Goal: Transaction & Acquisition: Book appointment/travel/reservation

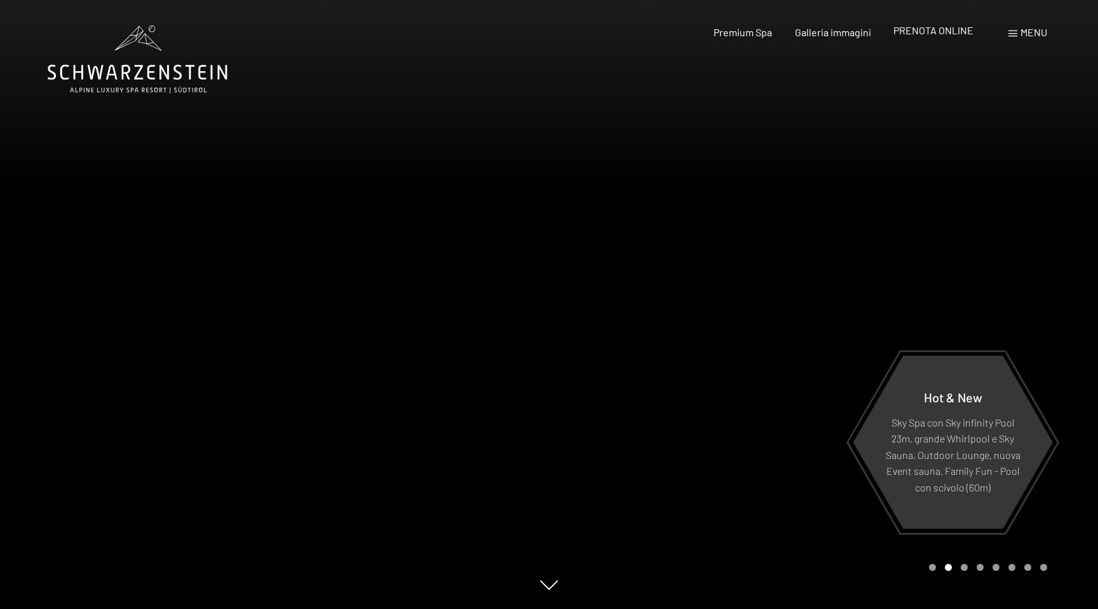
click at [903, 27] on span "PRENOTA ONLINE" at bounding box center [933, 30] width 80 height 12
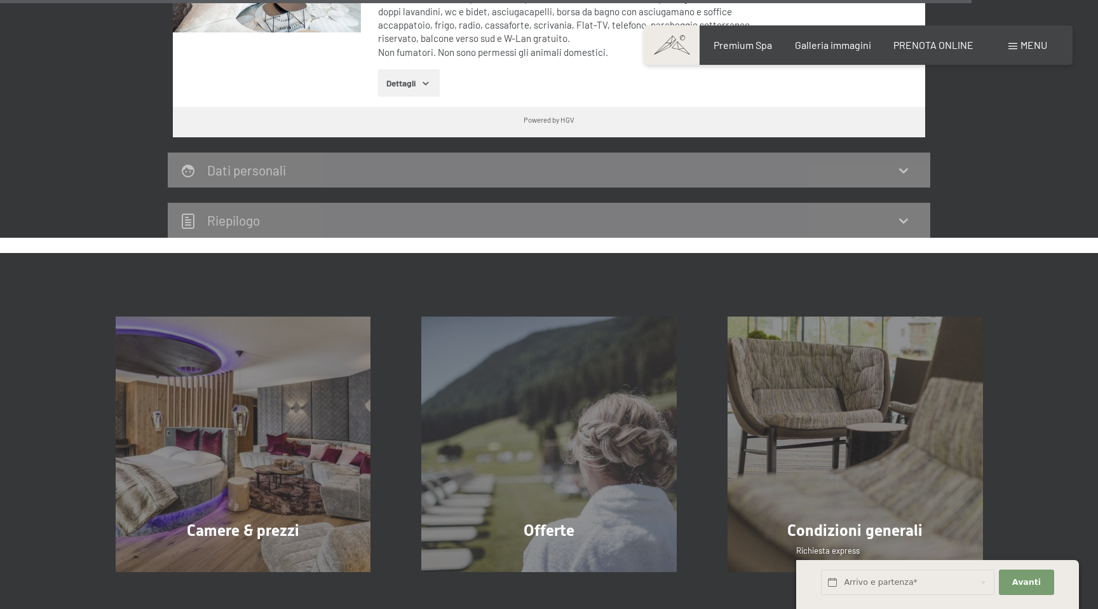
scroll to position [3844, 0]
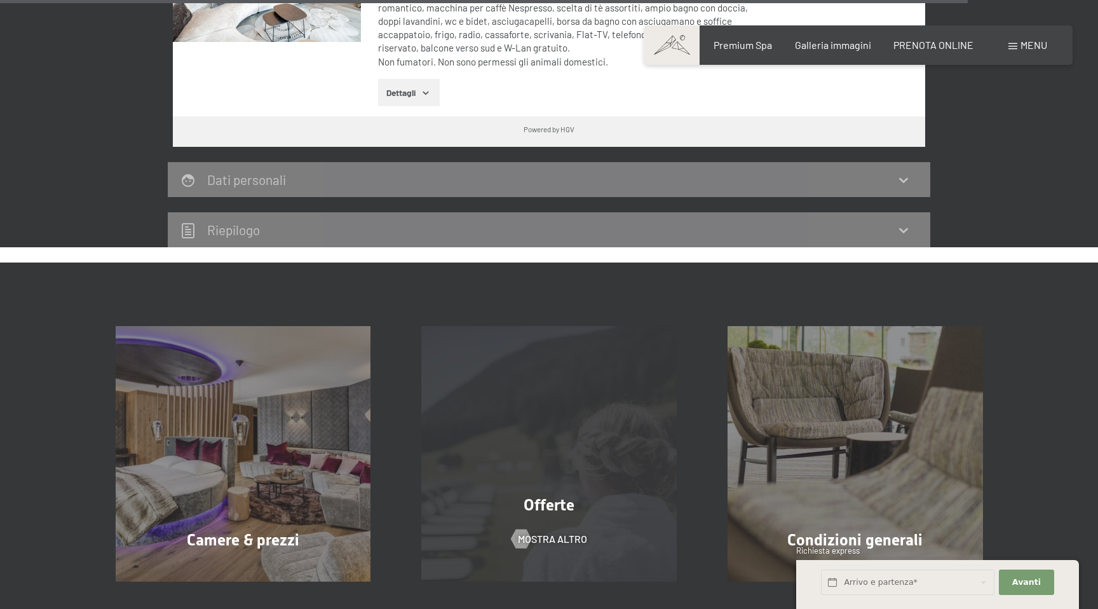
click at [562, 415] on div "Offerte mostra altro" at bounding box center [549, 453] width 306 height 255
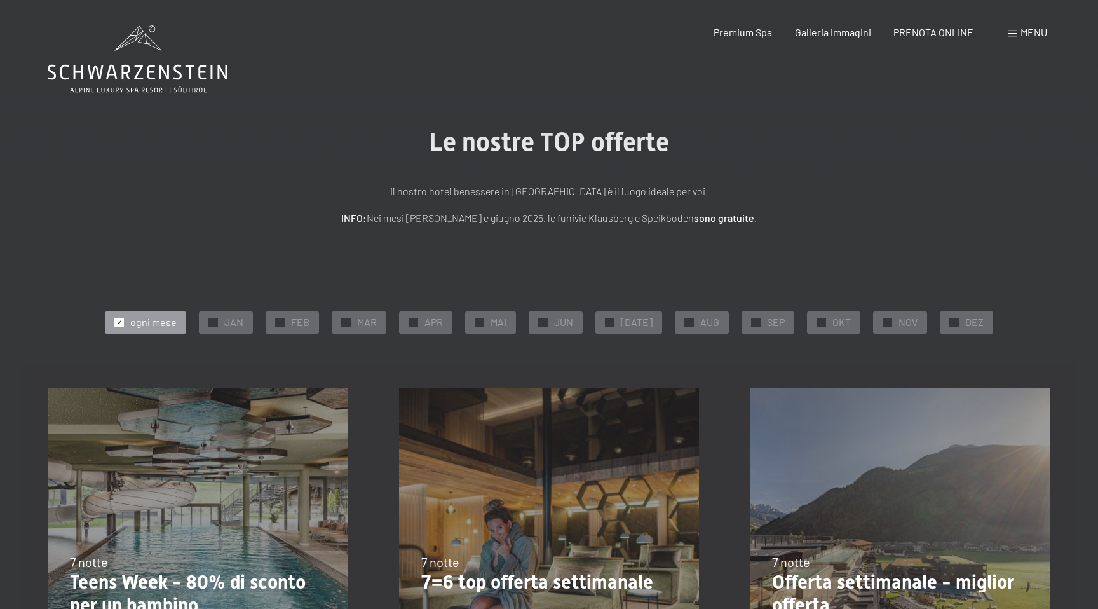
click at [233, 325] on span "JAN" at bounding box center [233, 322] width 19 height 14
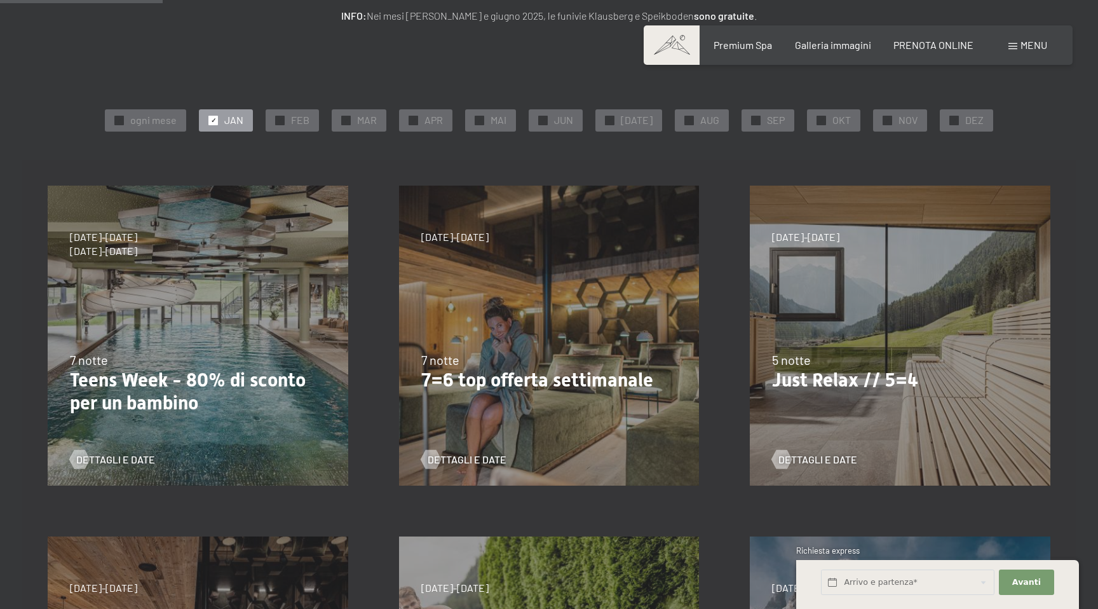
scroll to position [203, 0]
click at [480, 465] on span "Dettagli e Date" at bounding box center [479, 459] width 79 height 14
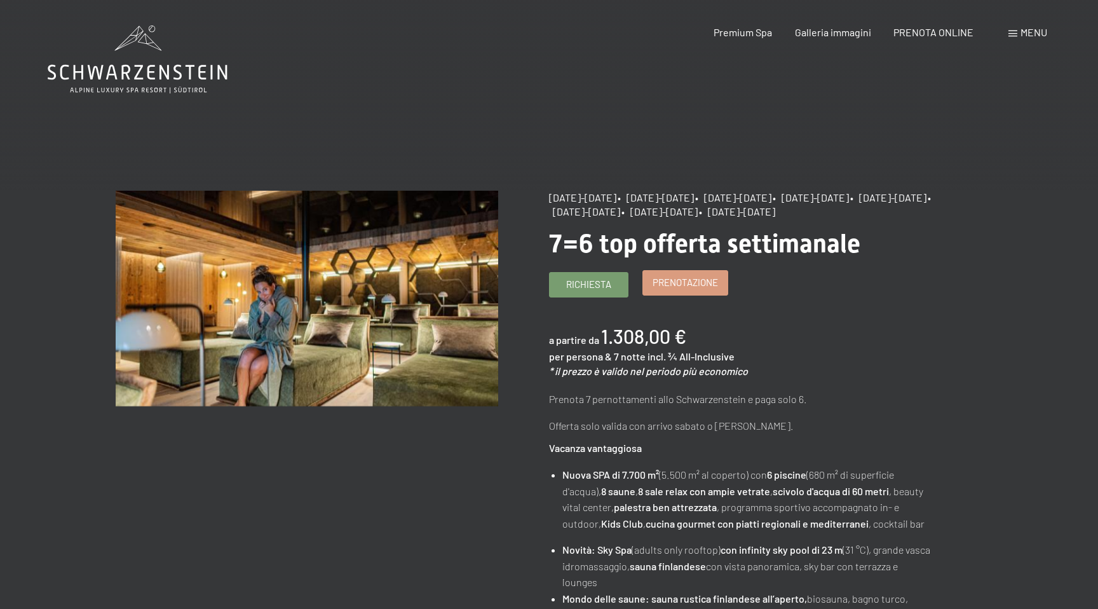
click at [673, 289] on span "Prenotazione" at bounding box center [684, 282] width 65 height 13
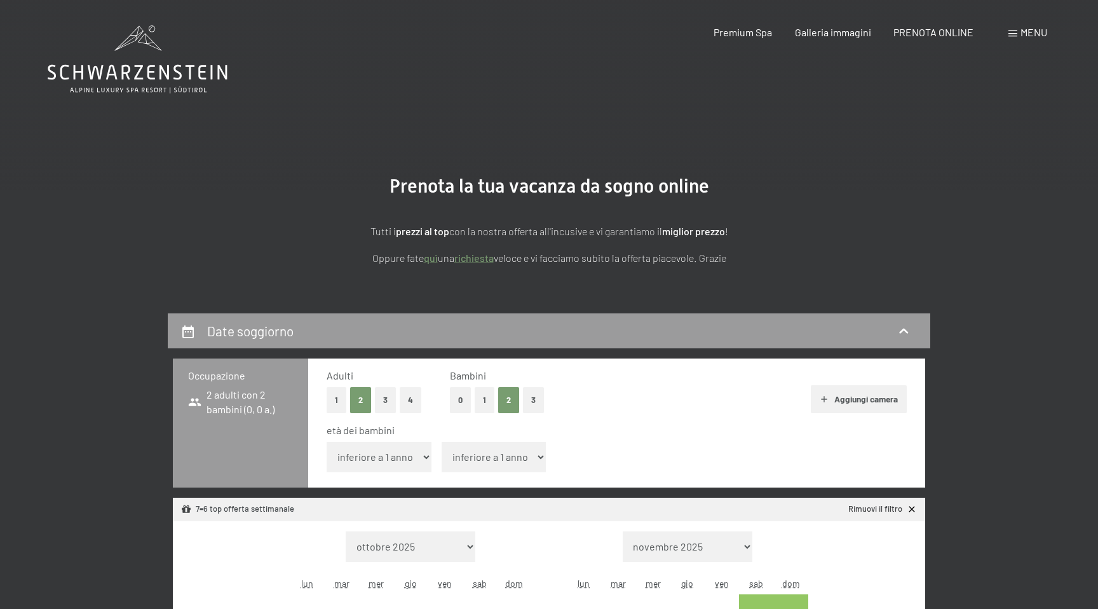
click at [400, 458] on select "inferiore a 1 anno 1 anno 2 anni 3 anni 4 anni 5 anni 6 anni 7 anni 8 anni 9 an…" at bounding box center [379, 457] width 105 height 30
select select "4"
click at [327, 442] on select "inferiore a 1 anno 1 anno 2 anni 3 anni 4 anni 5 anni 6 anni 7 anni 8 anni 9 an…" at bounding box center [379, 457] width 105 height 30
click at [483, 455] on select "inferiore a 1 anno 1 anno 2 anni 3 anni 4 anni 5 anni 6 anni 7 anni 8 anni 9 an…" at bounding box center [494, 457] width 105 height 30
select select "7"
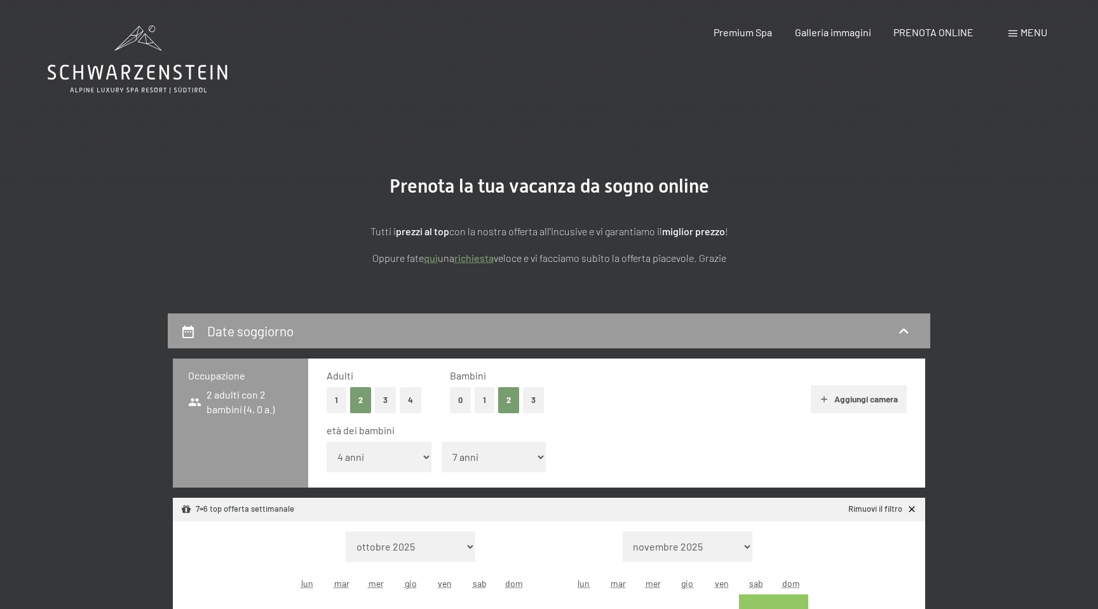
click at [442, 442] on select "inferiore a 1 anno 1 anno 2 anni 3 anni 4 anni 5 anni 6 anni 7 anni 8 anni 9 an…" at bounding box center [494, 457] width 105 height 30
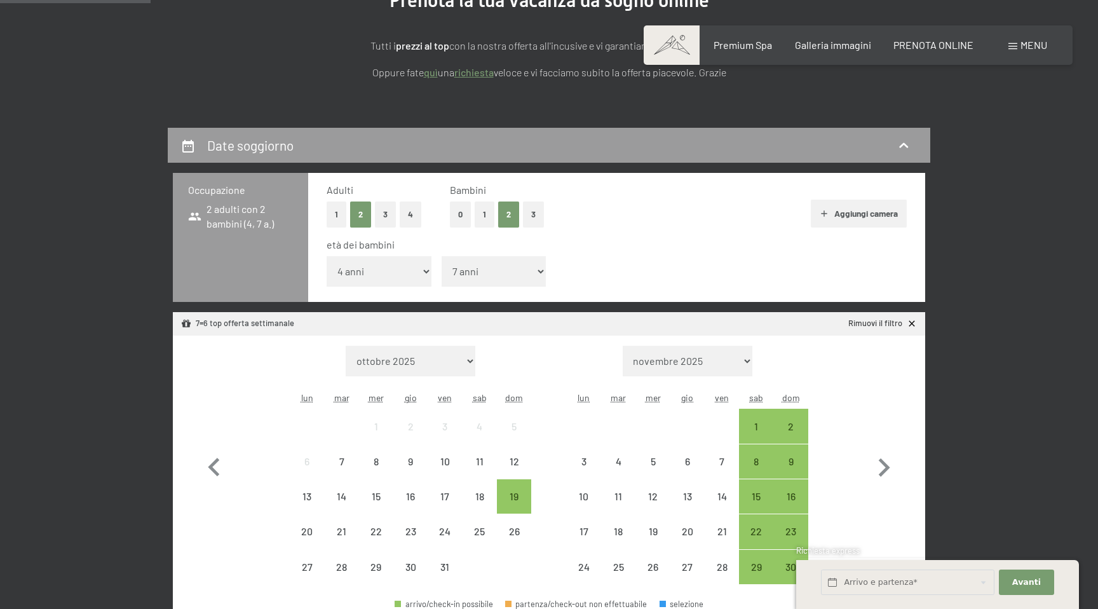
scroll to position [191, 0]
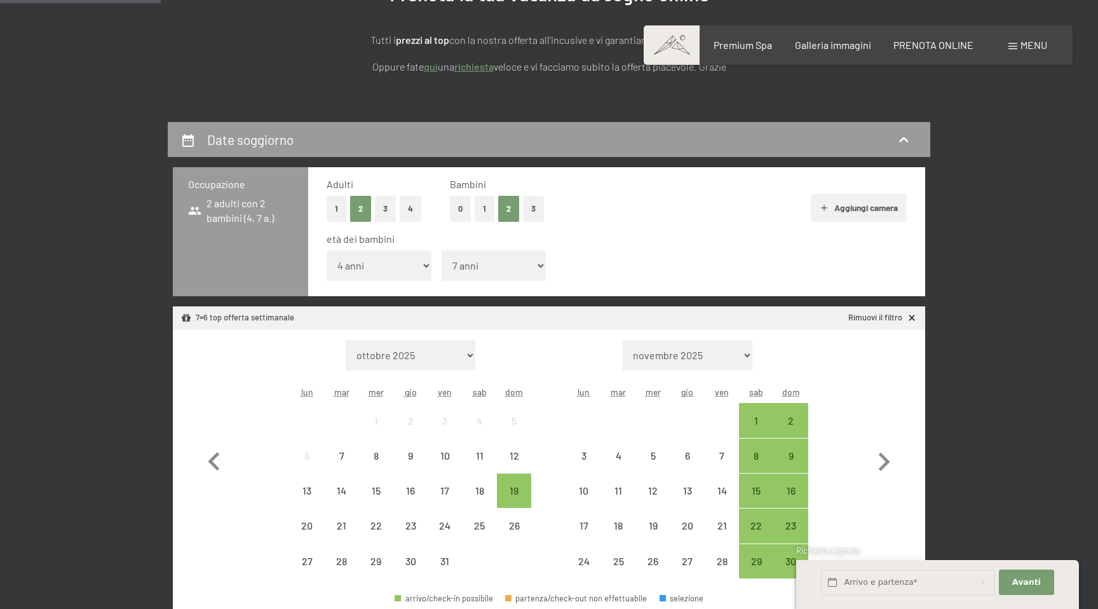
click at [832, 212] on button "Aggiungi camera" at bounding box center [859, 208] width 96 height 28
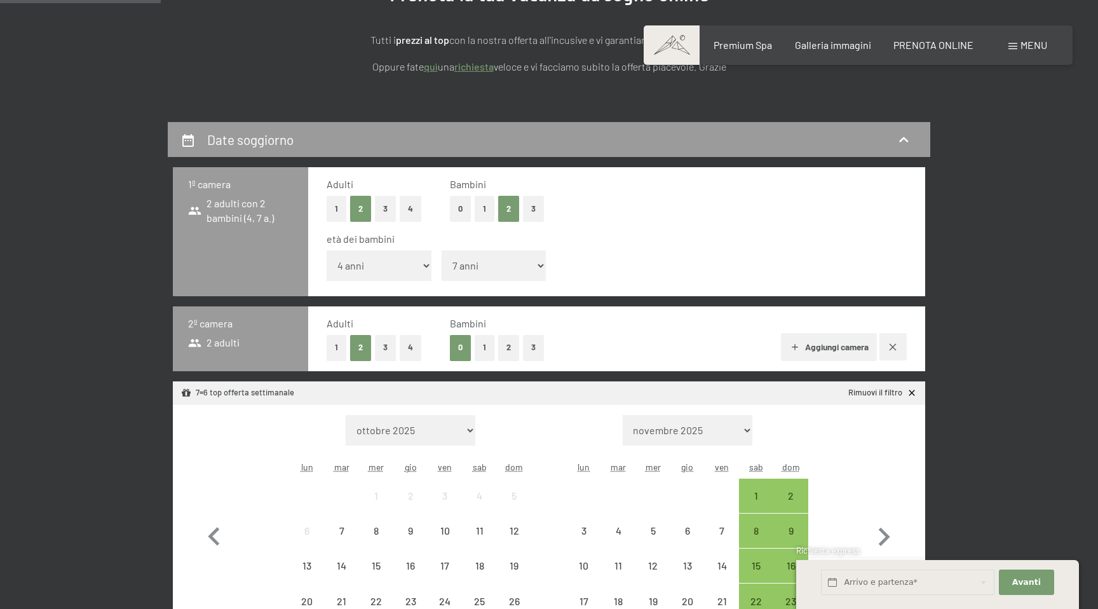
click at [893, 354] on button "button" at bounding box center [892, 346] width 27 height 27
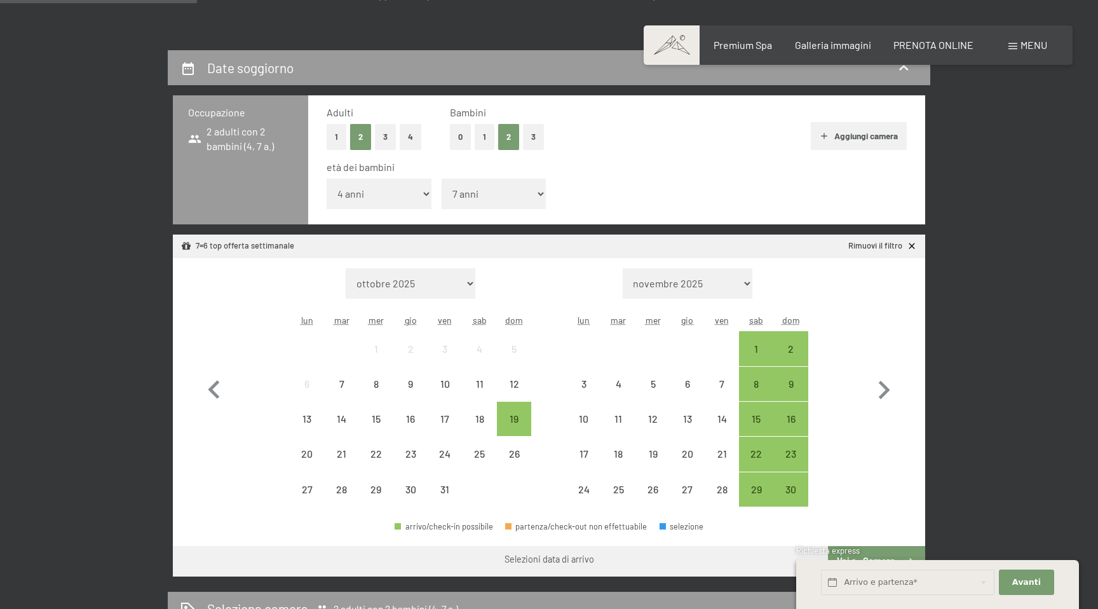
scroll to position [269, 0]
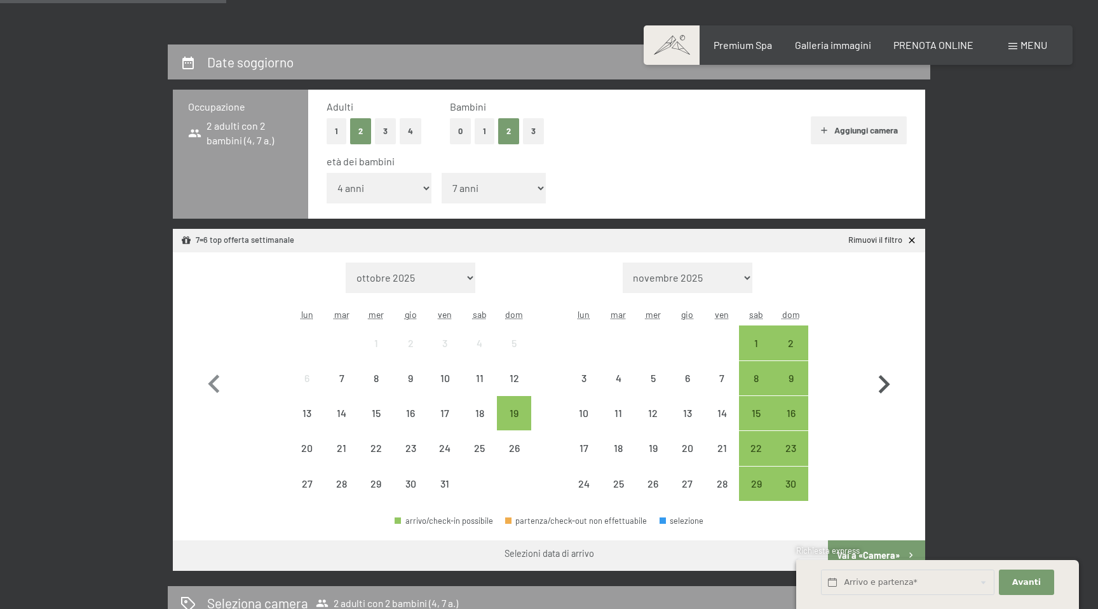
click at [887, 384] on icon "button" at bounding box center [884, 384] width 11 height 18
select select "2025-11-01"
select select "2025-12-01"
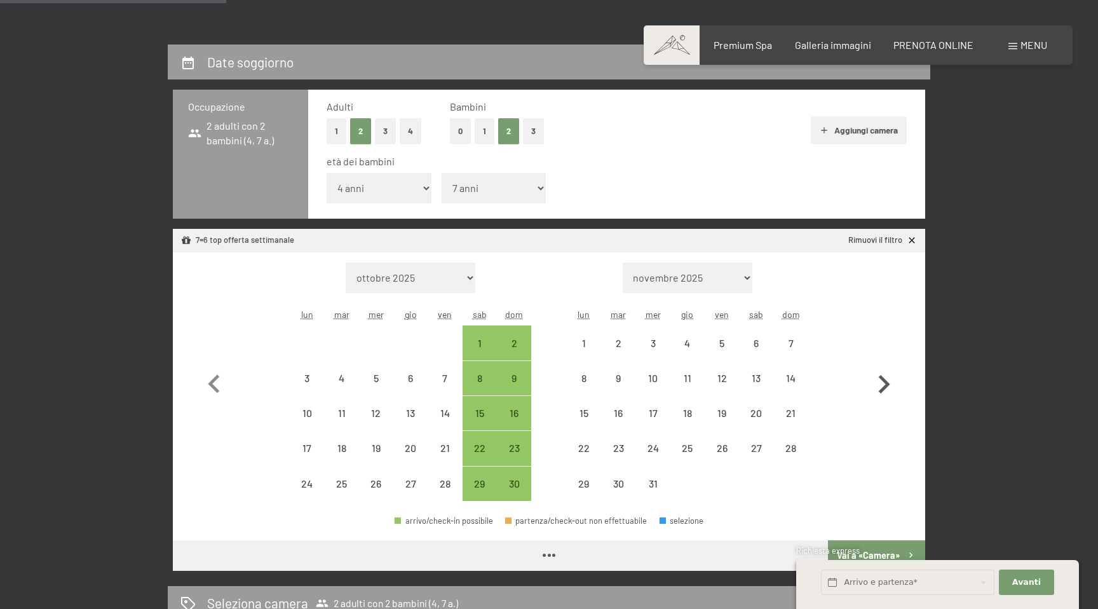
select select "2025-11-01"
select select "2025-12-01"
click at [887, 384] on icon "button" at bounding box center [884, 384] width 11 height 18
select select "2025-12-01"
select select "2026-01-01"
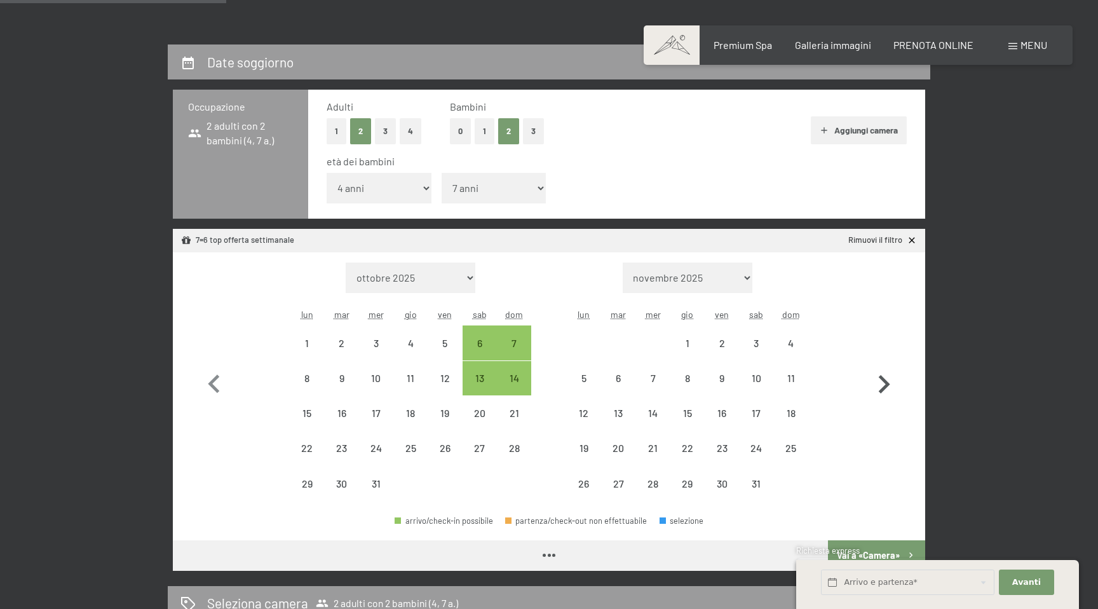
select select "2025-12-01"
select select "2026-01-01"
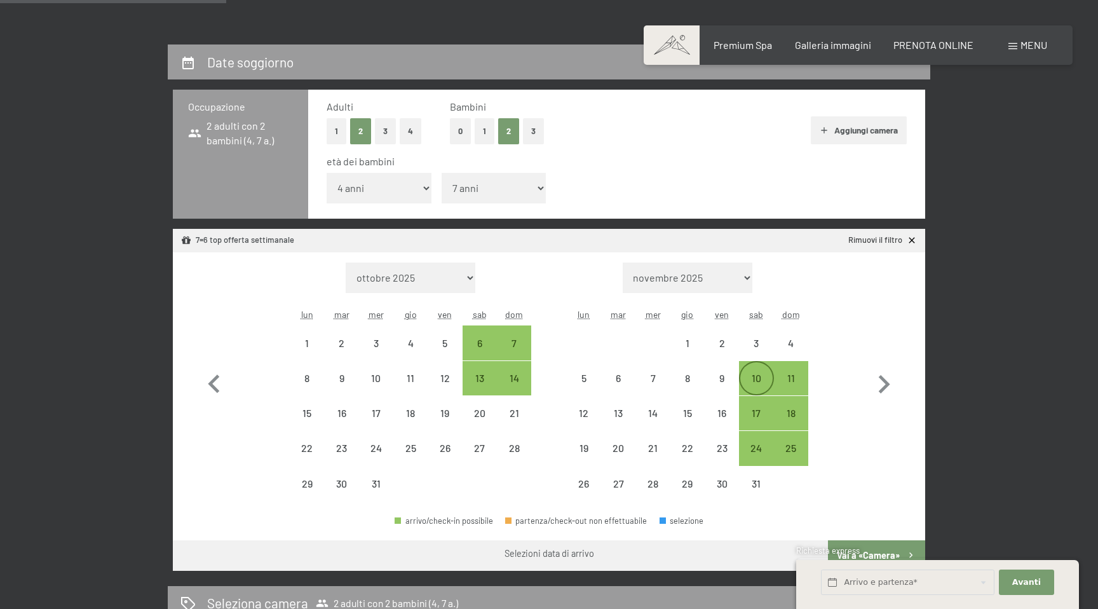
click at [760, 385] on div "10" at bounding box center [756, 389] width 32 height 32
select select "2025-12-01"
select select "2026-01-01"
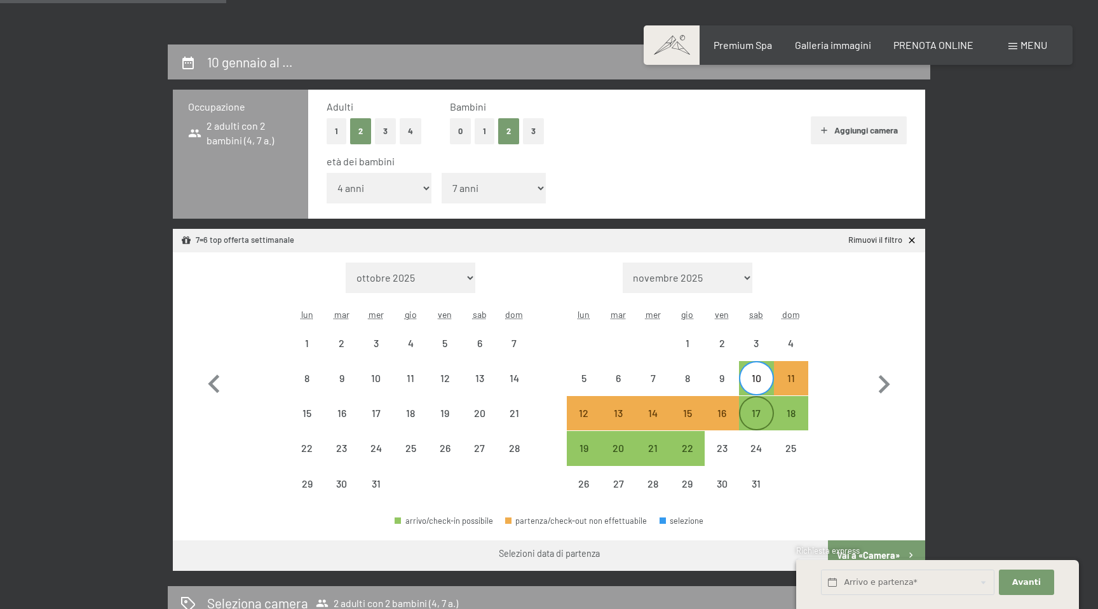
click at [759, 414] on div "17" at bounding box center [756, 424] width 32 height 32
select select "2025-12-01"
select select "2026-01-01"
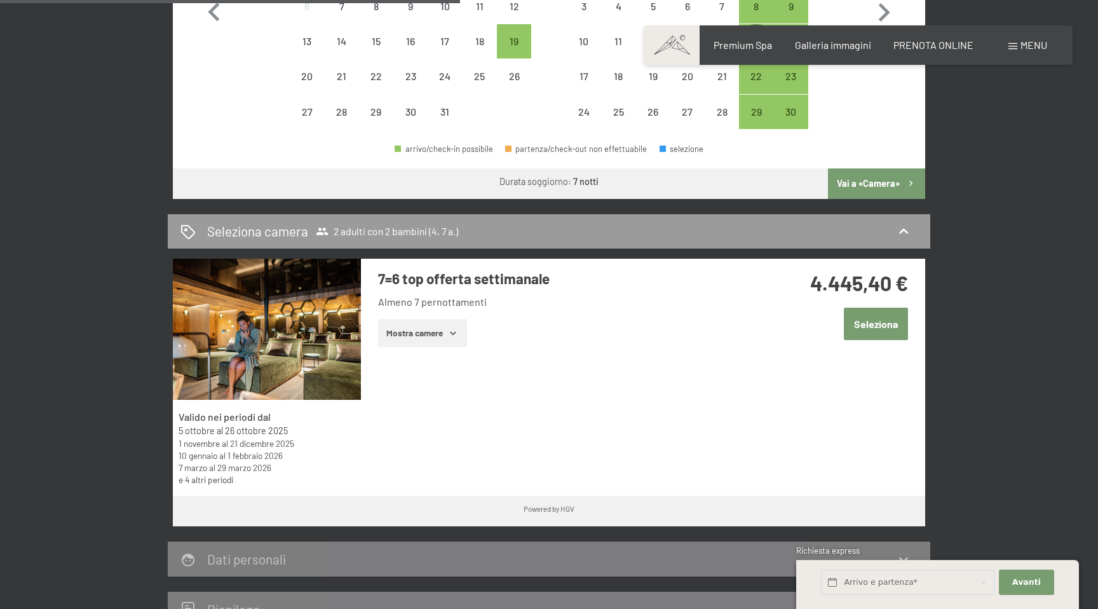
scroll to position [641, 0]
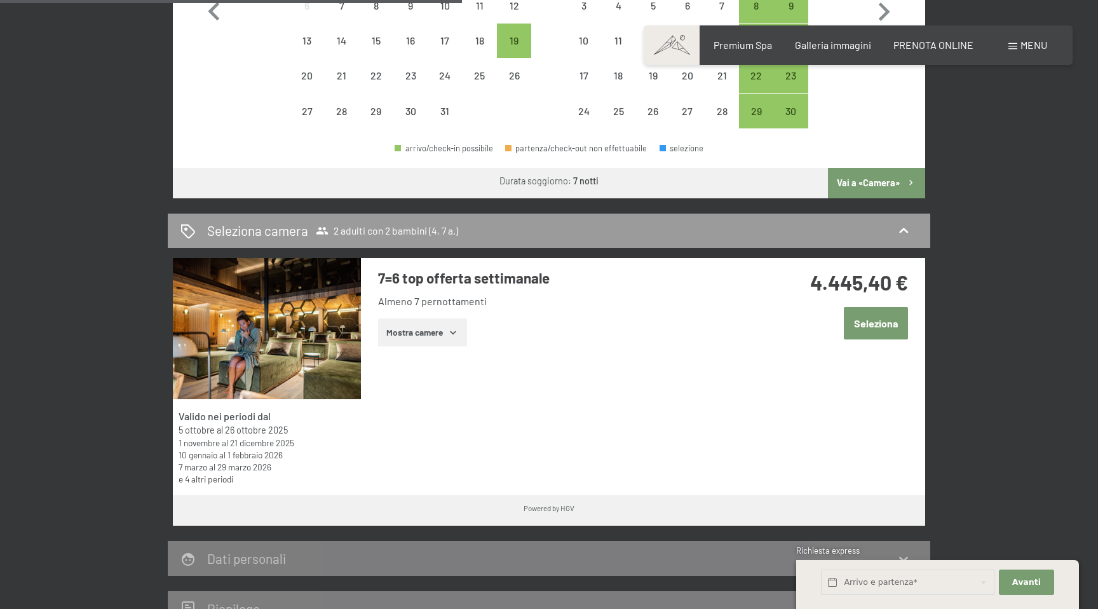
click at [869, 321] on button "Seleziona" at bounding box center [876, 323] width 64 height 32
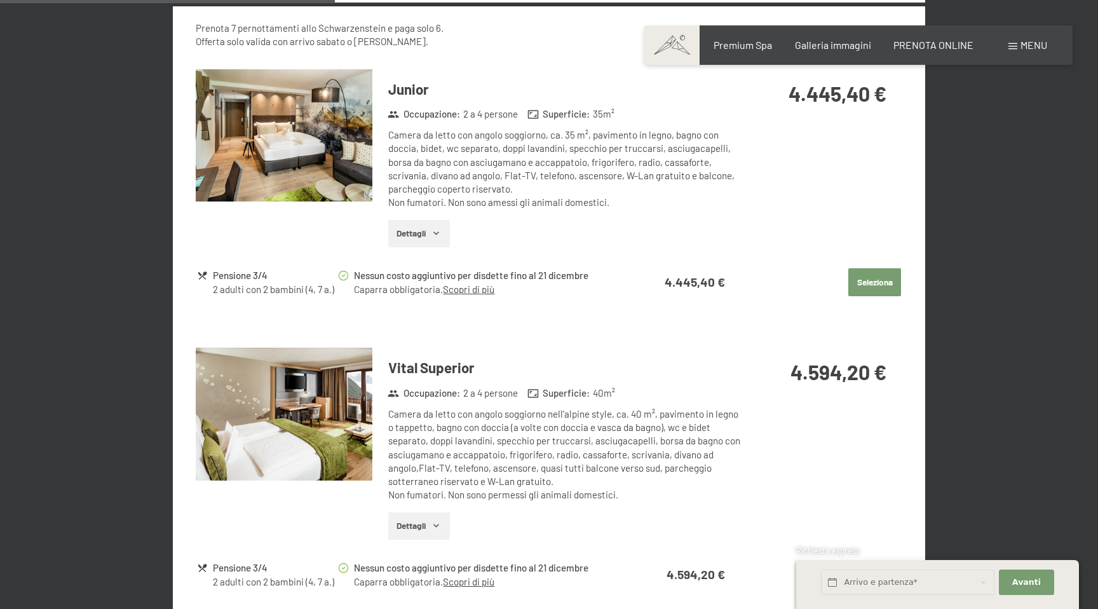
scroll to position [1136, 0]
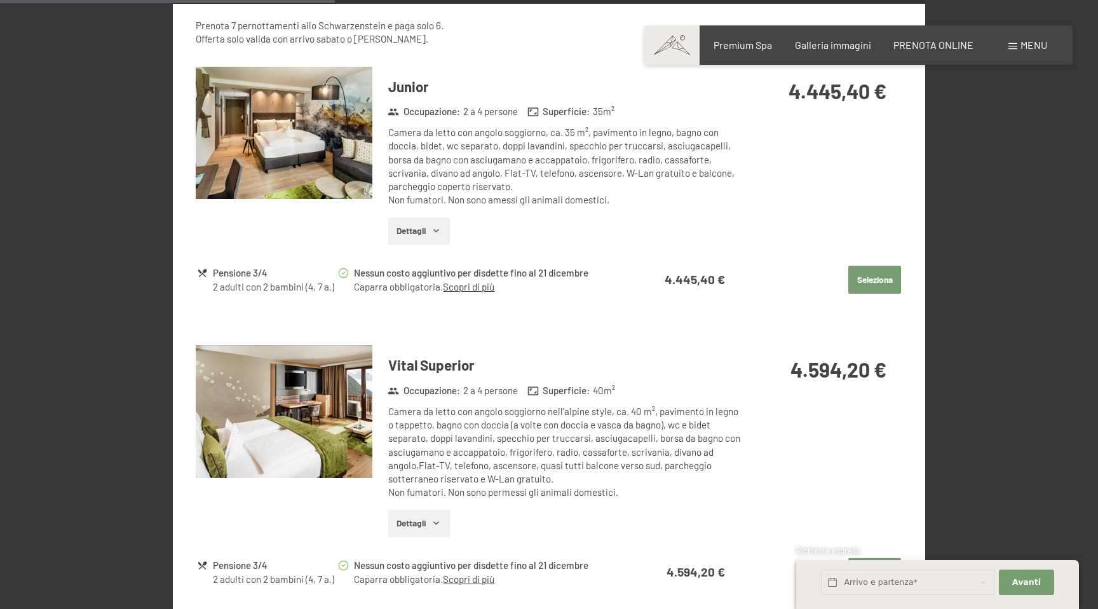
click at [405, 235] on button "Dettagli" at bounding box center [419, 231] width 62 height 28
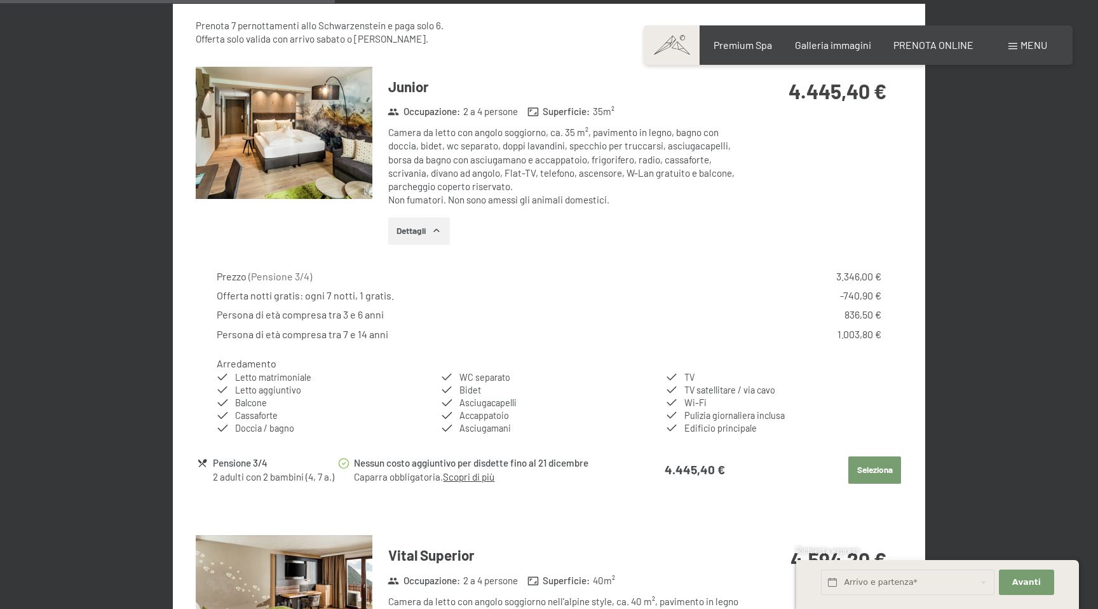
click at [405, 235] on button "Dettagli" at bounding box center [419, 231] width 62 height 28
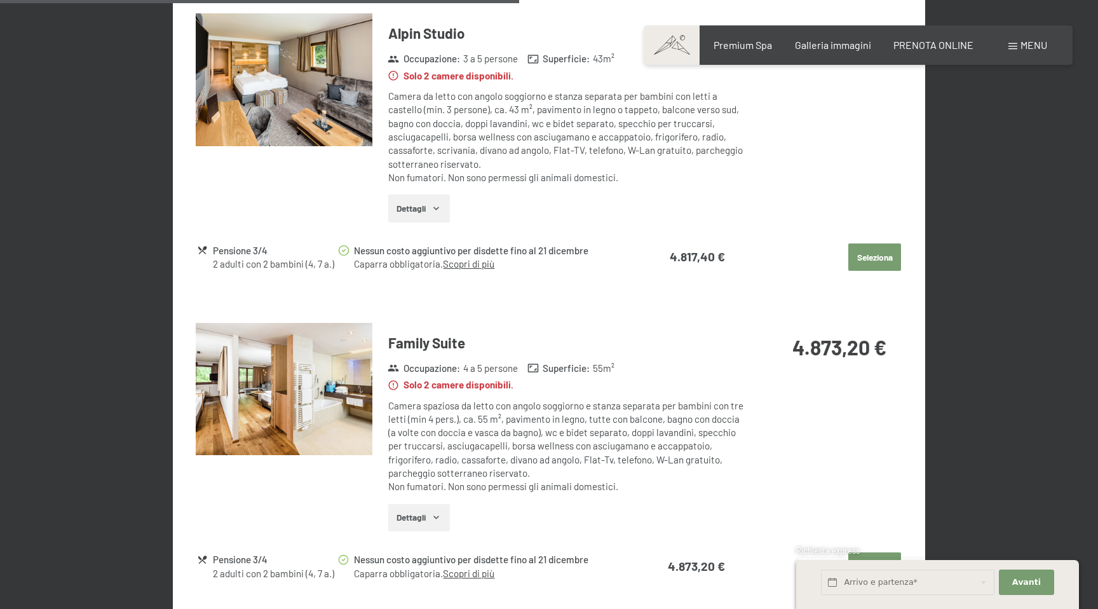
scroll to position [1760, 0]
click at [877, 252] on button "Seleziona" at bounding box center [874, 257] width 53 height 28
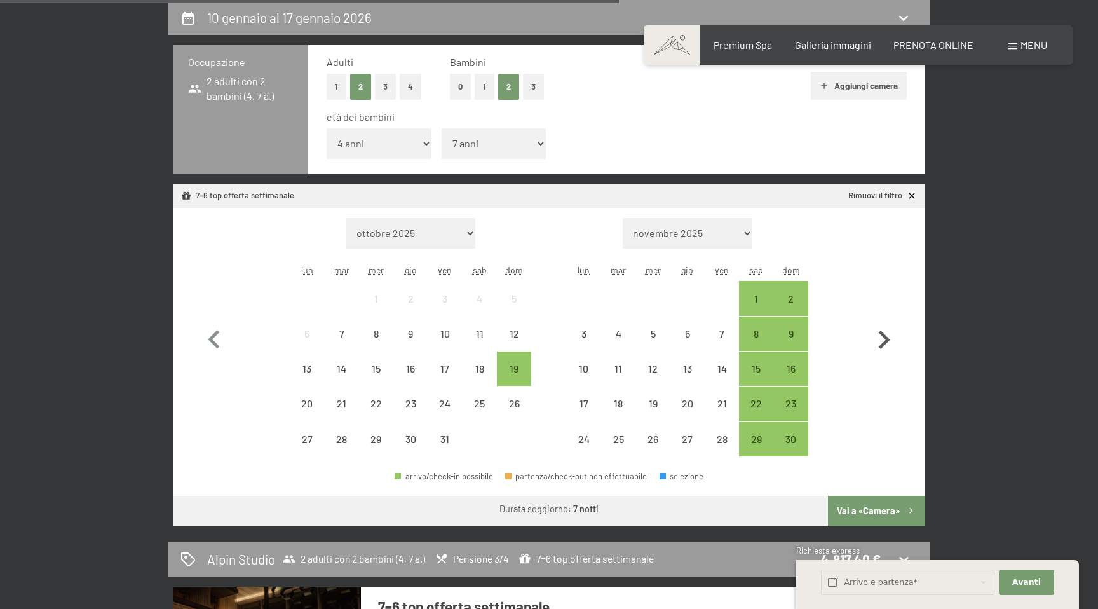
click at [871, 342] on icon "button" at bounding box center [883, 339] width 37 height 37
select select "2025-11-01"
select select "2025-12-01"
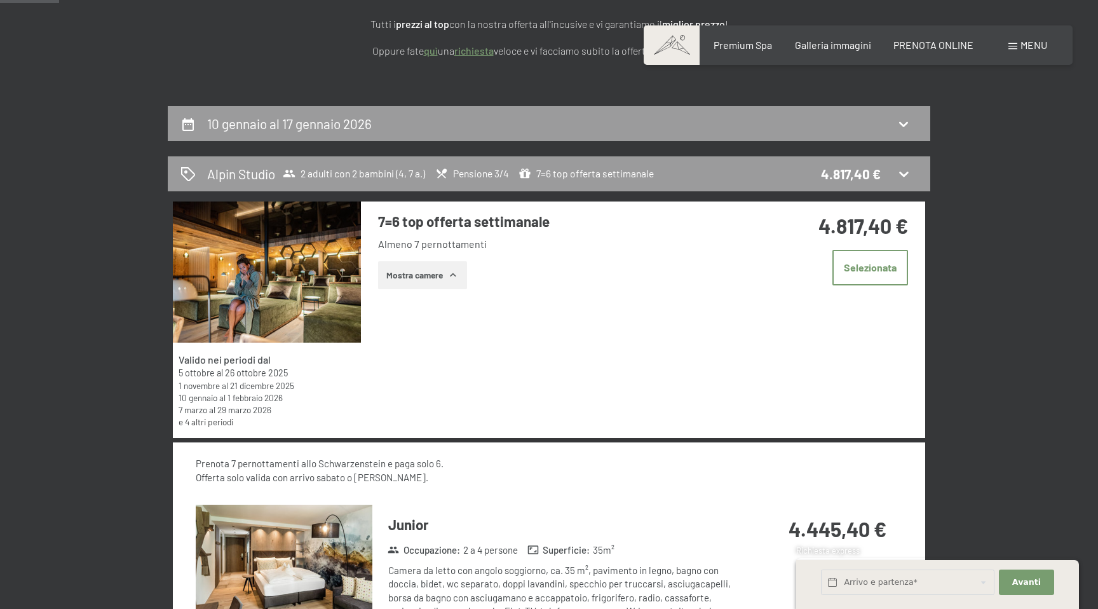
scroll to position [200, 0]
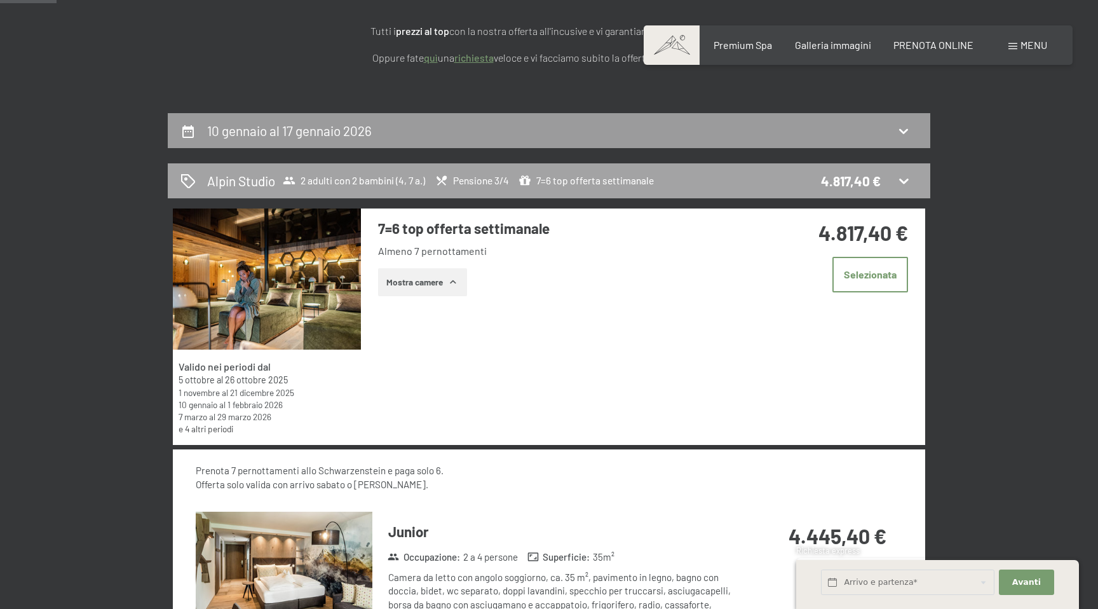
click at [903, 181] on icon at bounding box center [903, 180] width 15 height 15
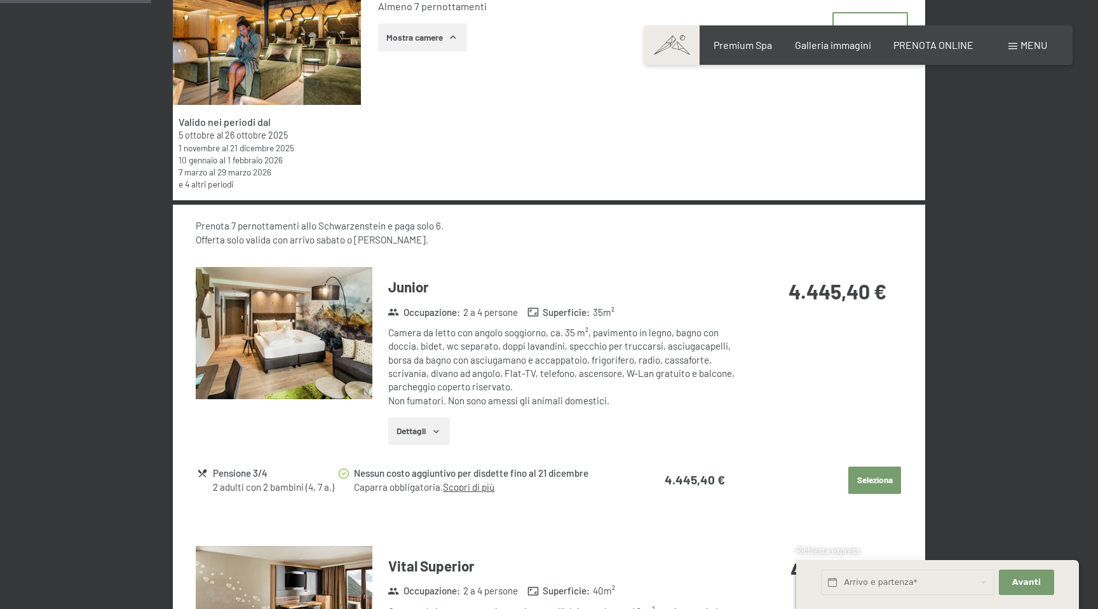
scroll to position [445, 0]
click at [398, 433] on button "Dettagli" at bounding box center [419, 431] width 62 height 28
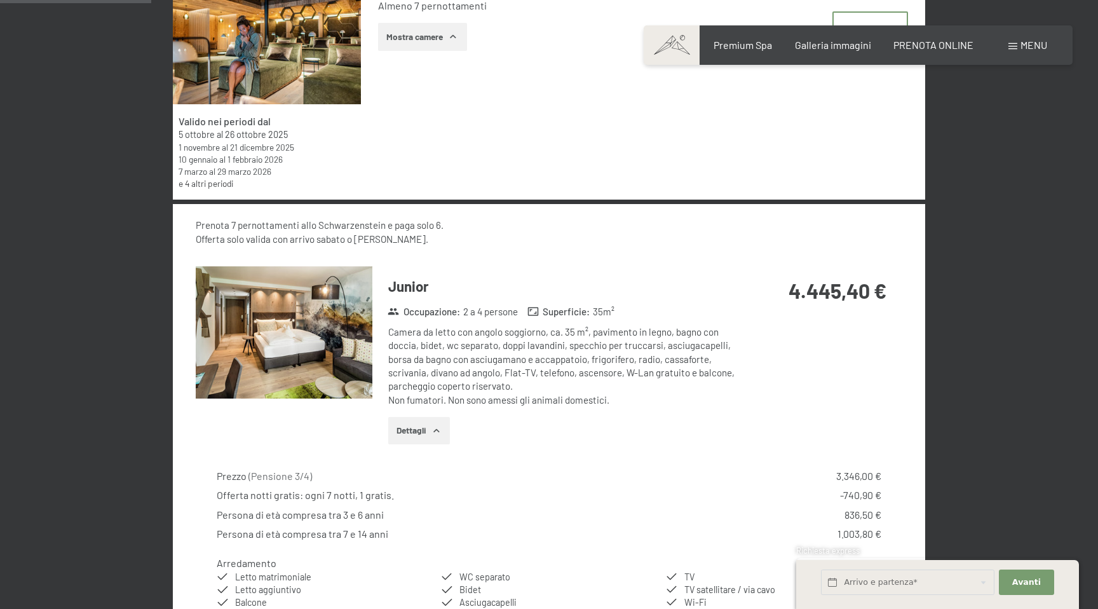
click at [426, 438] on button "Dettagli" at bounding box center [419, 431] width 62 height 28
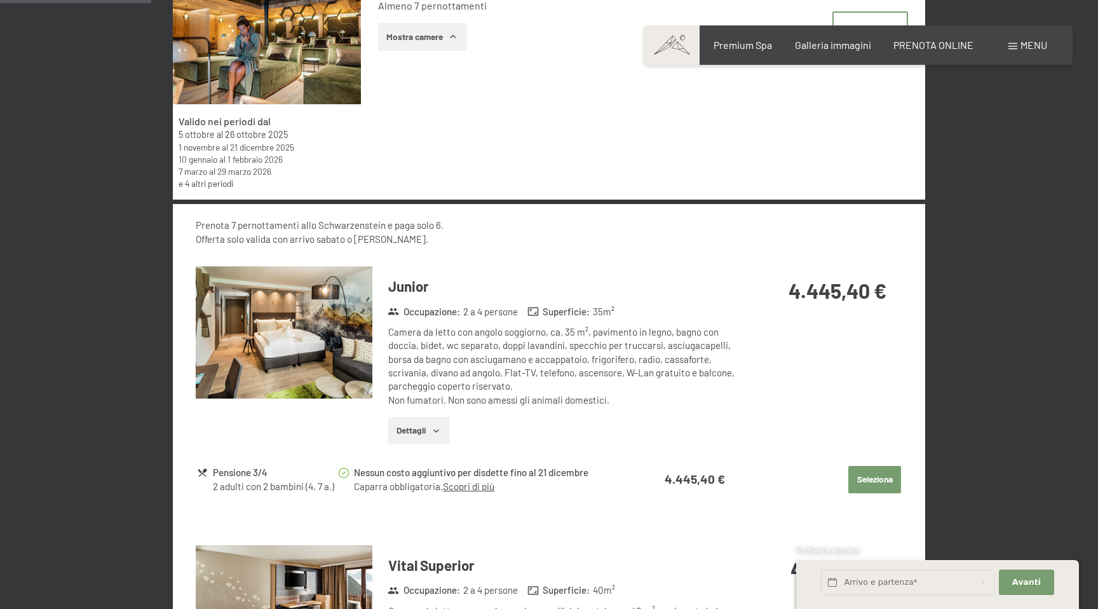
click at [426, 438] on button "Dettagli" at bounding box center [419, 431] width 62 height 28
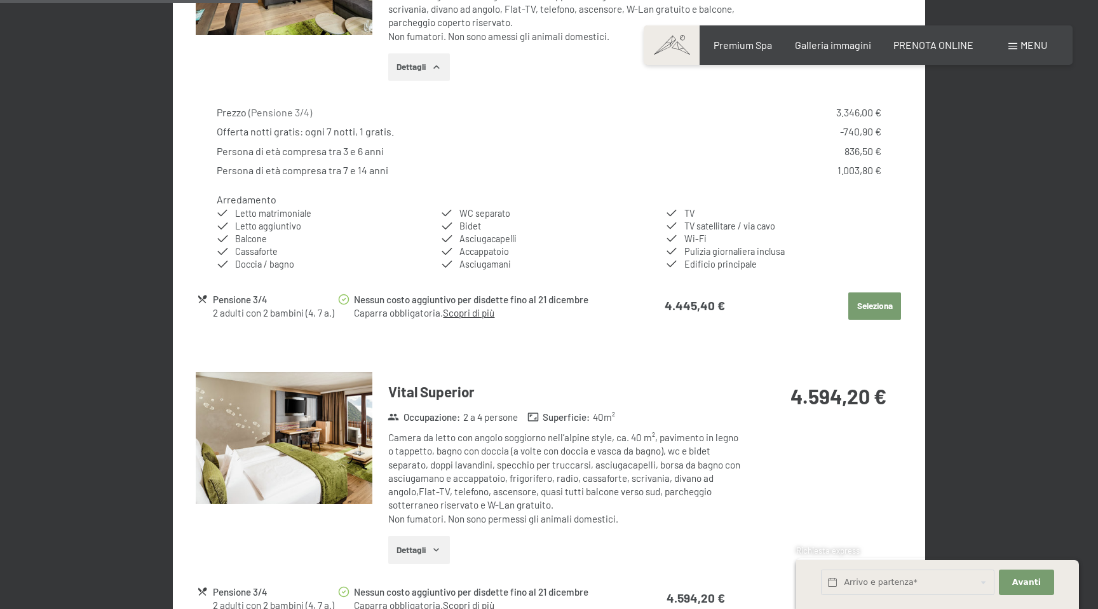
scroll to position [811, 0]
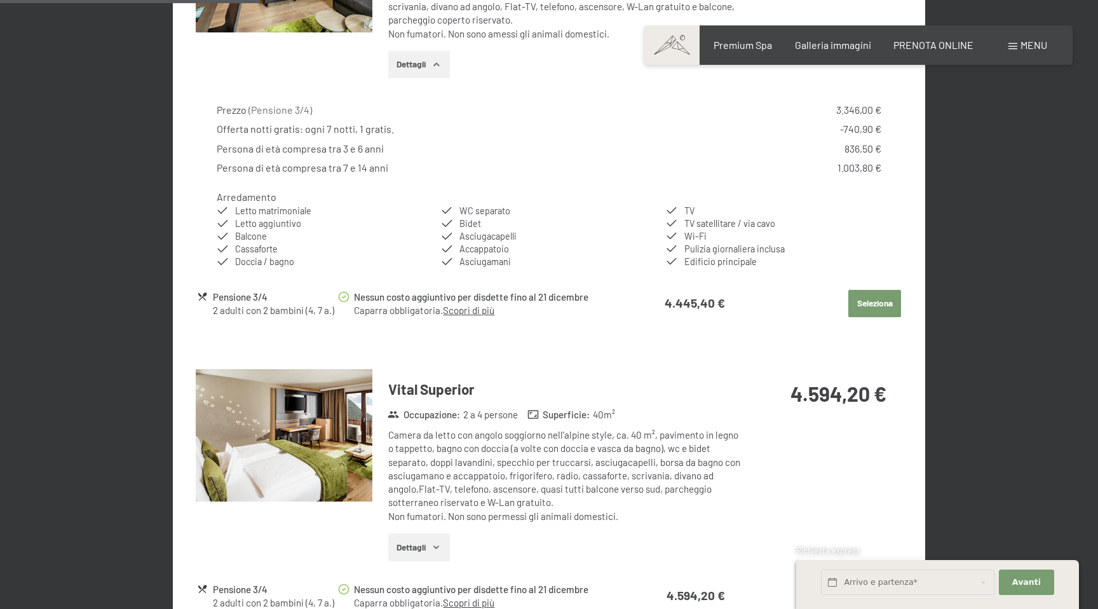
click at [321, 452] on img at bounding box center [284, 435] width 177 height 133
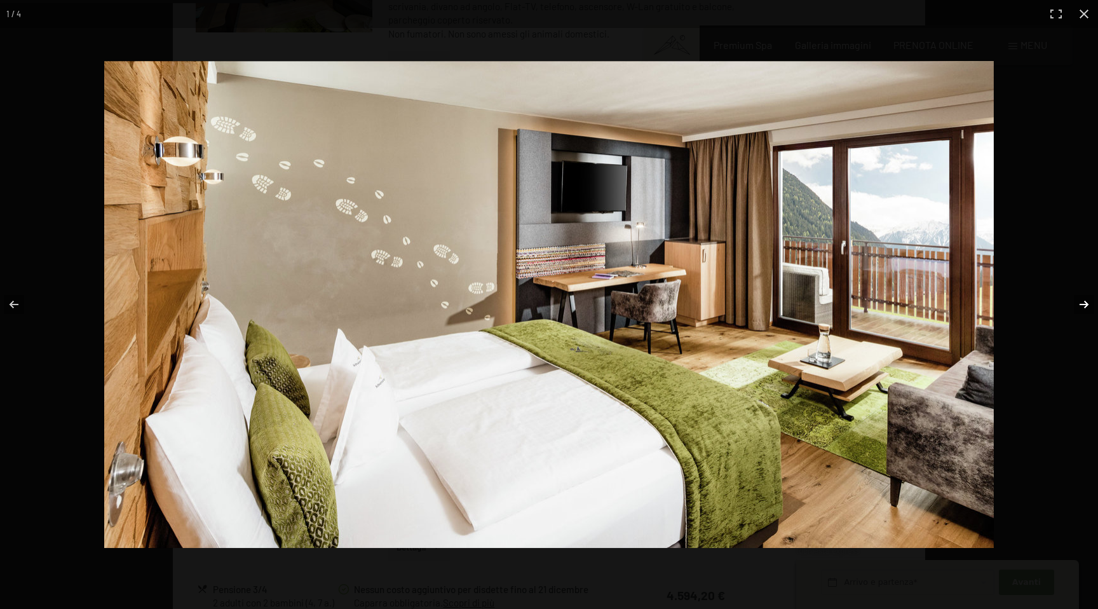
click at [1084, 305] on button "button" at bounding box center [1075, 305] width 44 height 64
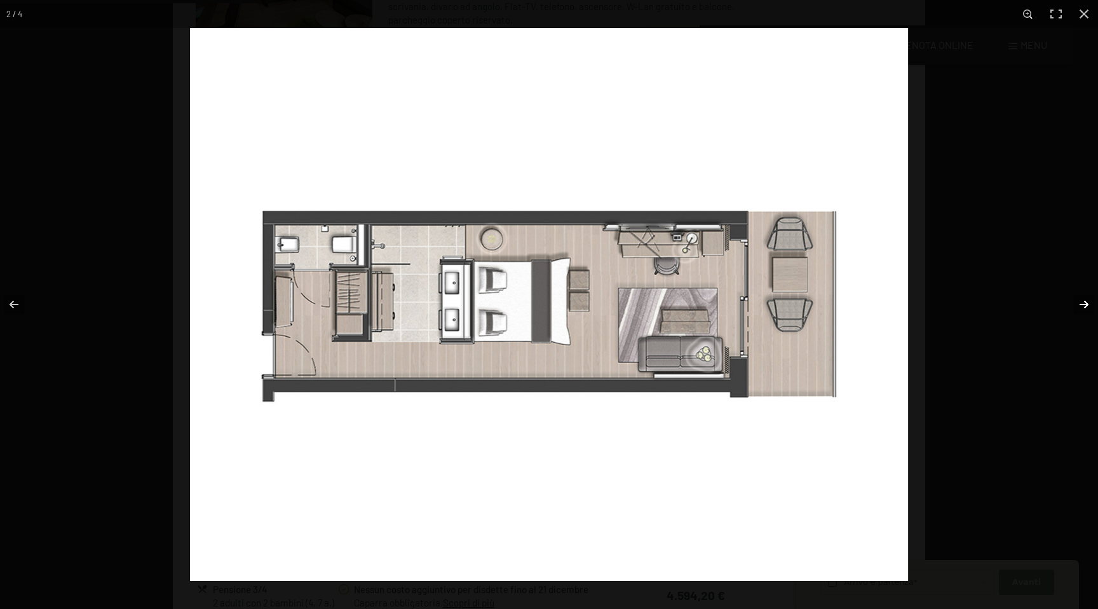
click at [1087, 306] on button "button" at bounding box center [1075, 305] width 44 height 64
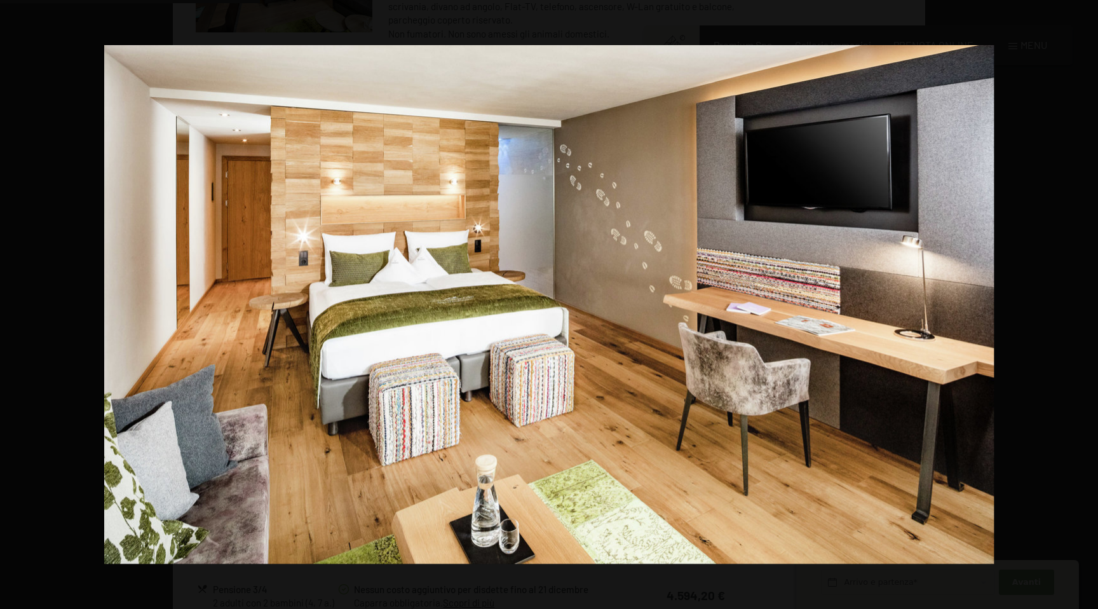
click at [1087, 306] on button "button" at bounding box center [1075, 305] width 44 height 64
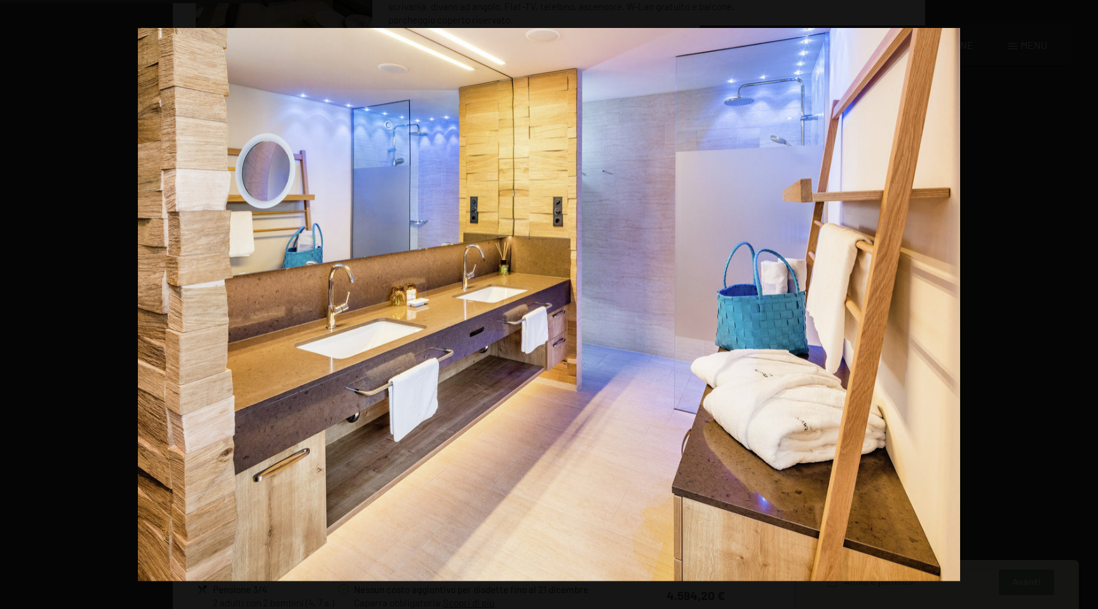
click at [1087, 306] on button "button" at bounding box center [1075, 305] width 44 height 64
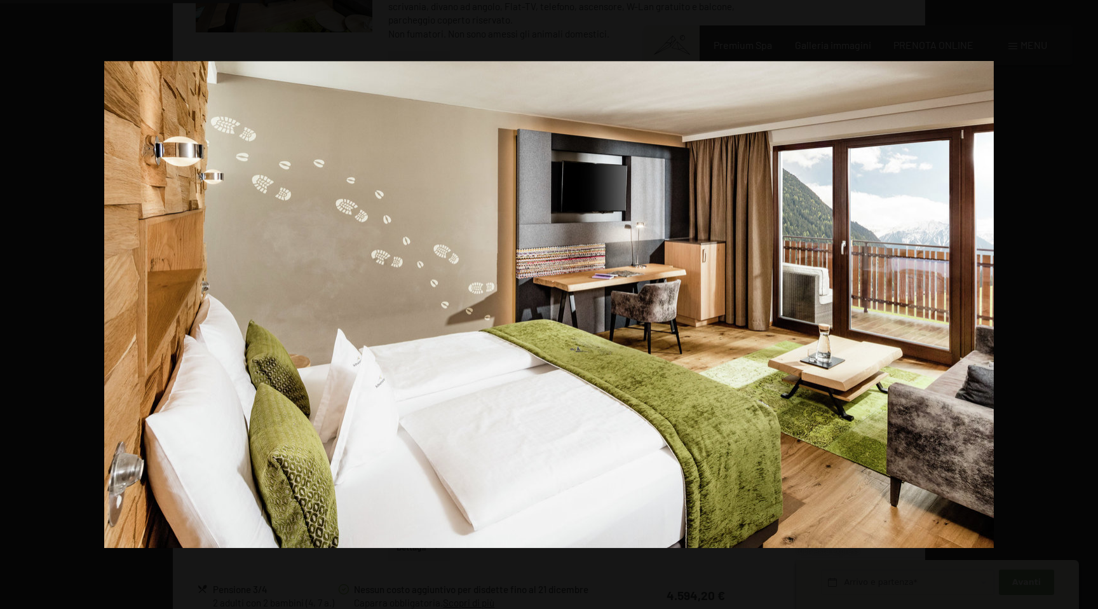
click at [1087, 306] on button "button" at bounding box center [1075, 305] width 44 height 64
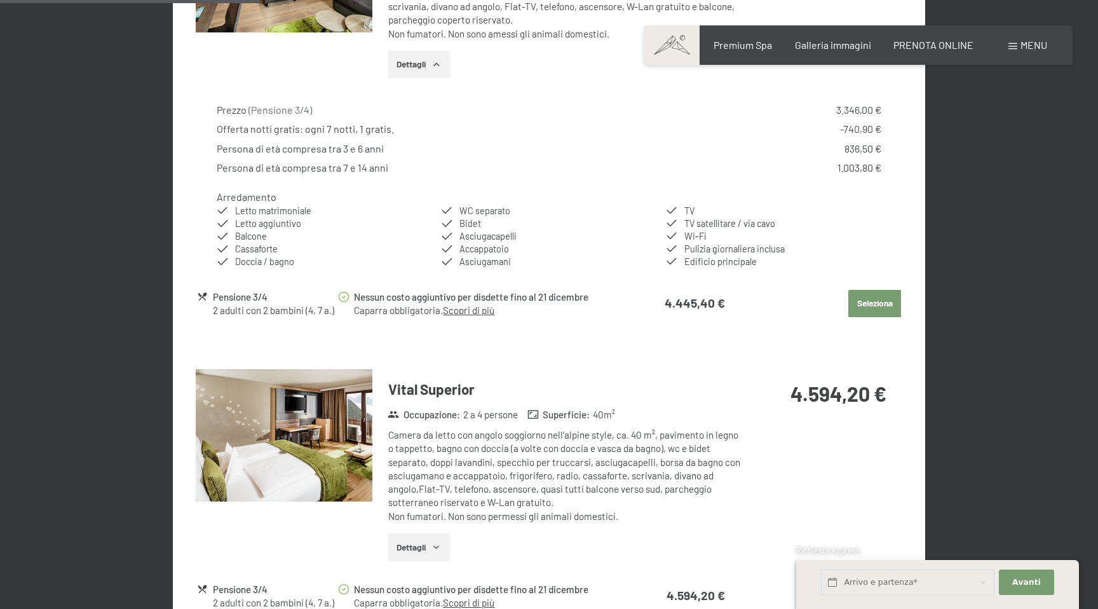
click at [0, 0] on button "button" at bounding box center [0, 0] width 0 height 0
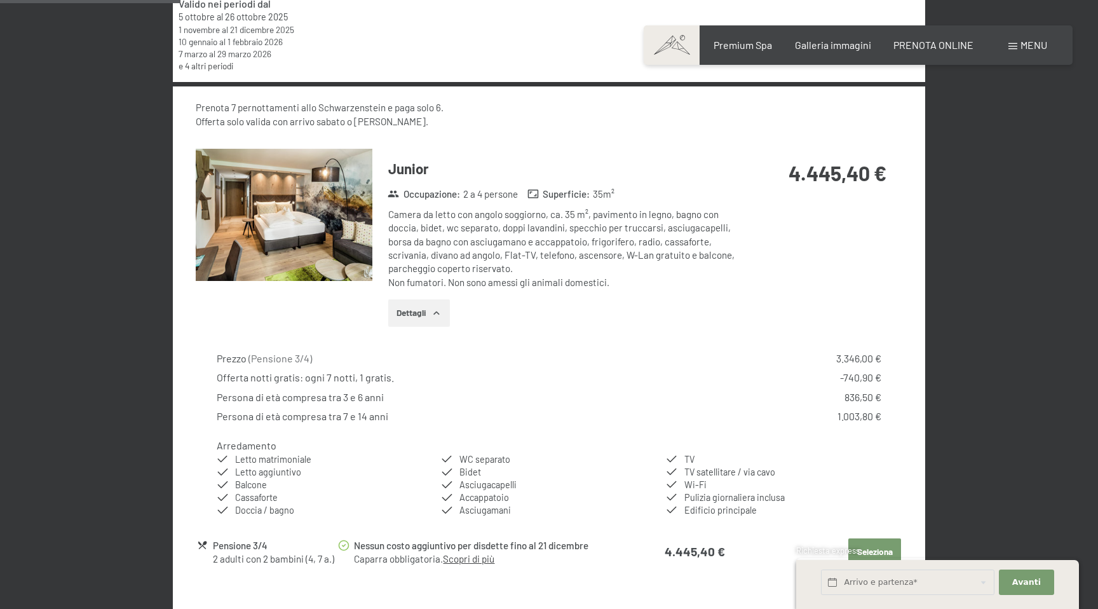
scroll to position [562, 0]
click at [424, 317] on button "Dettagli" at bounding box center [419, 314] width 62 height 28
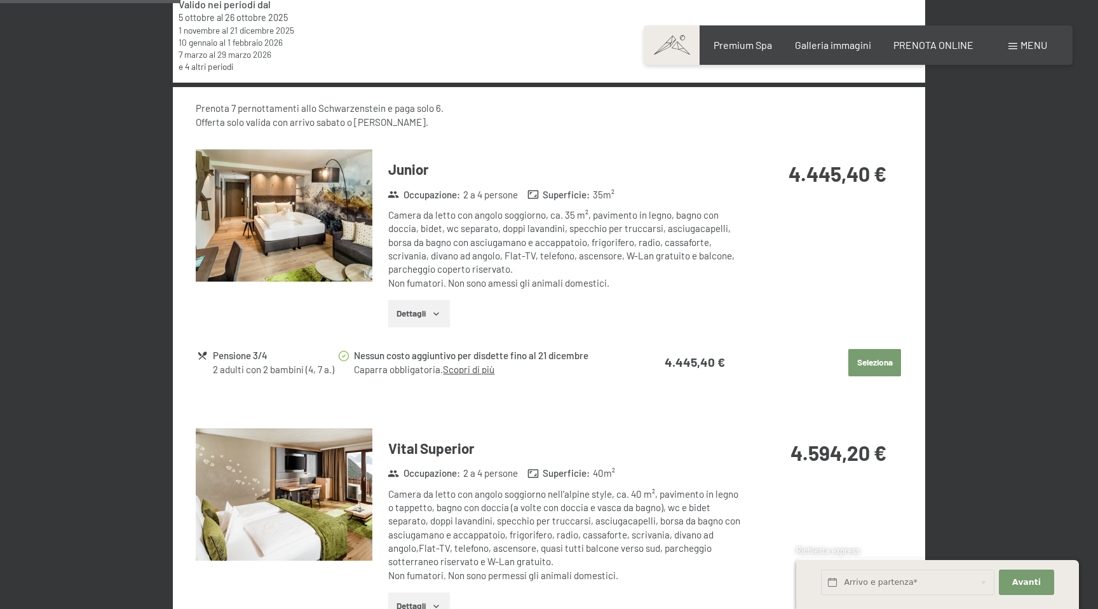
click at [424, 317] on button "Dettagli" at bounding box center [419, 314] width 62 height 28
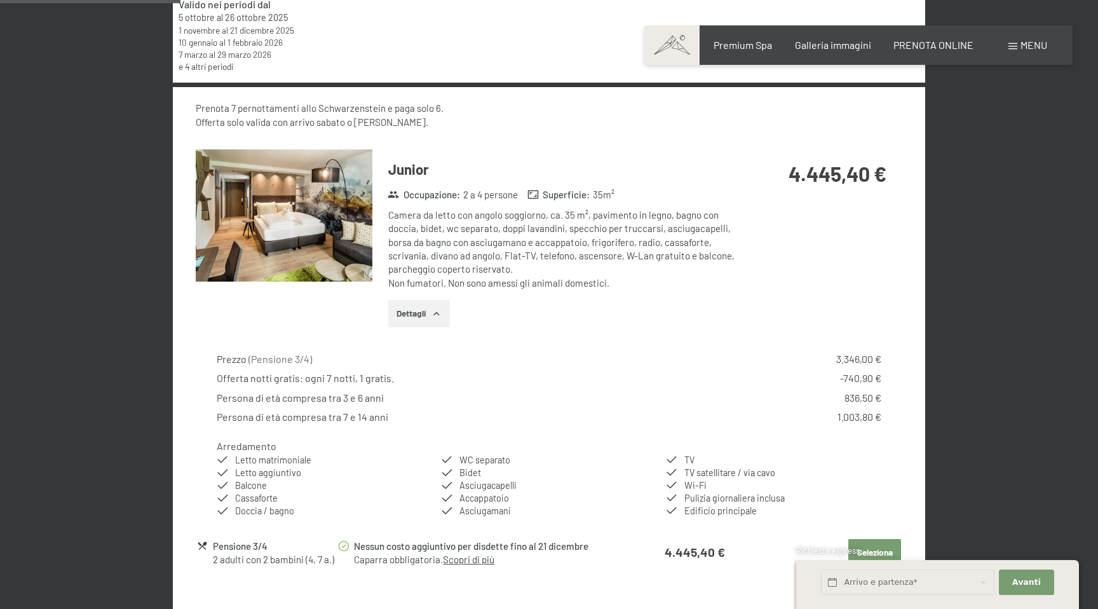
click at [311, 245] on img at bounding box center [284, 215] width 177 height 133
click at [0, 0] on button "button" at bounding box center [0, 0] width 0 height 0
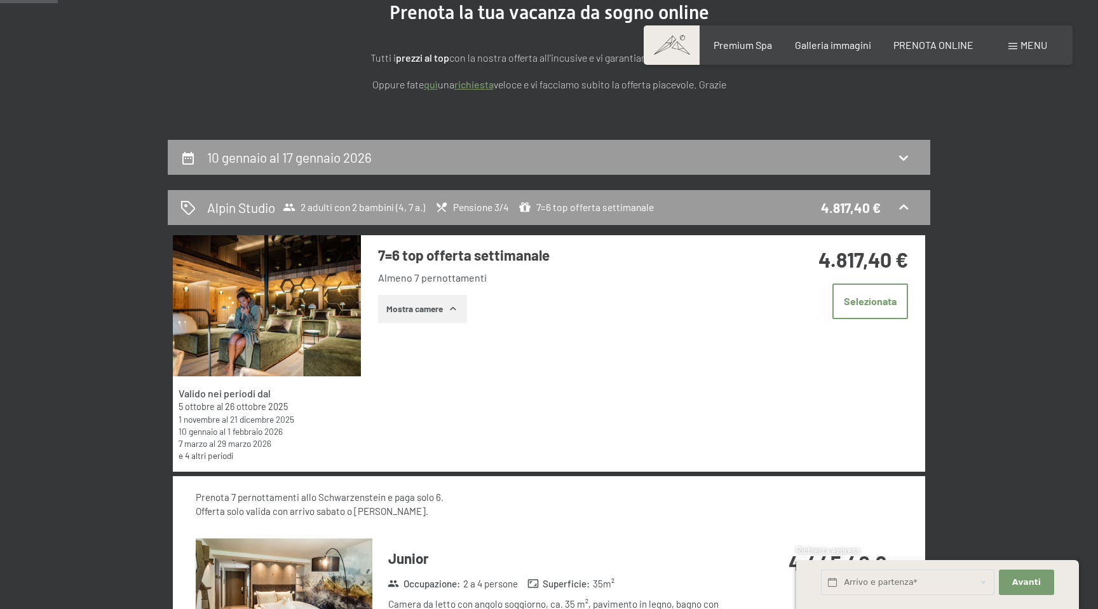
scroll to position [181, 0]
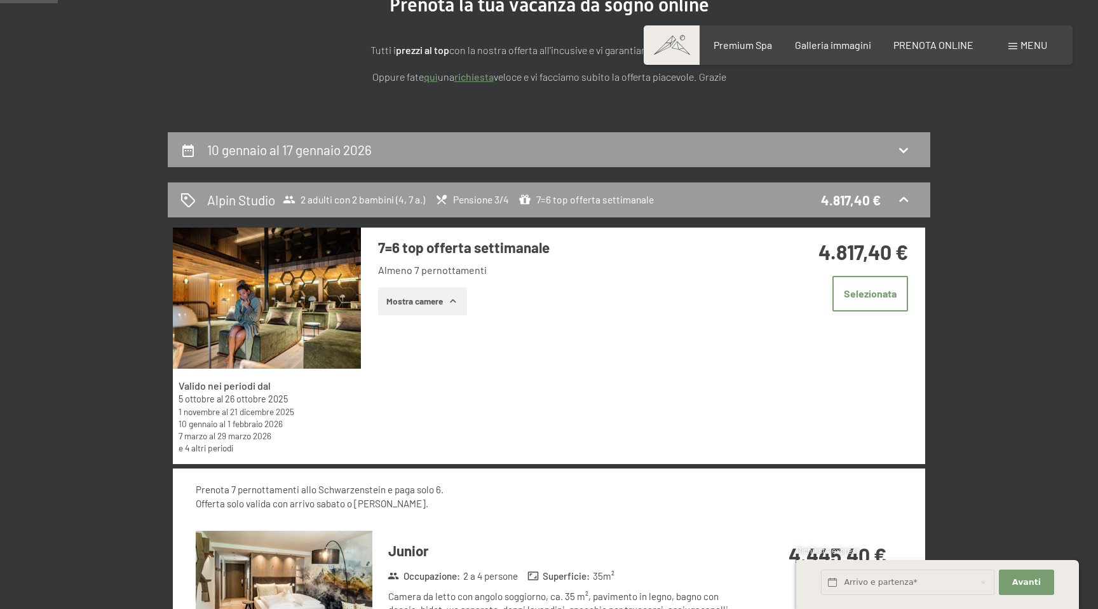
click at [434, 300] on button "Mostra camere" at bounding box center [422, 301] width 89 height 28
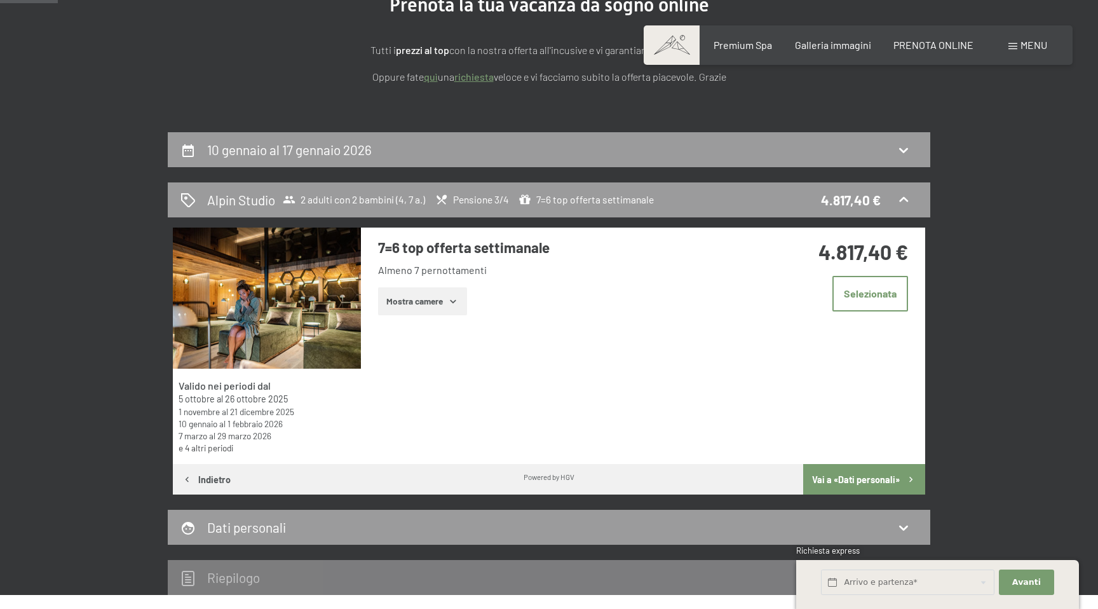
click at [434, 300] on button "Mostra camere" at bounding box center [422, 301] width 89 height 28
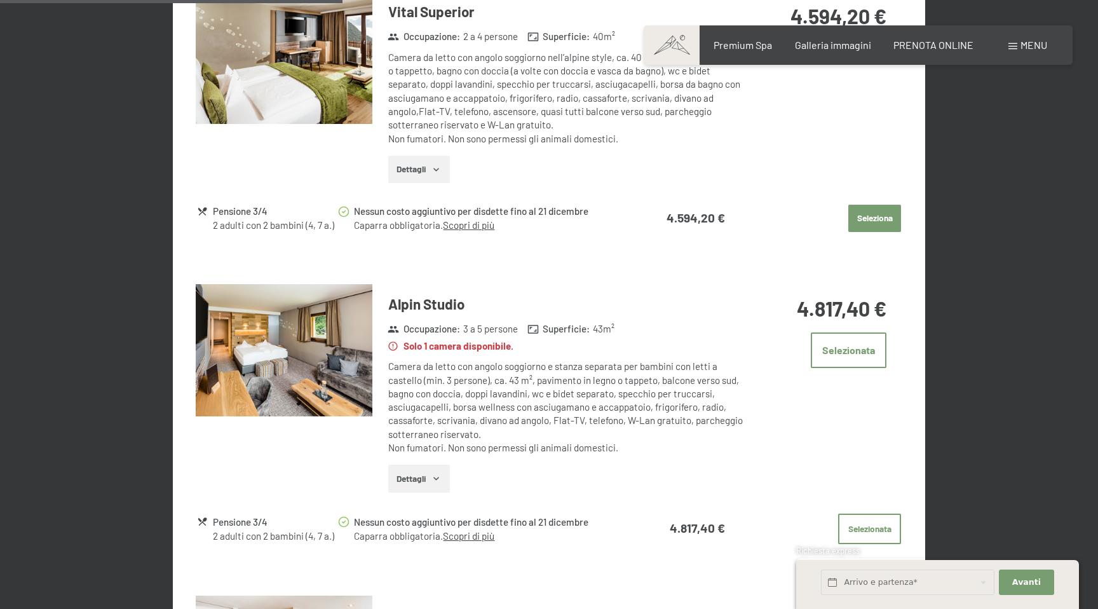
scroll to position [1013, 0]
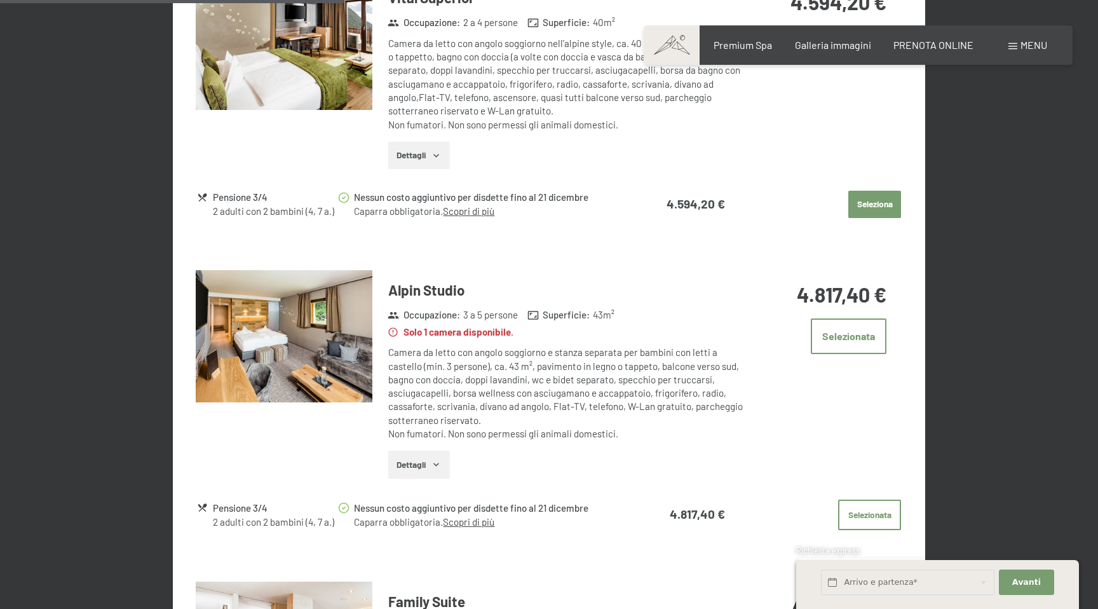
click at [303, 320] on img at bounding box center [284, 336] width 177 height 133
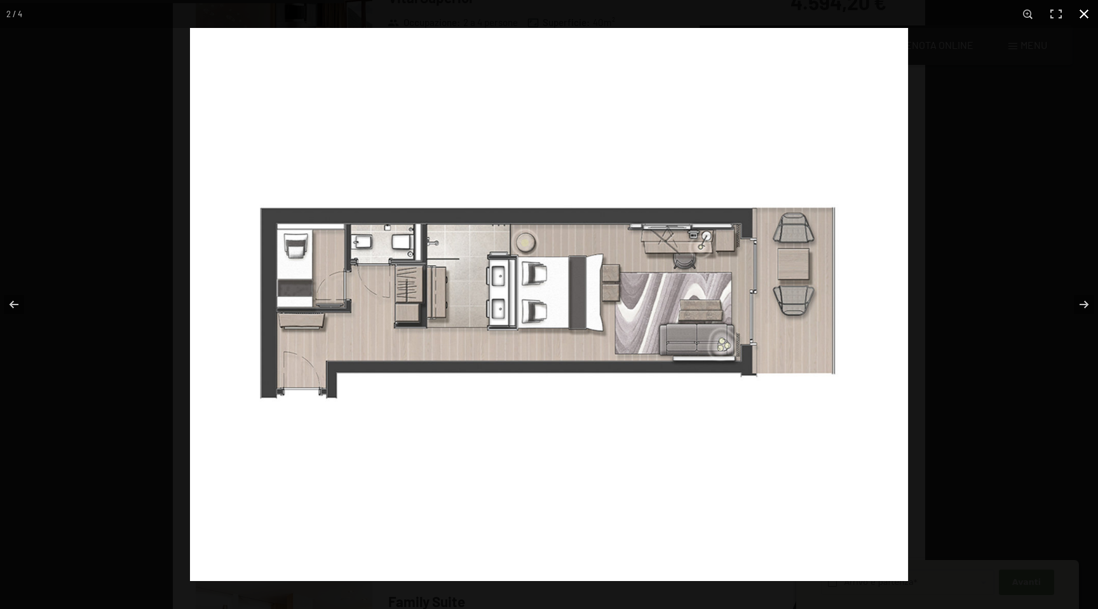
click at [1089, 12] on button "button" at bounding box center [1084, 14] width 28 height 28
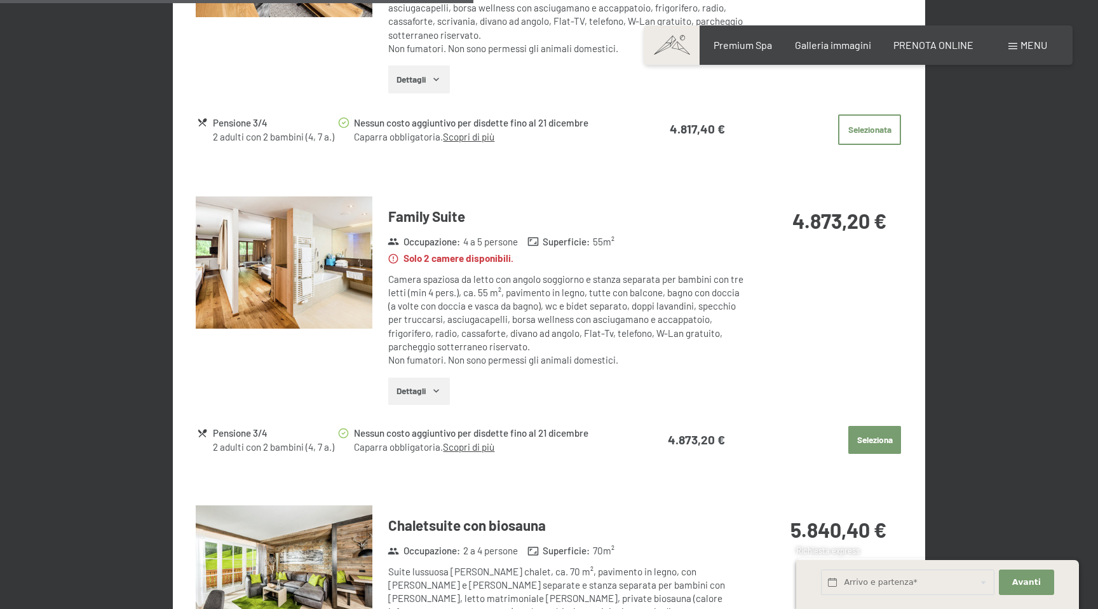
scroll to position [1398, 0]
click at [328, 297] on img at bounding box center [284, 262] width 177 height 133
click at [0, 0] on button "button" at bounding box center [0, 0] width 0 height 0
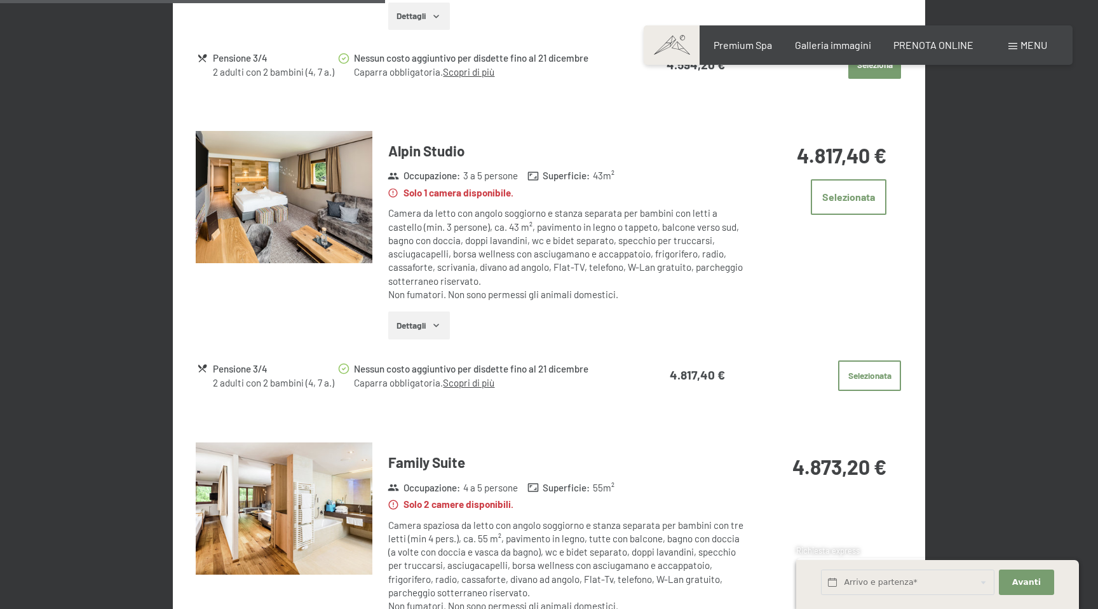
scroll to position [1142, 0]
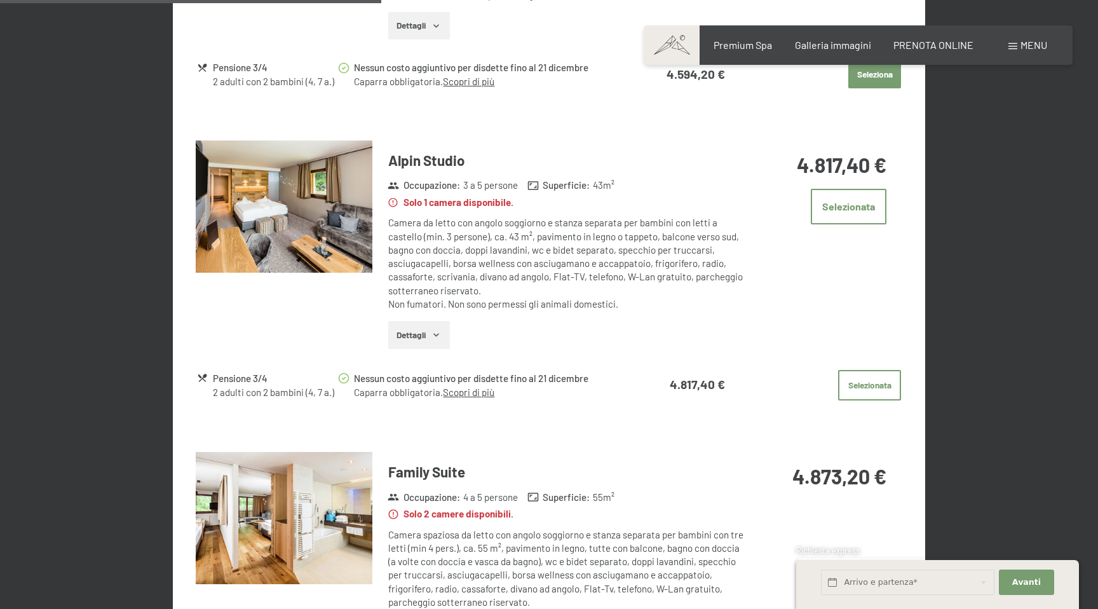
click at [321, 211] on img at bounding box center [284, 206] width 177 height 133
click at [0, 0] on button "button" at bounding box center [0, 0] width 0 height 0
click at [881, 213] on button "Selezionata" at bounding box center [849, 206] width 76 height 35
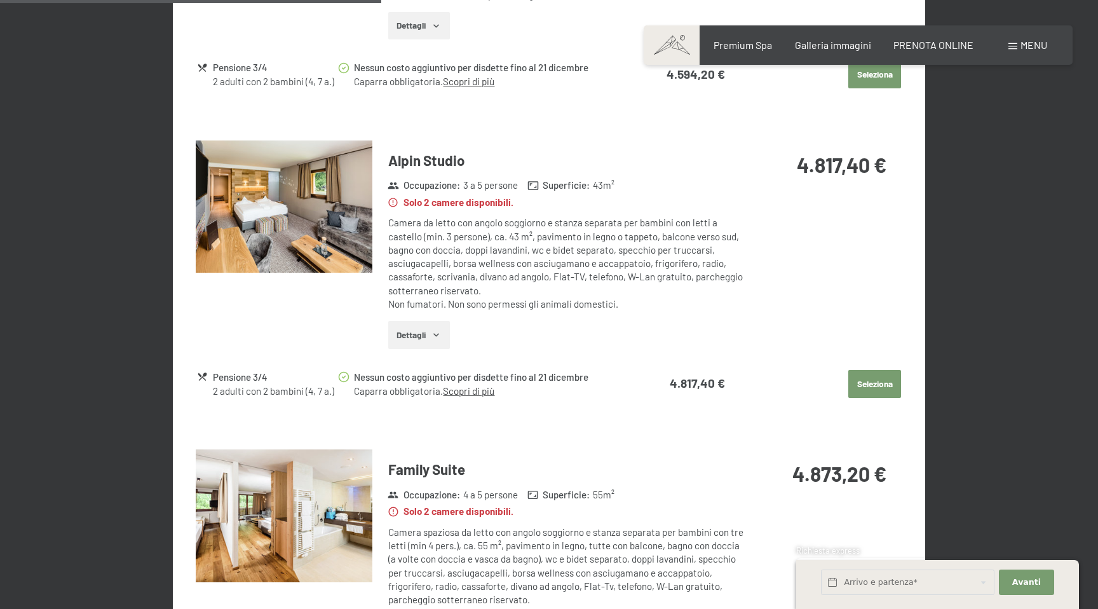
click at [875, 374] on button "Seleziona" at bounding box center [874, 384] width 53 height 28
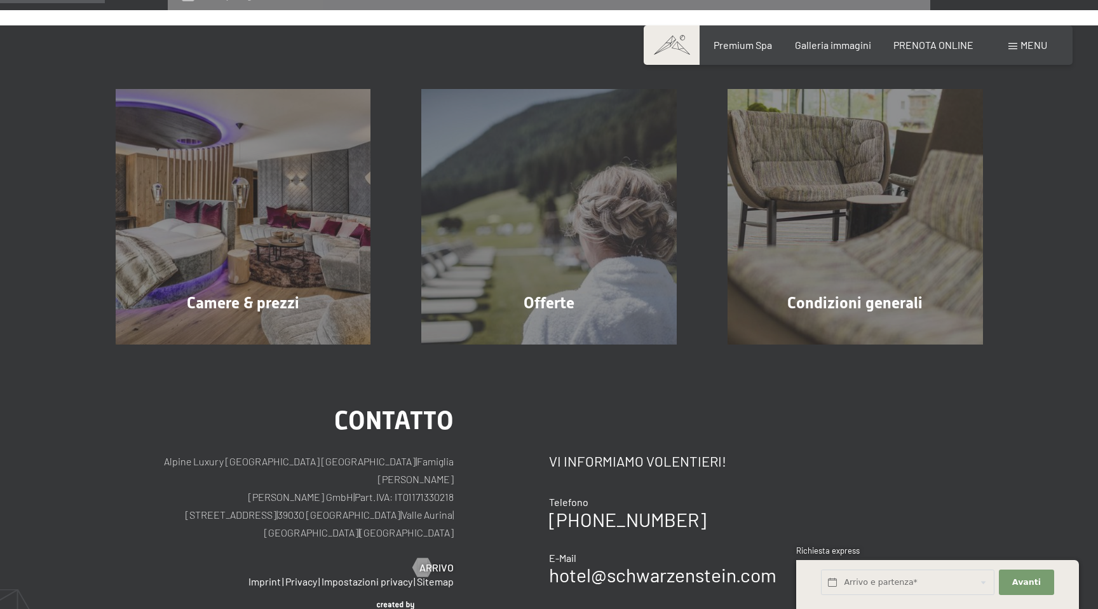
scroll to position [313, 0]
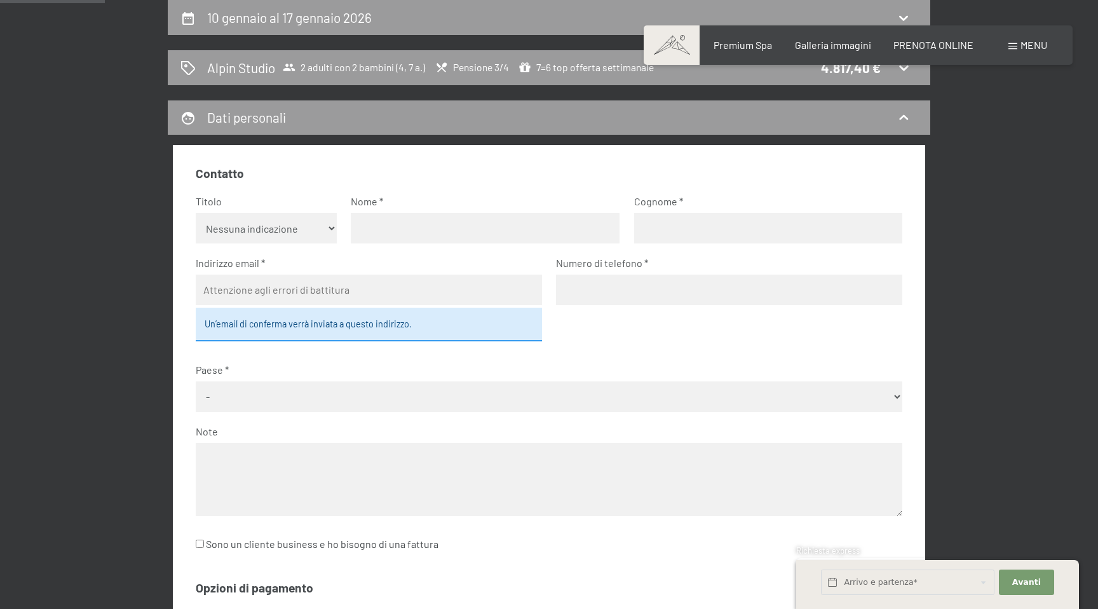
click at [302, 231] on select "Nessuna indicazione Sig.ra Sig." at bounding box center [267, 228] width 142 height 30
click at [196, 213] on select "Nessuna indicazione Sig.ra Sig." at bounding box center [267, 228] width 142 height 30
click at [412, 219] on input "text" at bounding box center [485, 228] width 269 height 30
click at [287, 233] on select "Nessuna indicazione Sig.ra Sig." at bounding box center [267, 228] width 142 height 30
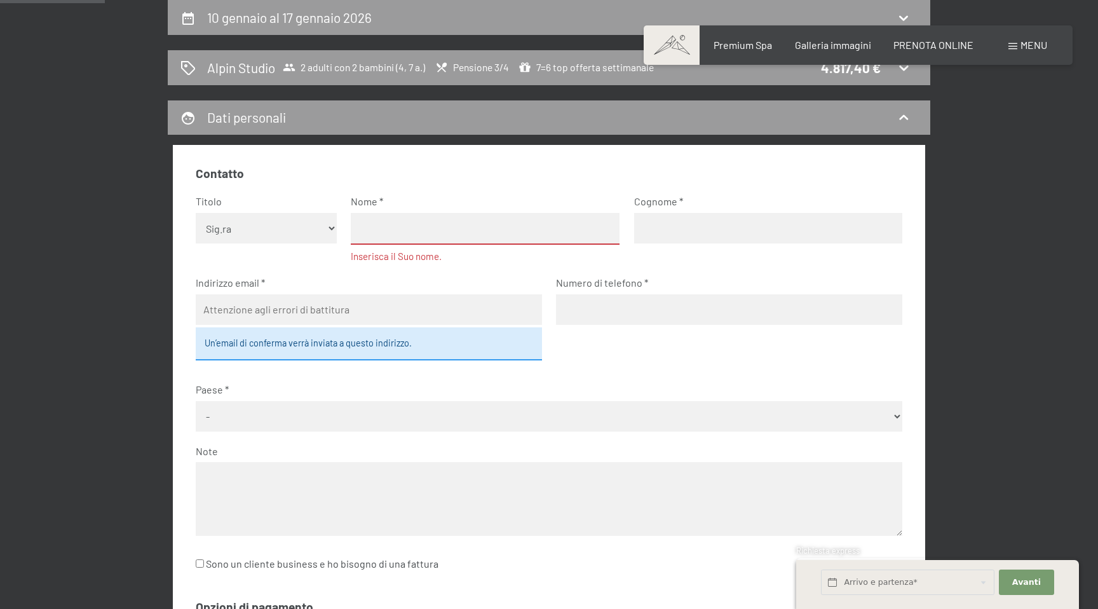
select select "m"
click at [196, 213] on select "Nessuna indicazione Sig.ra Sig." at bounding box center [267, 228] width 142 height 30
click at [401, 224] on input "text" at bounding box center [485, 229] width 269 height 32
type input "Andrea"
type input "Ferraro"
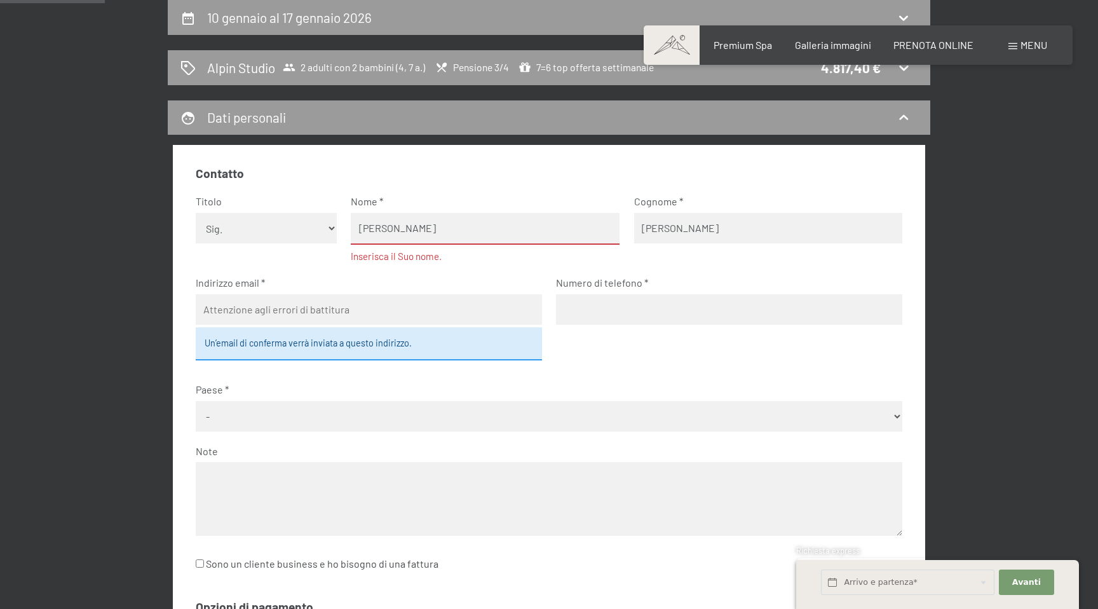
type input "3276245309"
select select "ITA"
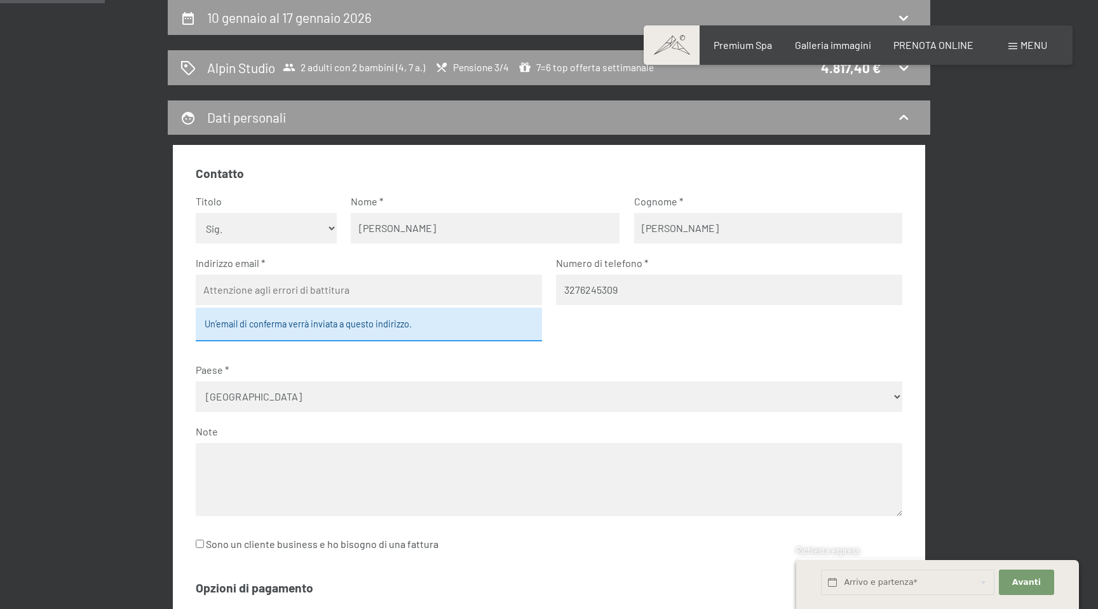
click at [344, 278] on input "email" at bounding box center [369, 289] width 346 height 30
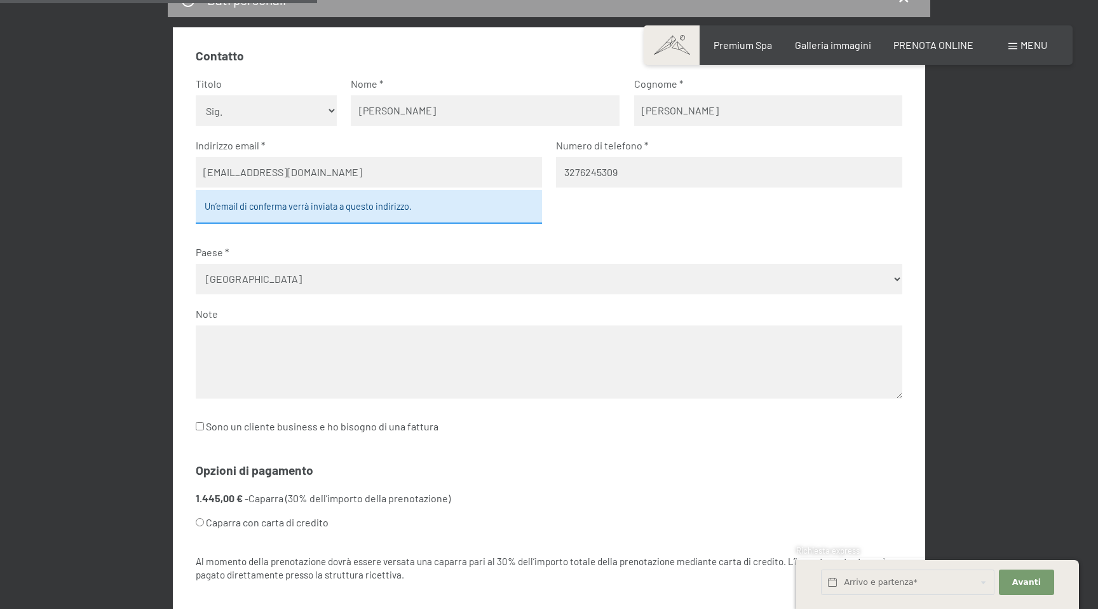
scroll to position [435, 0]
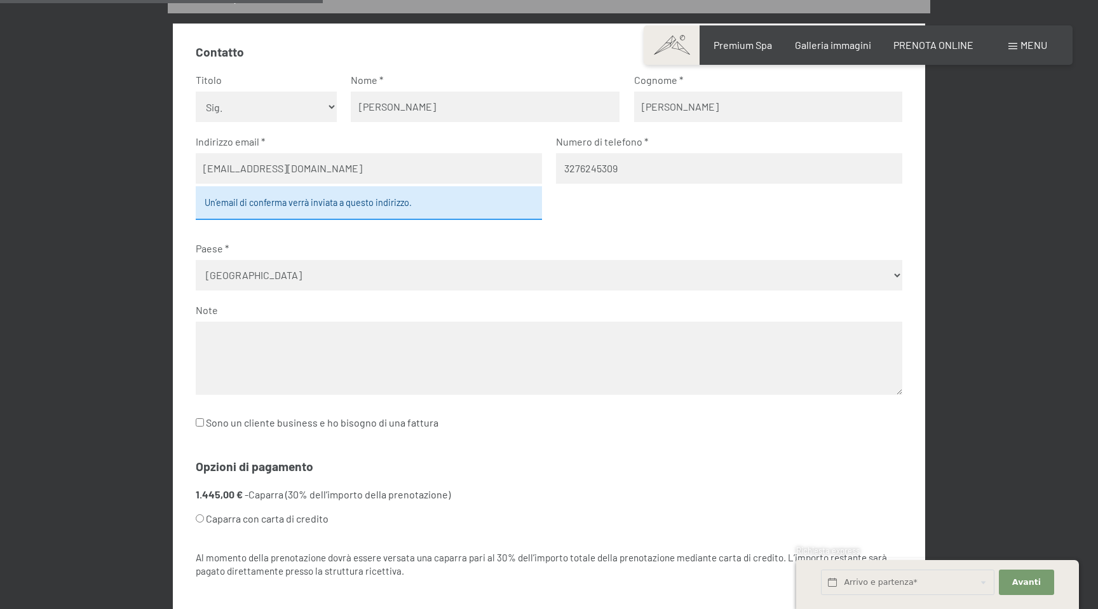
type input "andreadolcemente@gmail.com"
click at [198, 424] on input "Sono un cliente business e ho bisogno di una fattura" at bounding box center [200, 422] width 8 height 8
checkbox input "true"
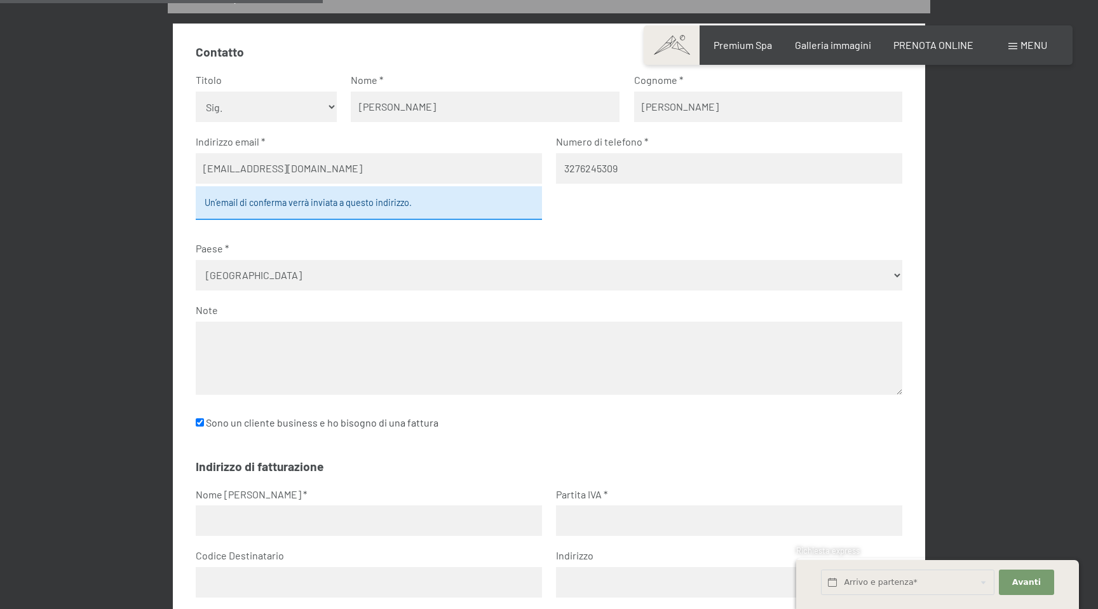
click at [246, 522] on input "text" at bounding box center [369, 520] width 346 height 30
type input "d"
type input "Dolcemente di Biasco Antonella"
click at [600, 518] on input "text" at bounding box center [729, 520] width 346 height 30
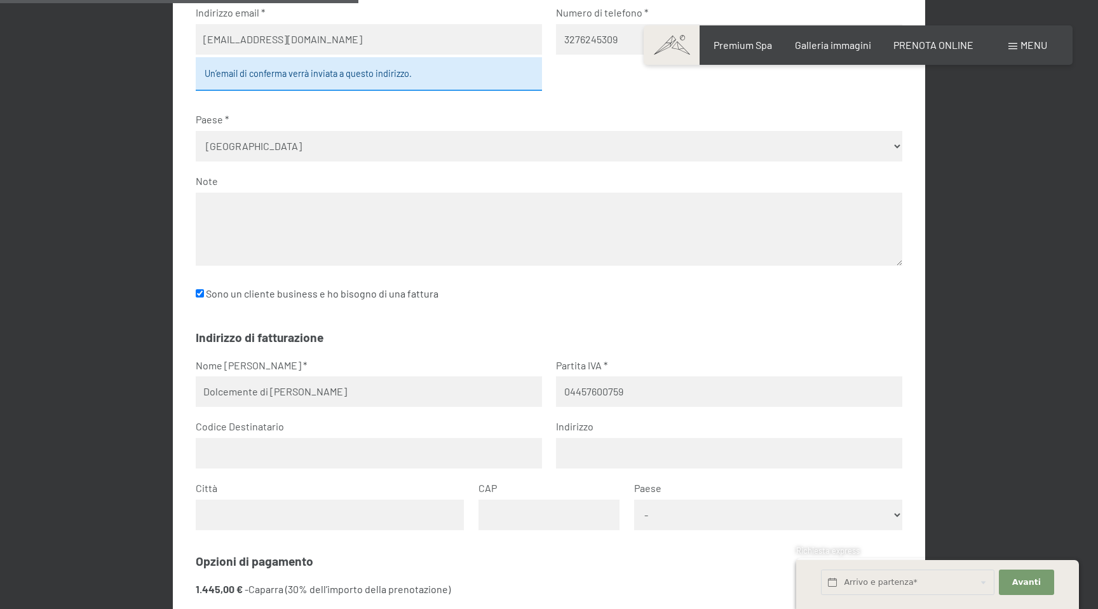
scroll to position [565, 0]
type input "04457600759"
click at [321, 427] on label "Codice Destinatario" at bounding box center [364, 425] width 336 height 14
click at [302, 456] on input "text" at bounding box center [369, 451] width 346 height 30
click at [654, 448] on input "text" at bounding box center [729, 451] width 346 height 30
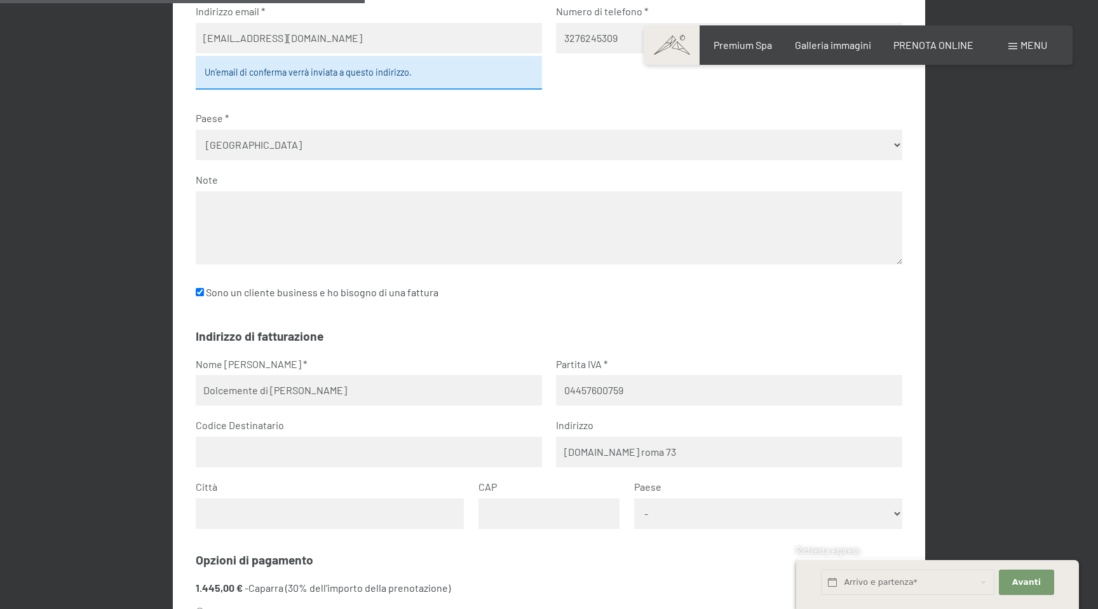
type input "c.so roma 73"
click at [341, 525] on input "text" at bounding box center [330, 513] width 269 height 30
type input "Tricase"
type input "73039"
select select "ITA"
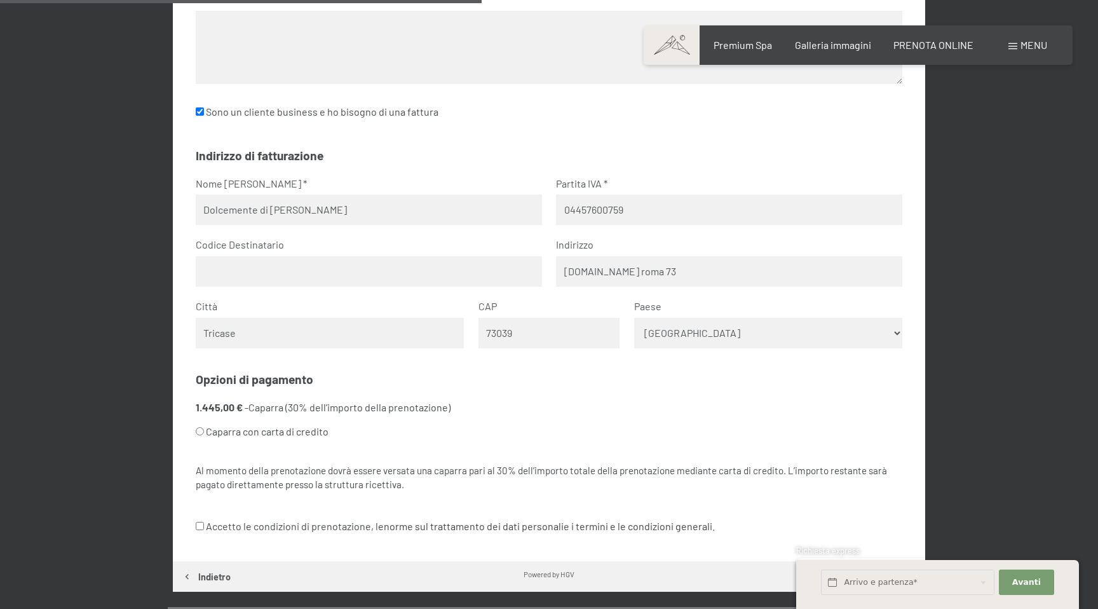
scroll to position [746, 0]
click at [201, 524] on input "Accetto le condizioni di prenotazione, le norme sul trattamento dei dati person…" at bounding box center [200, 525] width 8 height 8
checkbox input "true"
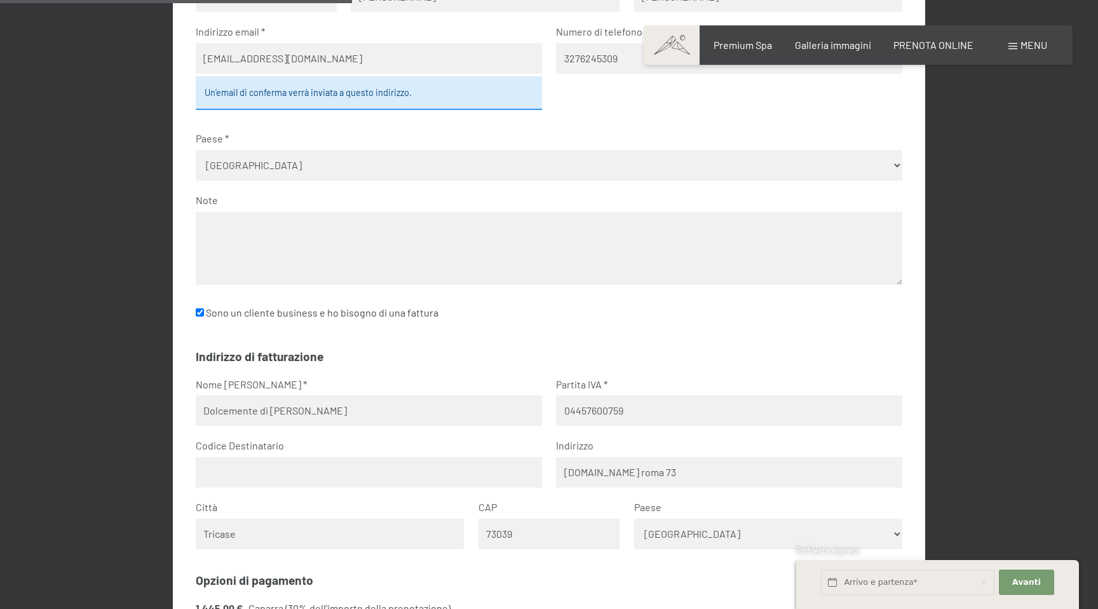
scroll to position [545, 0]
click at [231, 471] on input "text" at bounding box center [369, 471] width 346 height 30
click at [231, 471] on input "rlg" at bounding box center [369, 471] width 346 height 30
type input "r"
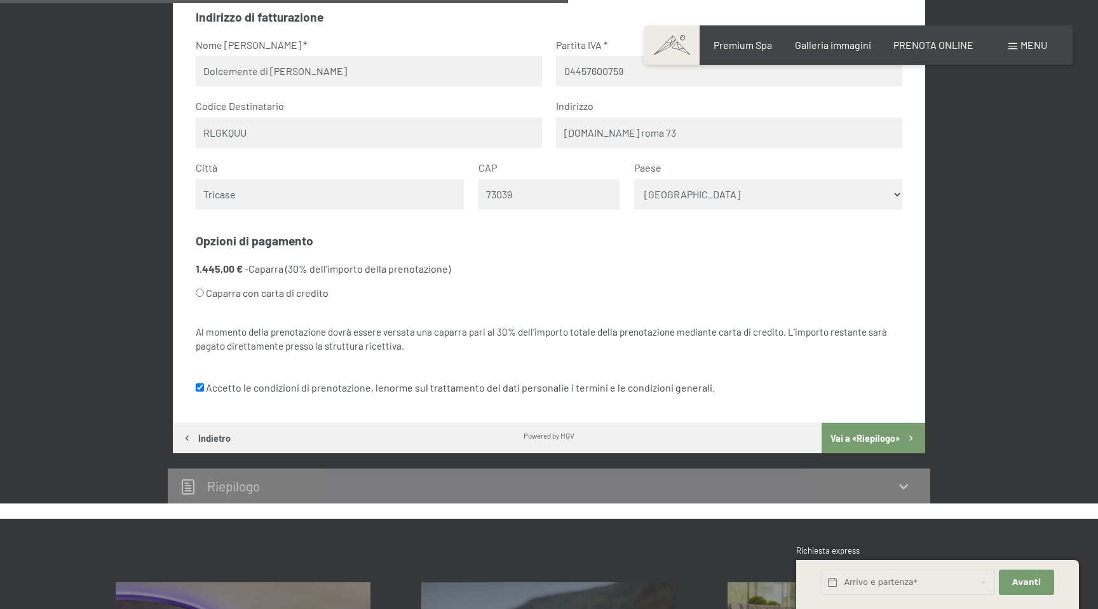
scroll to position [891, 0]
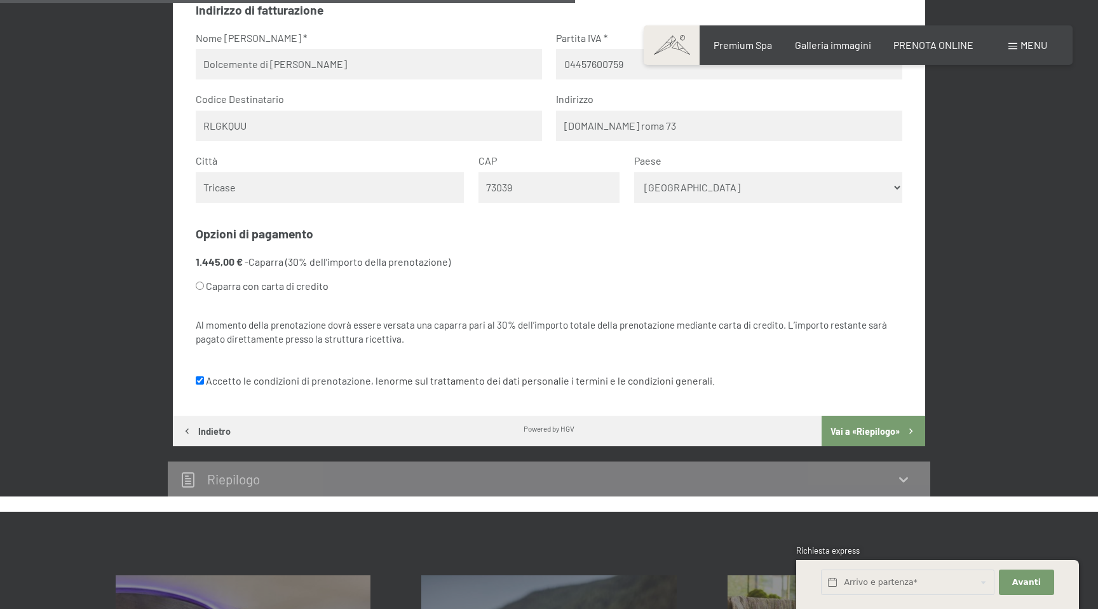
type input "RLGKQUU"
click at [846, 425] on button "Vai a «Riepilogo»" at bounding box center [873, 430] width 104 height 30
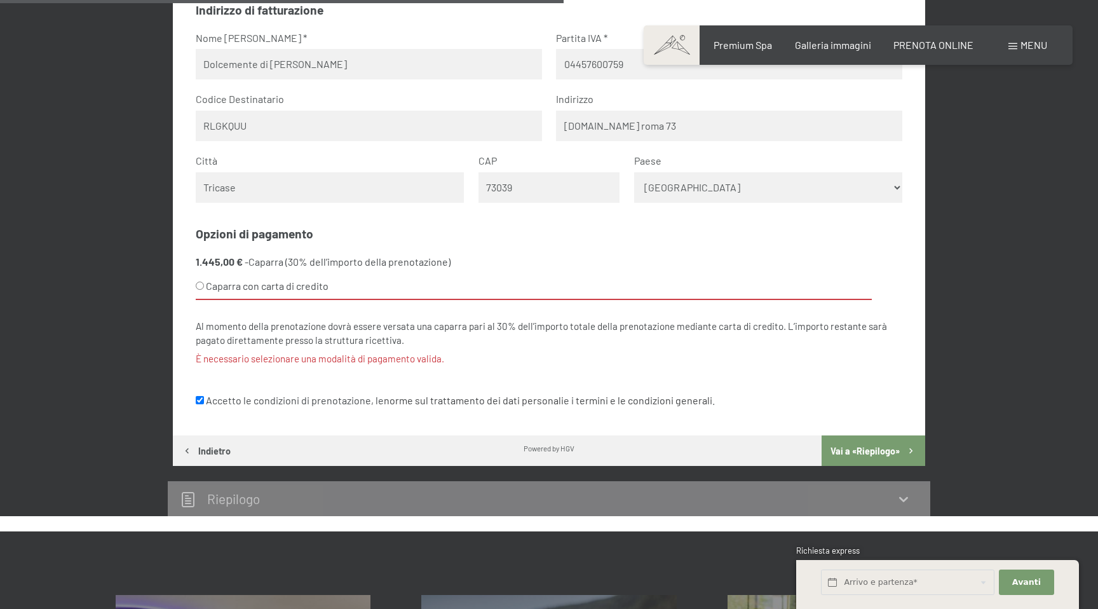
scroll to position [872, 0]
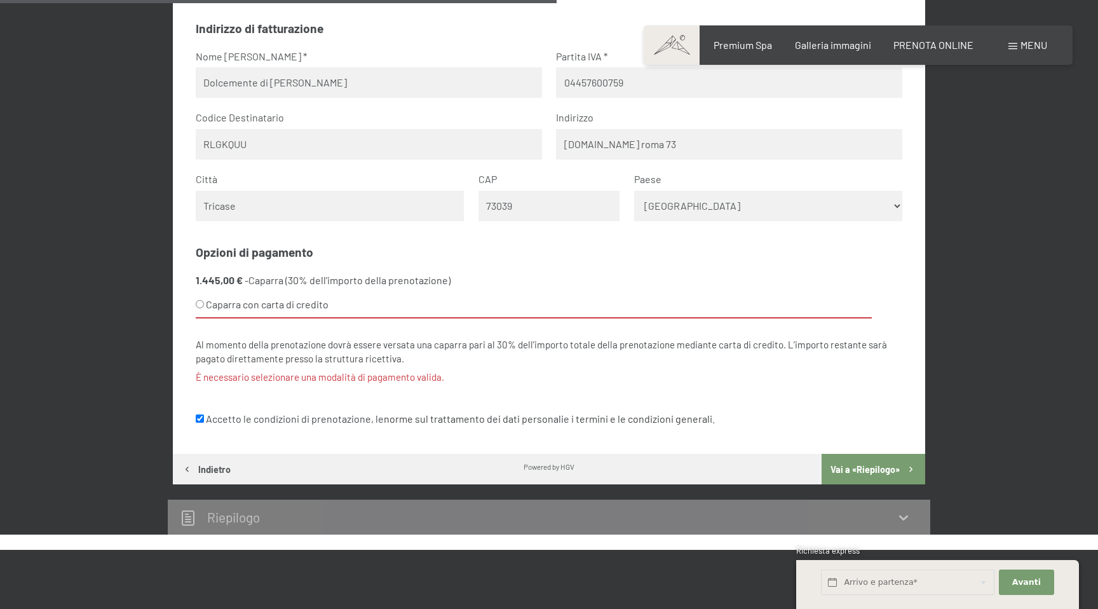
click at [199, 304] on input "Caparra con carta di credito" at bounding box center [200, 304] width 8 height 8
radio input "true"
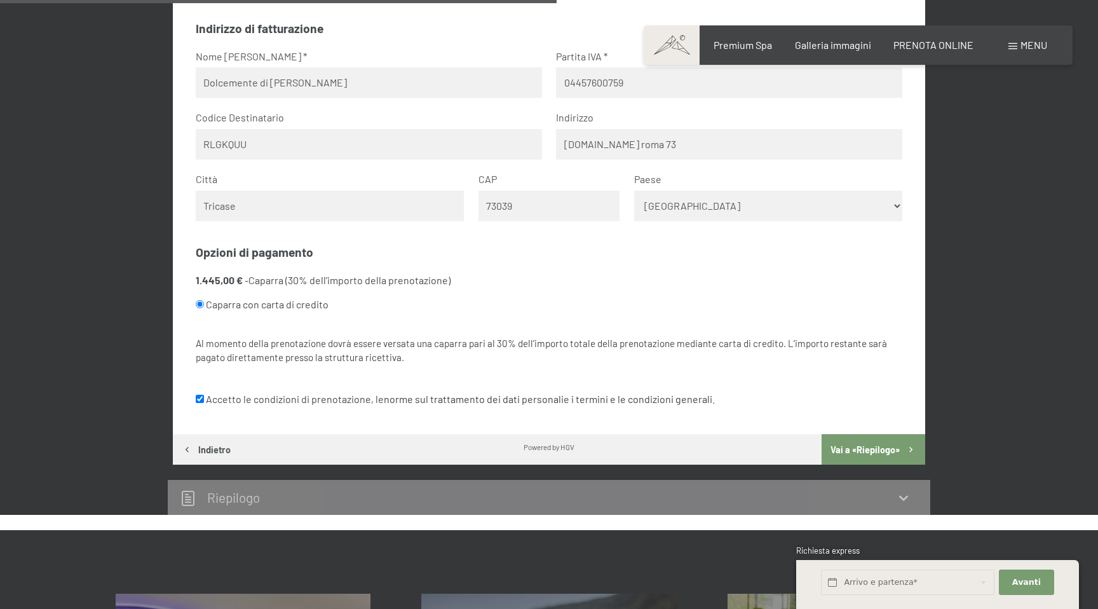
click at [845, 454] on button "Vai a «Riepilogo»" at bounding box center [873, 449] width 104 height 30
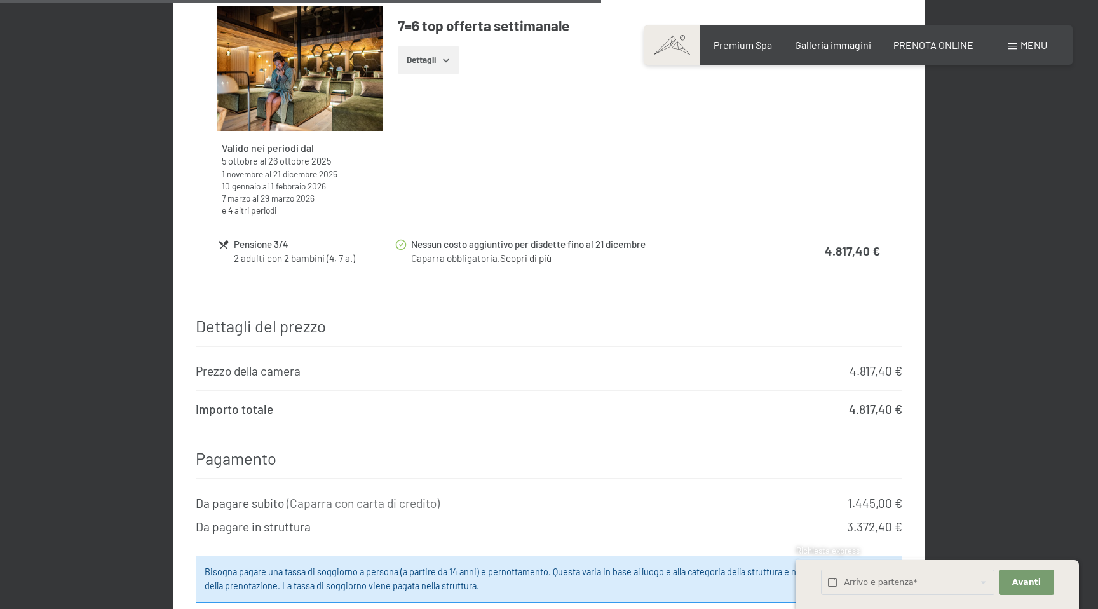
scroll to position [1255, 0]
click at [525, 252] on link "Scopri di più" at bounding box center [525, 257] width 51 height 11
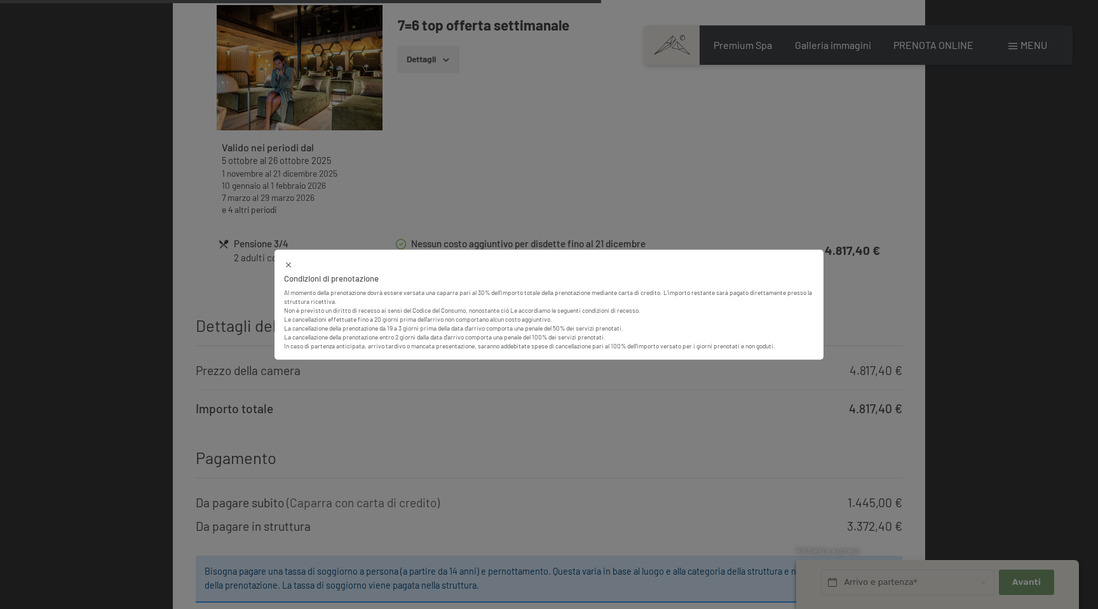
click at [696, 177] on div "Condizioni di prenotazione Al momento della prenotazione dovrà essere versata u…" at bounding box center [549, 304] width 1098 height 609
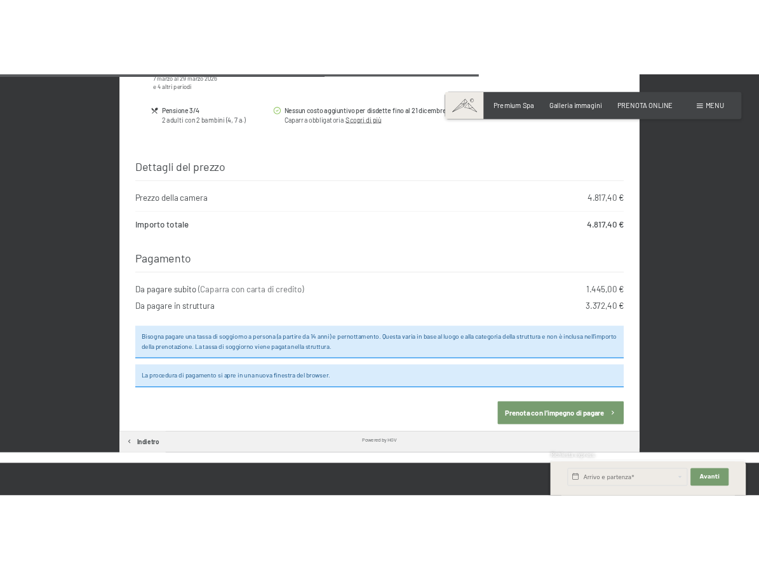
scroll to position [1448, 0]
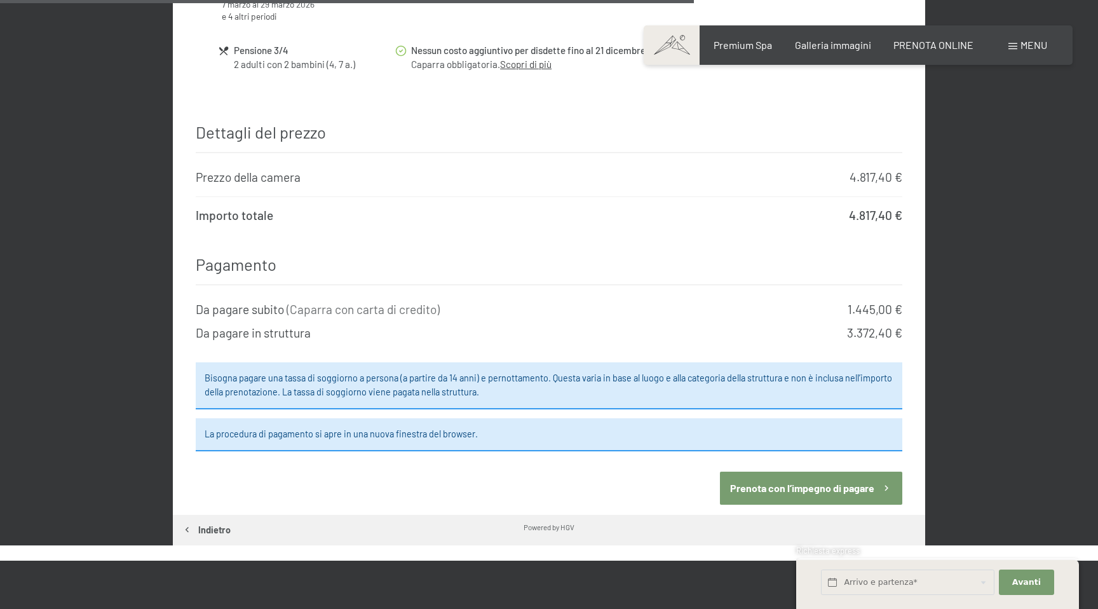
click at [758, 471] on button "Prenota con l’impegno di pagare" at bounding box center [811, 487] width 182 height 32
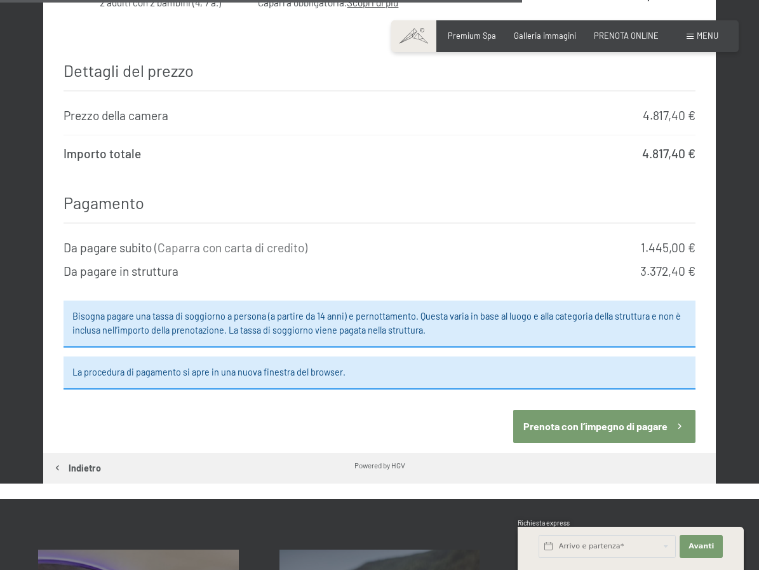
click at [556, 414] on button "Prenota con l’impegno di pagare" at bounding box center [604, 426] width 182 height 32
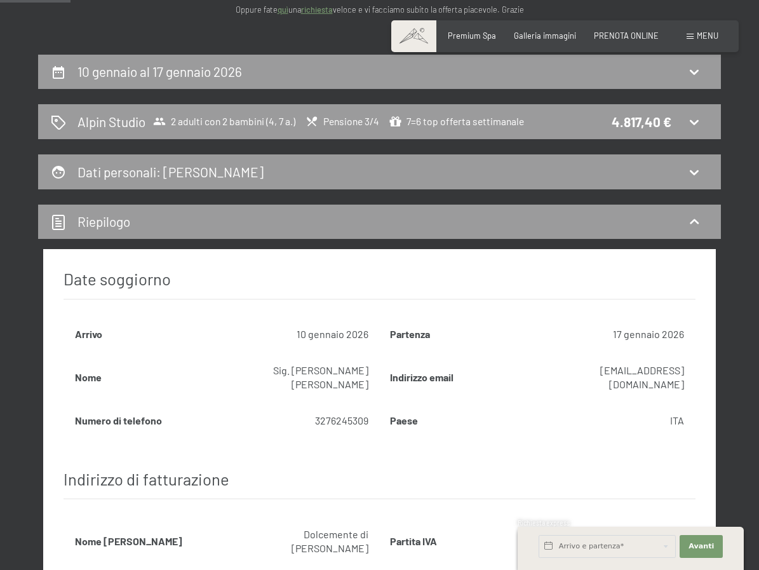
scroll to position [194, 0]
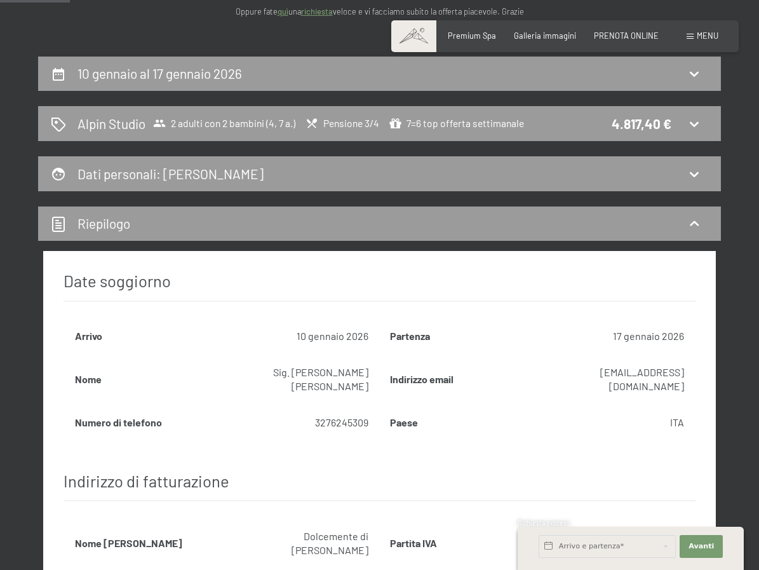
click at [285, 12] on link "quì" at bounding box center [283, 11] width 11 height 10
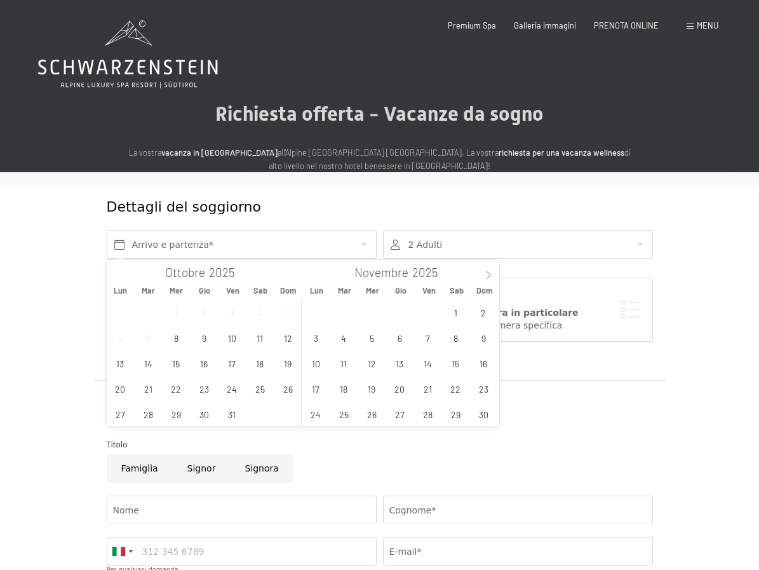
click at [478, 274] on span at bounding box center [489, 271] width 22 height 22
type input "2026"
click at [452, 338] on span "10" at bounding box center [455, 337] width 25 height 25
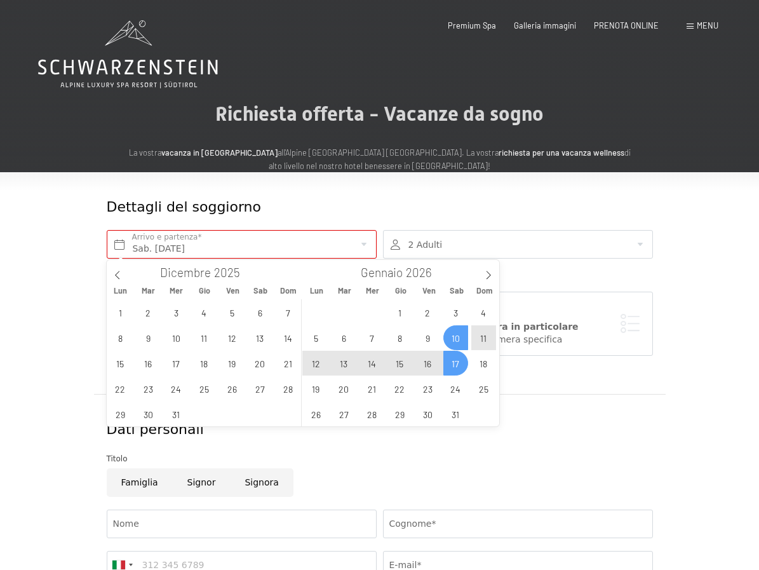
click at [450, 364] on span "17" at bounding box center [455, 363] width 25 height 25
type input "Sab. [DATE] - Sab. [DATE]"
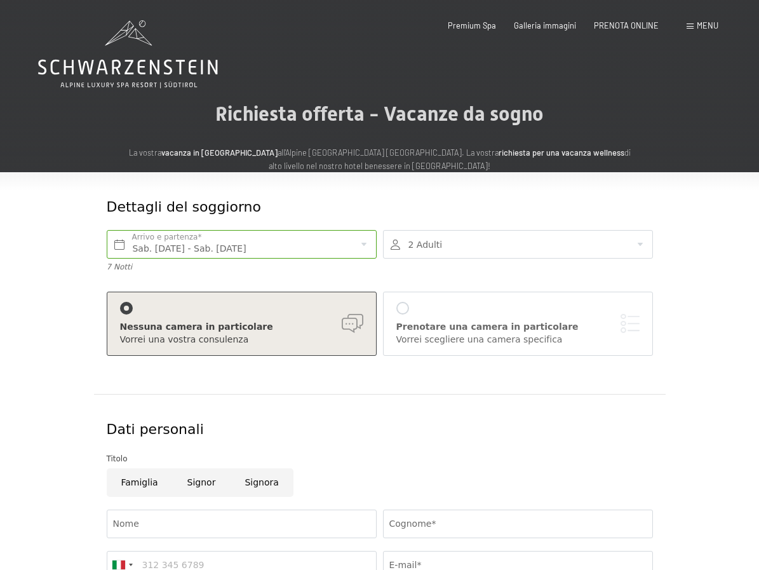
click at [475, 247] on div at bounding box center [518, 244] width 270 height 29
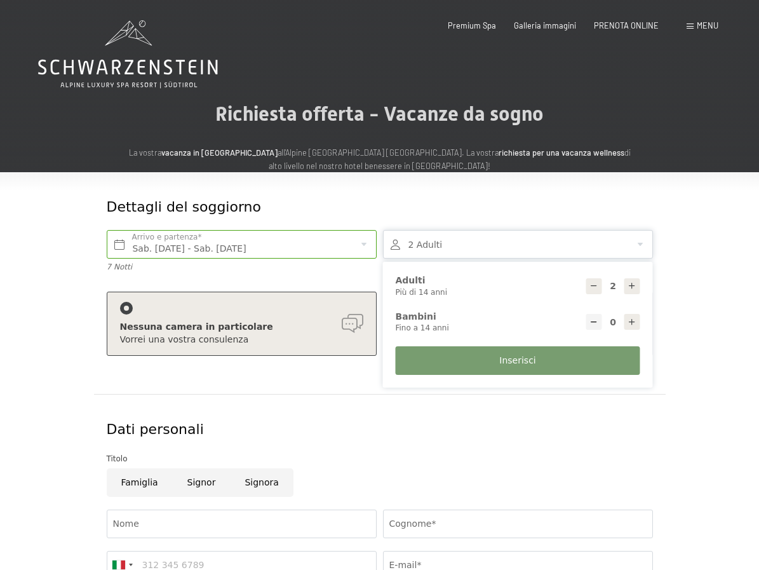
click at [629, 325] on icon at bounding box center [632, 322] width 9 height 9
type input "1"
select select
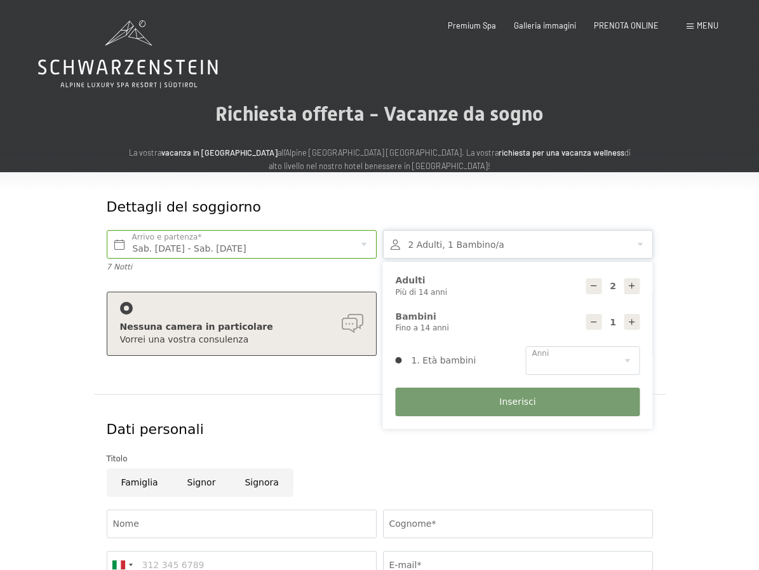
click at [629, 325] on icon at bounding box center [632, 322] width 9 height 9
type input "2"
select select
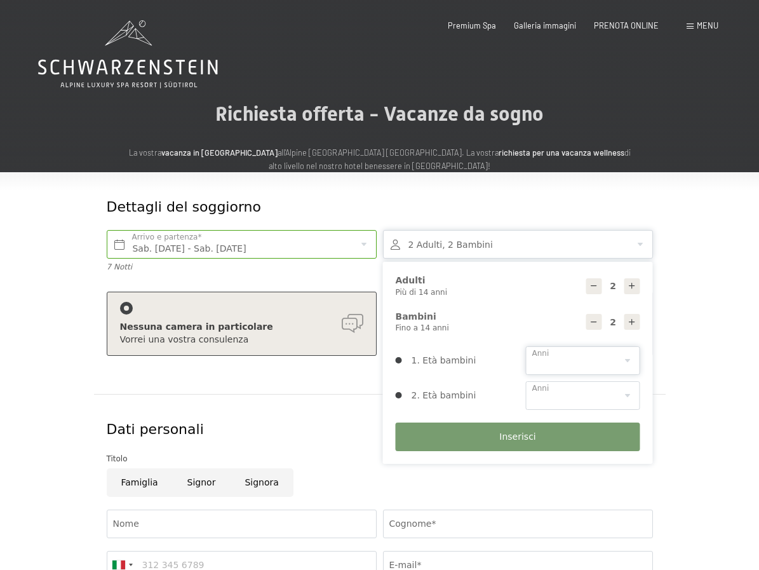
click at [606, 360] on select "0 1 2 3 4 5 6 7 8 9 10 11 12 13 14" at bounding box center [583, 360] width 114 height 29
select select "4"
click at [526, 346] on select "0 1 2 3 4 5 6 7 8 9 10 11 12 13 14" at bounding box center [583, 360] width 114 height 29
click at [583, 393] on select "0 1 2 3 4 5 6 7 8 9 10 11 12 13 14" at bounding box center [583, 395] width 114 height 29
select select "7"
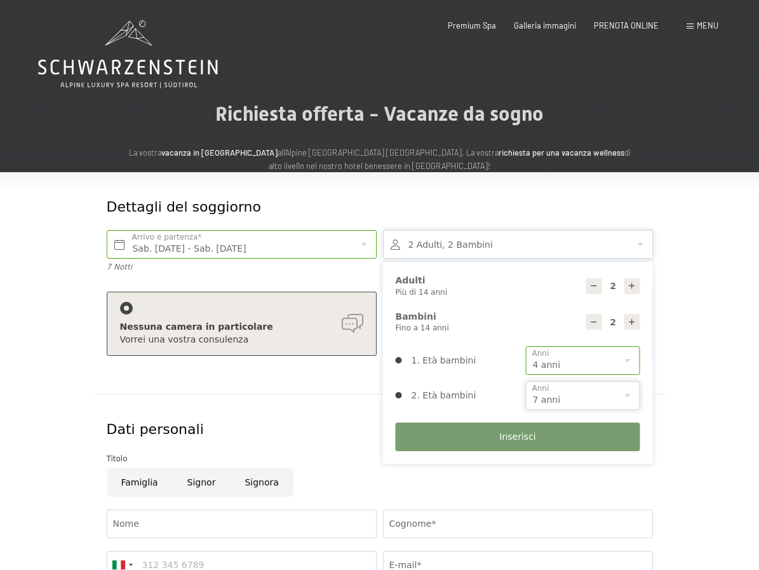
click at [526, 381] on select "0 1 2 3 4 5 6 7 8 9 10 11 12 13 14" at bounding box center [583, 395] width 114 height 29
click at [578, 440] on button "Inserisci" at bounding box center [518, 436] width 245 height 29
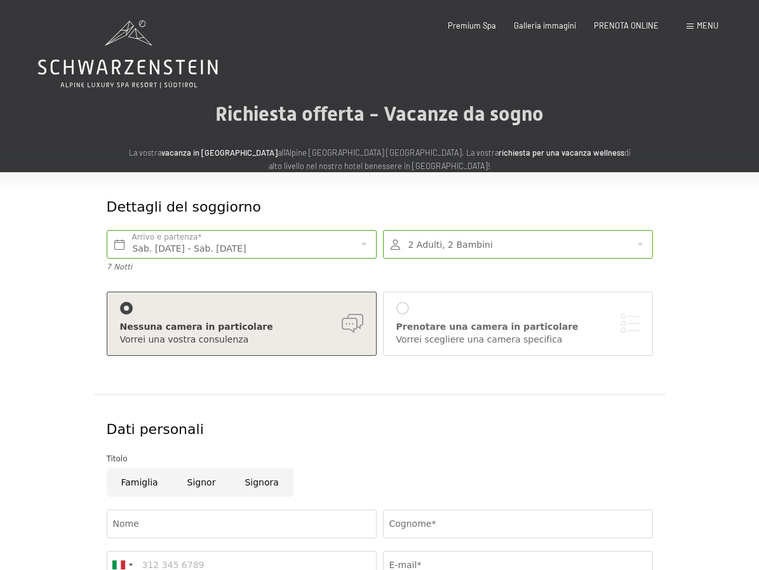
click at [428, 327] on div "Prenotare una camera in particolare" at bounding box center [517, 327] width 243 height 13
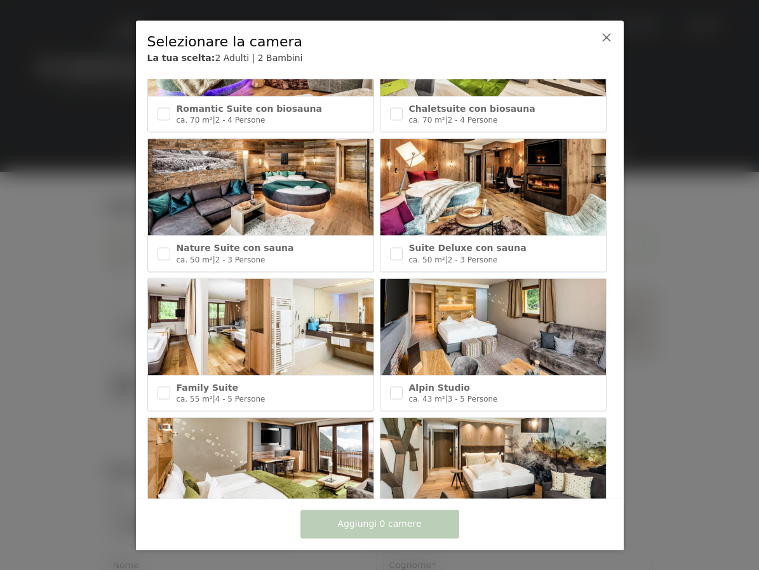
scroll to position [253, 0]
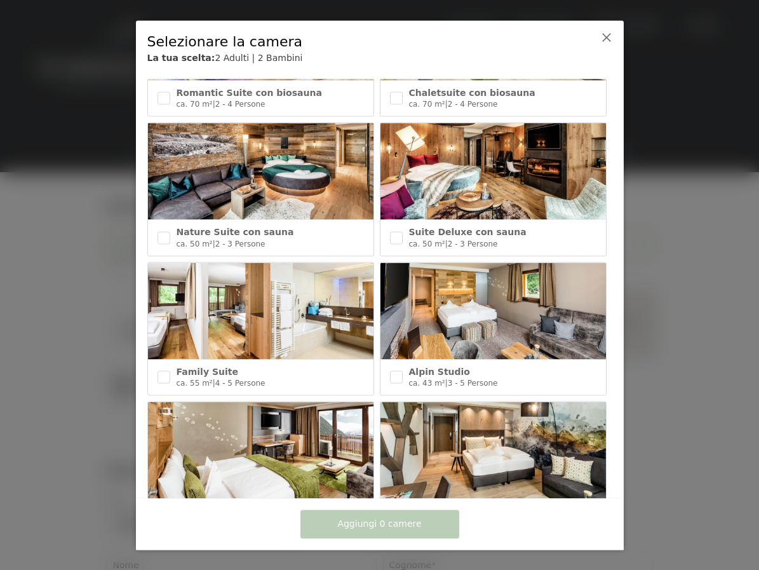
click at [440, 307] on img at bounding box center [494, 310] width 226 height 97
checkbox input "true"
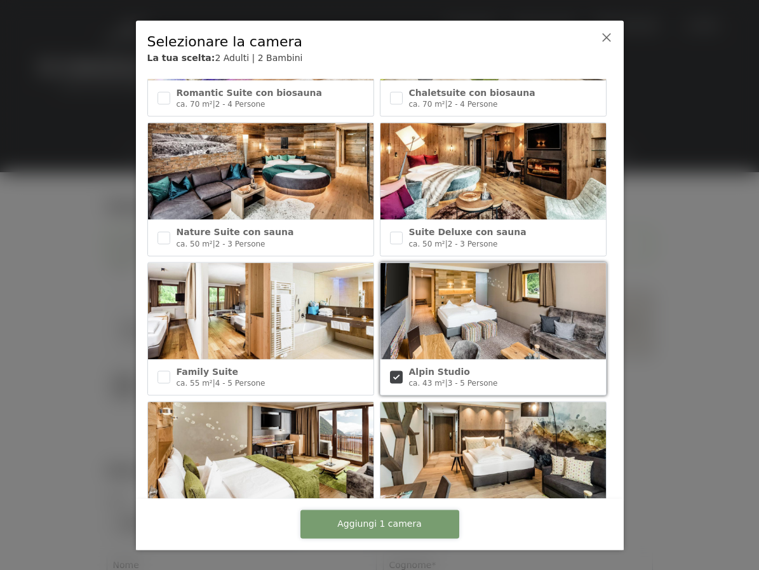
click at [349, 520] on span "Aggiungi 1 camera" at bounding box center [379, 524] width 84 height 13
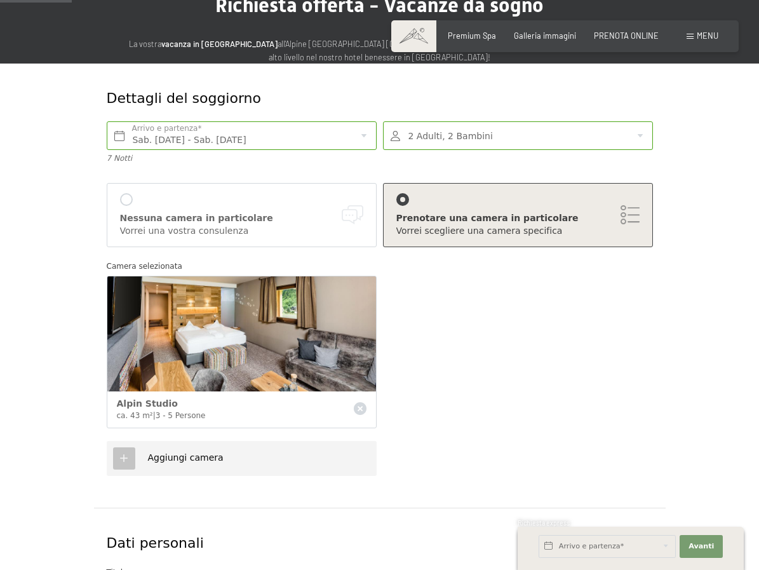
scroll to position [109, 0]
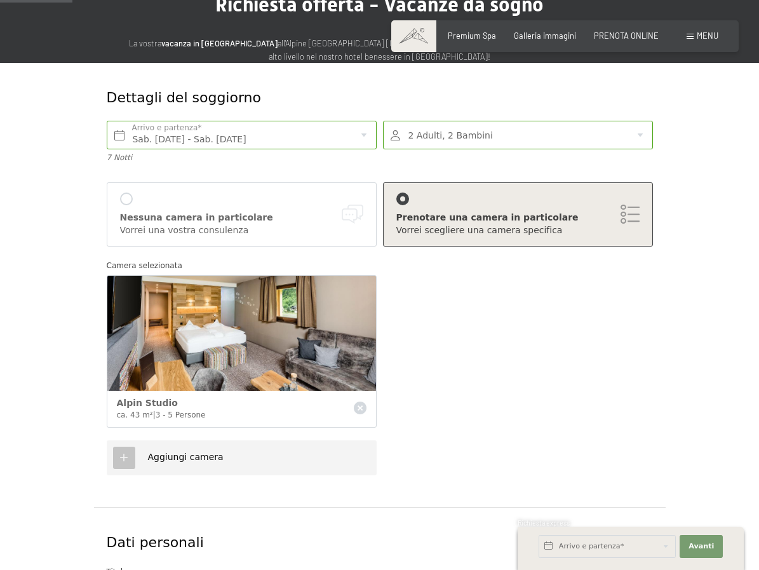
click at [334, 347] on img at bounding box center [241, 333] width 269 height 115
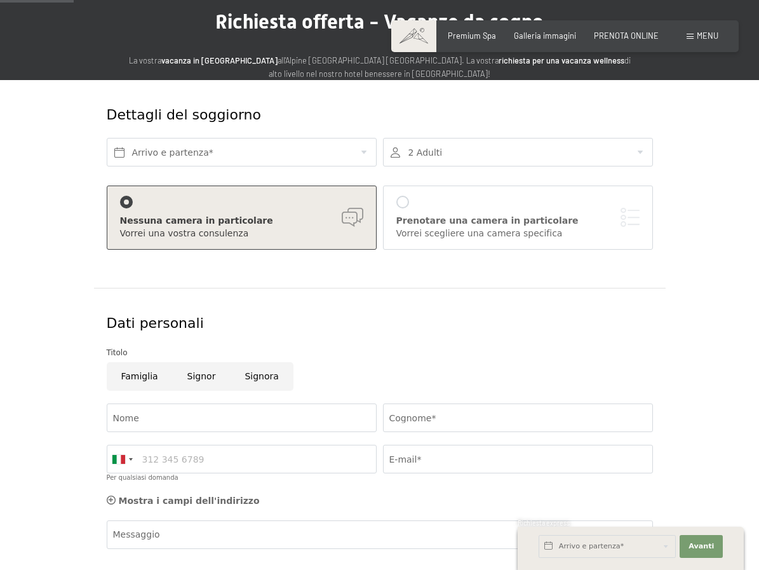
scroll to position [99, 0]
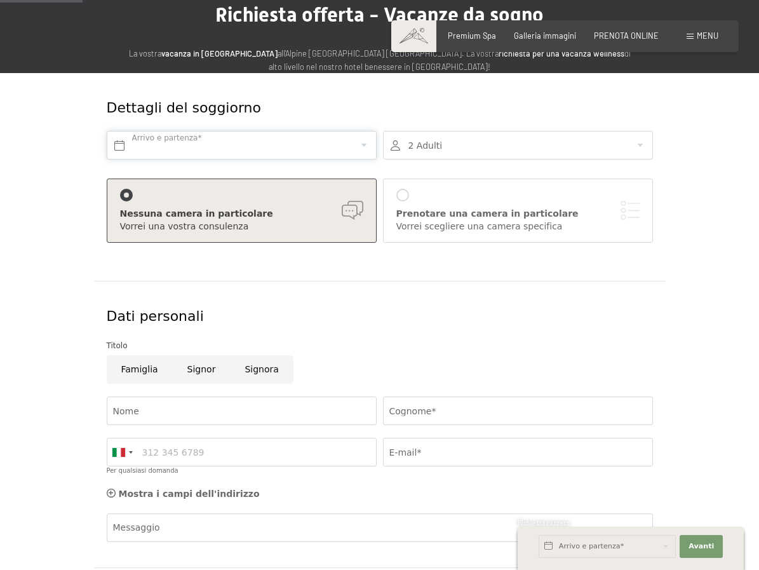
click at [320, 143] on input "text" at bounding box center [242, 145] width 270 height 29
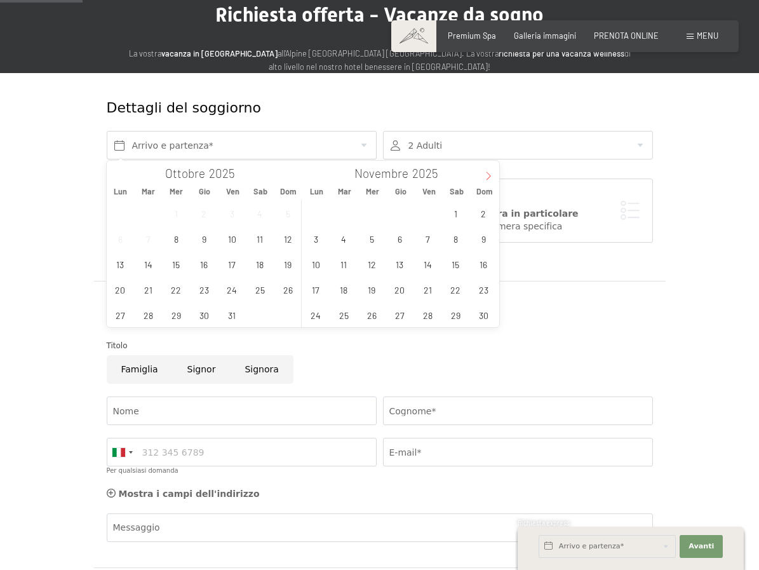
click at [482, 177] on span at bounding box center [489, 172] width 22 height 22
type input "2026"
click at [458, 239] on span "10" at bounding box center [455, 238] width 25 height 25
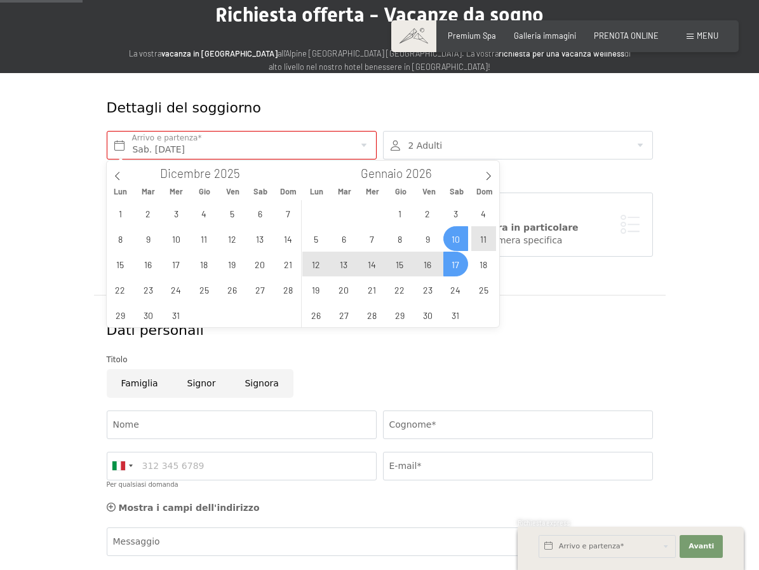
click at [459, 260] on span "17" at bounding box center [455, 264] width 25 height 25
type input "Sab. 10/01/2026 - Sab. 17/01/2026"
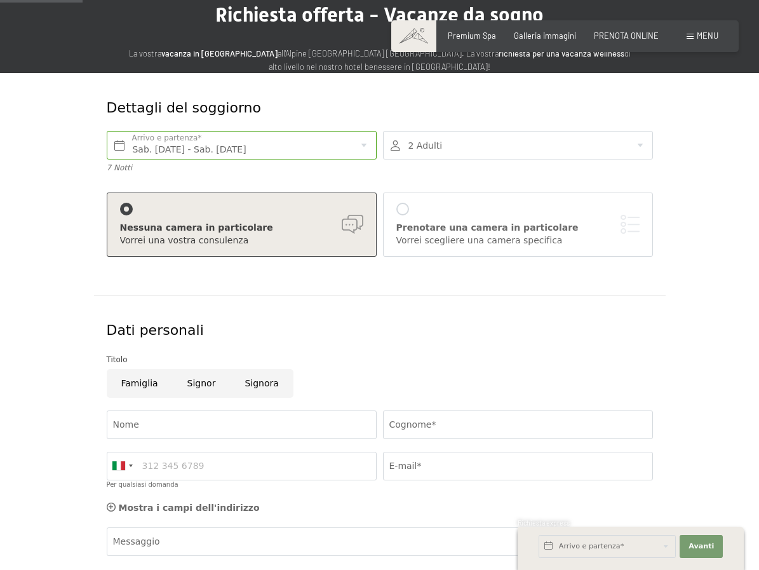
click at [494, 150] on div at bounding box center [518, 145] width 270 height 29
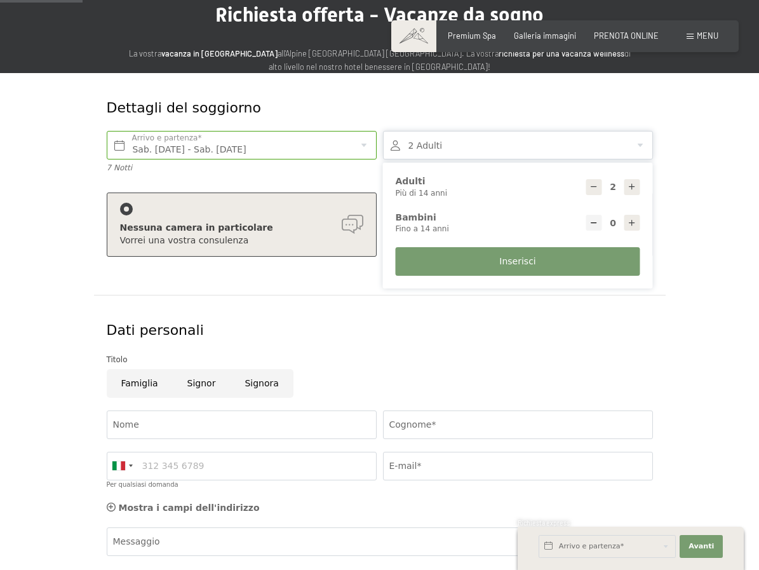
click at [631, 222] on icon at bounding box center [632, 223] width 9 height 9
type input "1"
select select
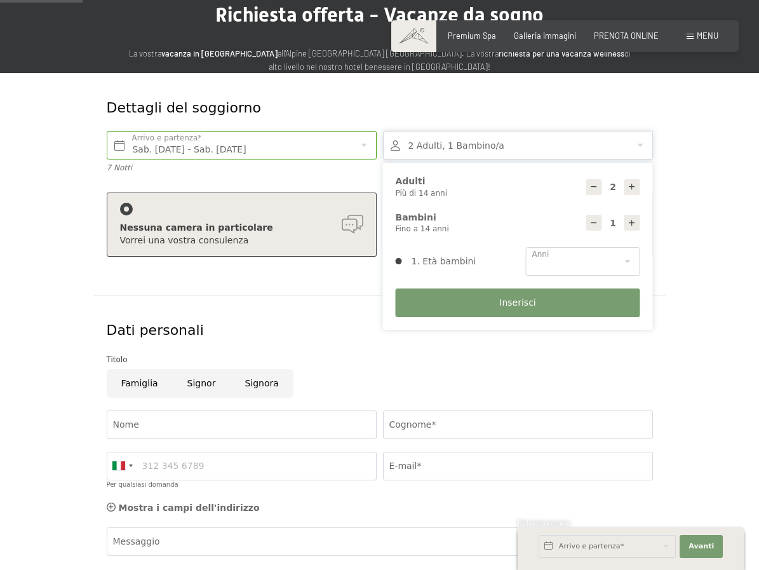
click at [631, 222] on icon at bounding box center [632, 223] width 9 height 9
type input "2"
select select
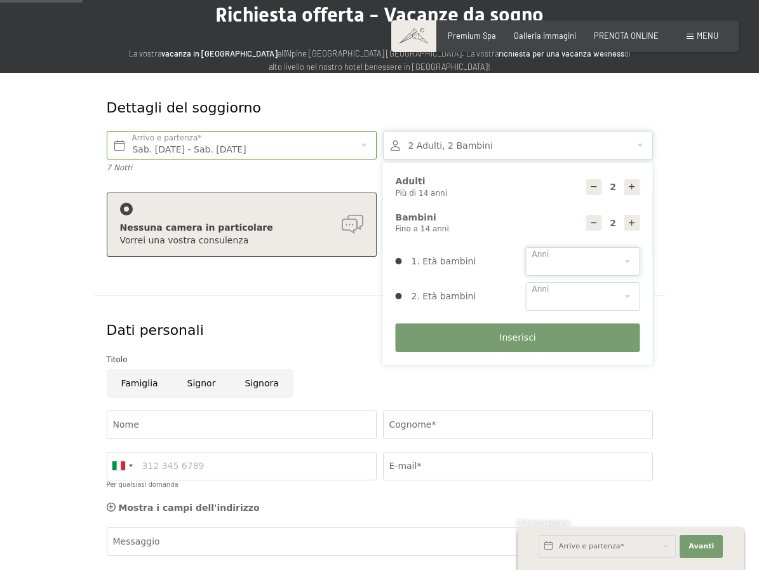
click at [587, 267] on select "0 1 2 3 4 5 6 7 8 9 10 11 12 13 14" at bounding box center [583, 261] width 114 height 29
select select "4"
click at [526, 247] on select "0 1 2 3 4 5 6 7 8 9 10 11 12 13 14" at bounding box center [583, 261] width 114 height 29
click at [579, 295] on select "0 1 2 3 4 5 6 7 8 9 10 11 12 13 14" at bounding box center [583, 296] width 114 height 29
select select "7"
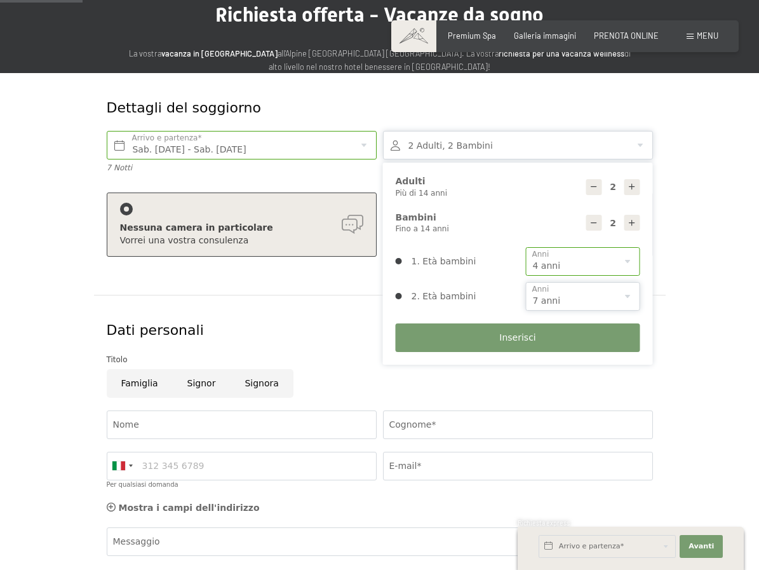
click at [526, 282] on select "0 1 2 3 4 5 6 7 8 9 10 11 12 13 14" at bounding box center [583, 296] width 114 height 29
click at [562, 335] on button "Inserisci" at bounding box center [518, 337] width 245 height 29
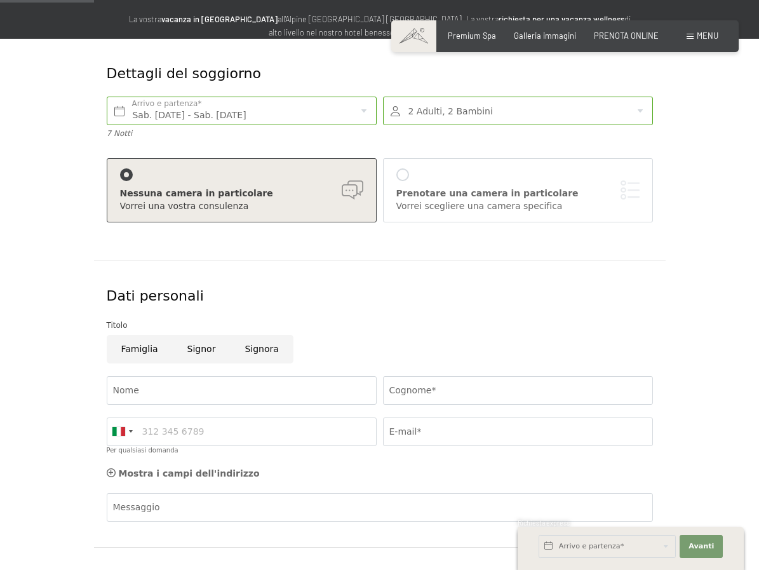
scroll to position [151, 0]
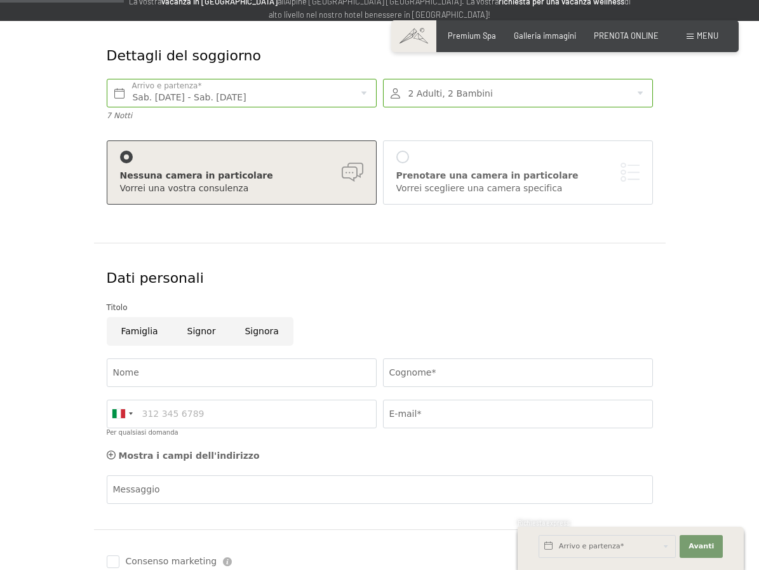
click at [145, 324] on input "Famiglia" at bounding box center [140, 331] width 66 height 29
radio input "true"
click at [230, 369] on input "Nome" at bounding box center [242, 372] width 270 height 29
type input "Antonella"
type input "BIASCO"
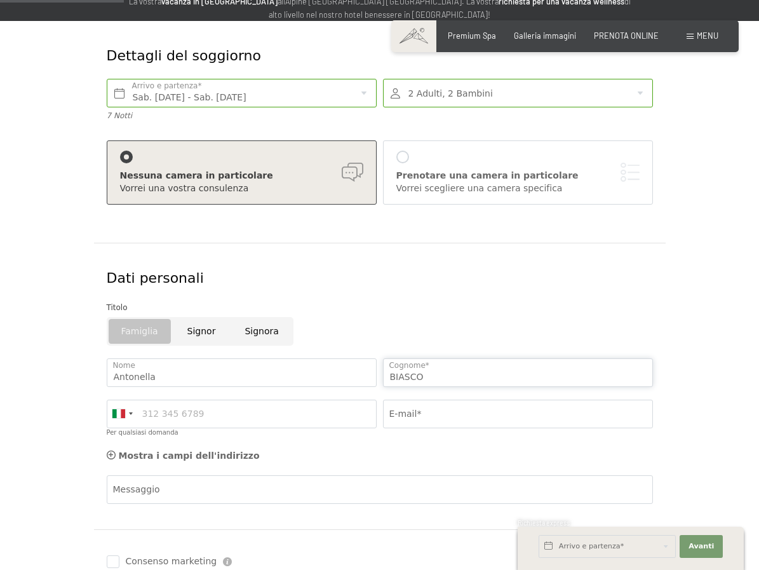
type input "3207204943"
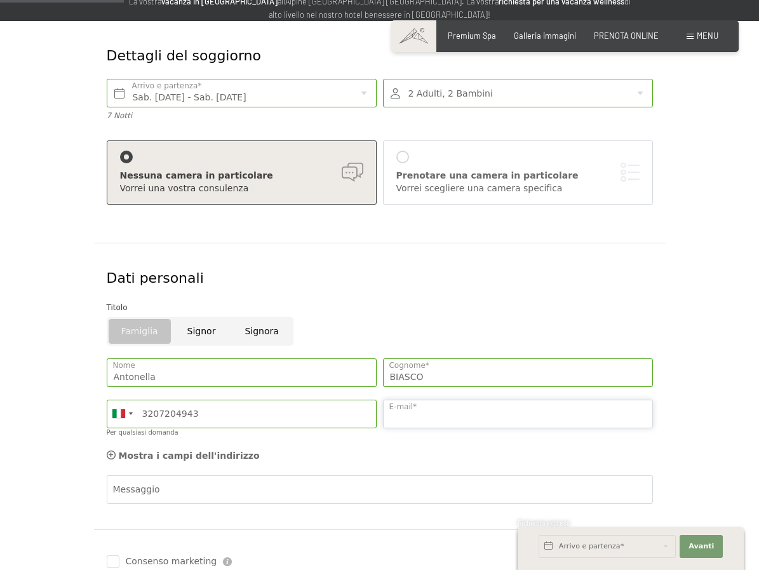
click at [438, 414] on input "E-mail*" at bounding box center [518, 414] width 270 height 29
type input "ANTONELLADOLCEMENTE"
click at [0, 0] on button "Inserisci" at bounding box center [0, 0] width 0 height 0
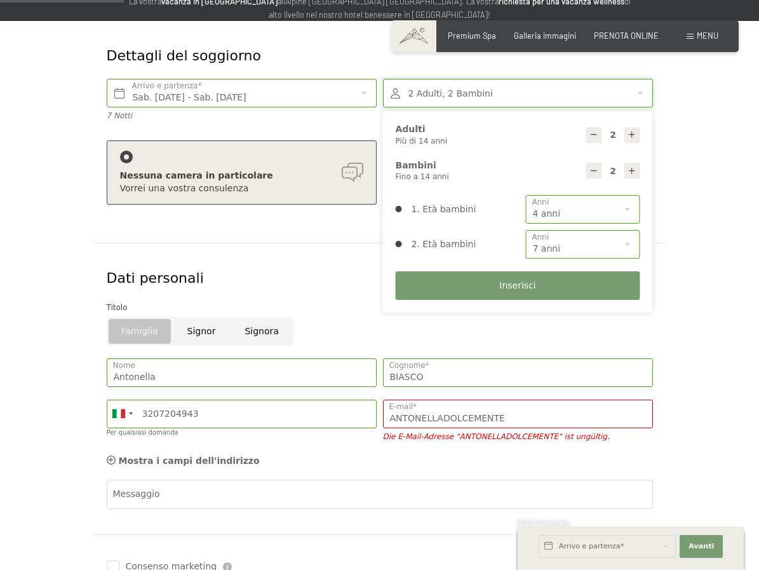
click at [200, 355] on div "Antonella Nome" at bounding box center [242, 372] width 276 height 41
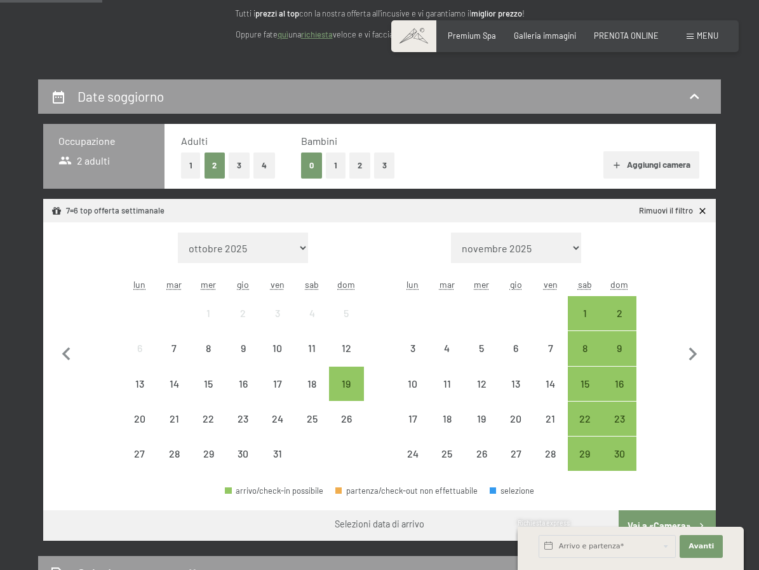
scroll to position [172, 0]
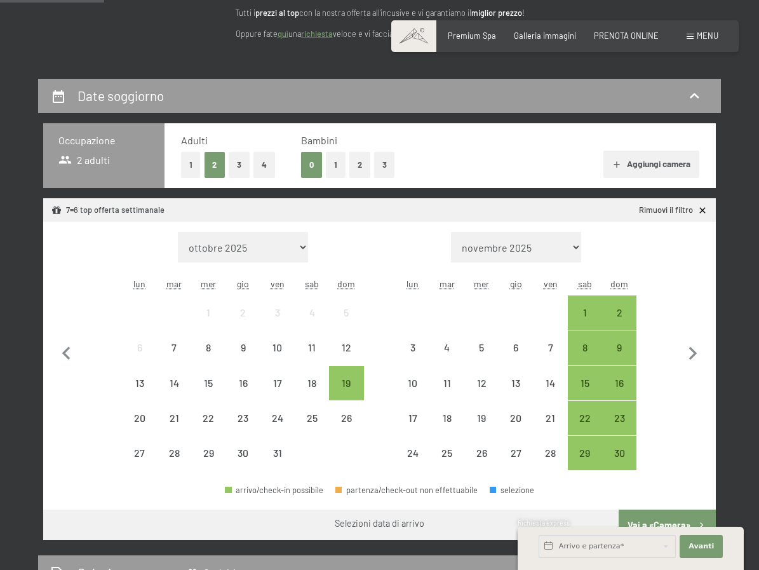
click at [283, 36] on link "quì" at bounding box center [283, 34] width 11 height 10
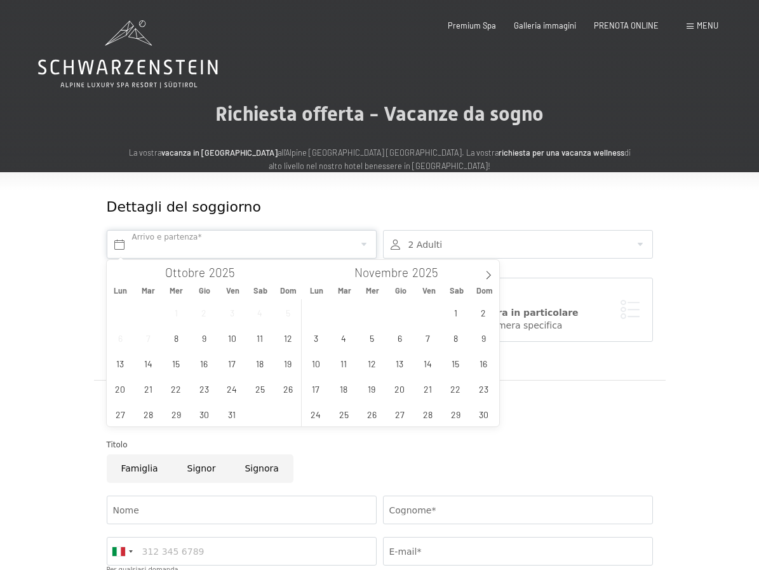
click at [246, 237] on input "text" at bounding box center [242, 244] width 270 height 29
click at [494, 278] on span at bounding box center [489, 271] width 22 height 22
type input "2026"
click at [459, 332] on span "10" at bounding box center [455, 337] width 25 height 25
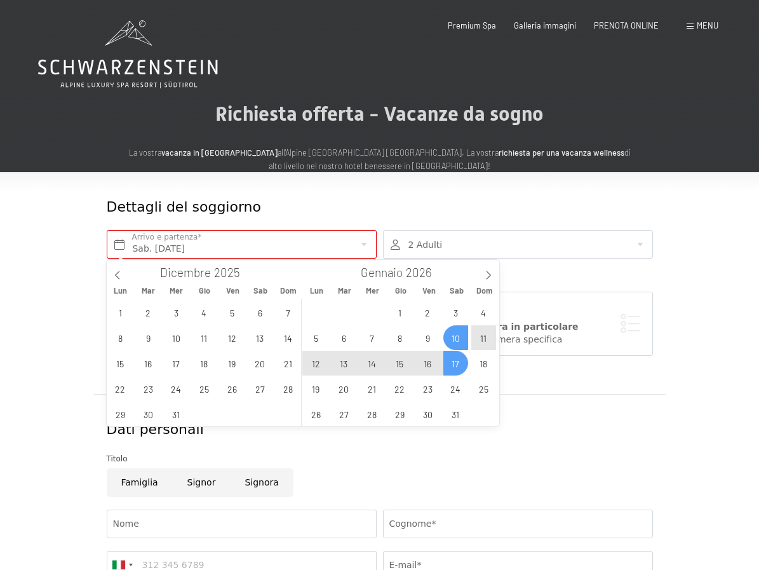
click at [455, 365] on span "17" at bounding box center [455, 363] width 25 height 25
type input "Sab. [DATE] - Sab. [DATE]"
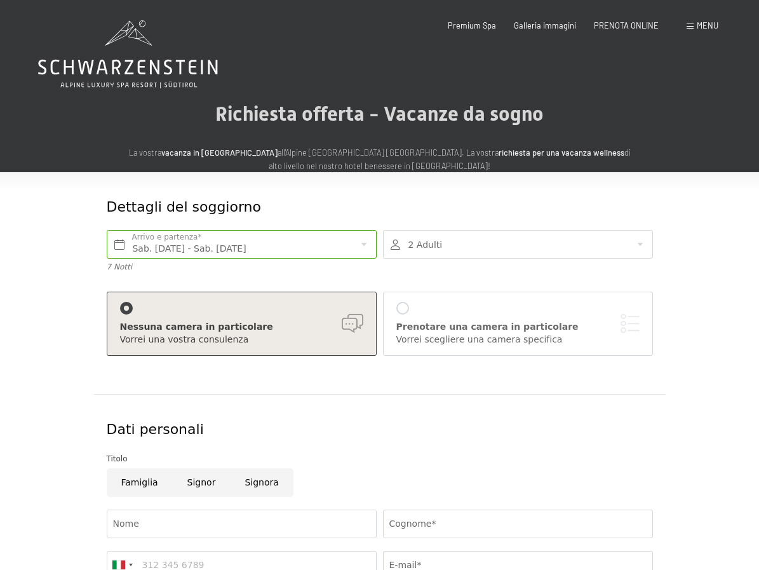
click at [501, 241] on div at bounding box center [518, 244] width 270 height 29
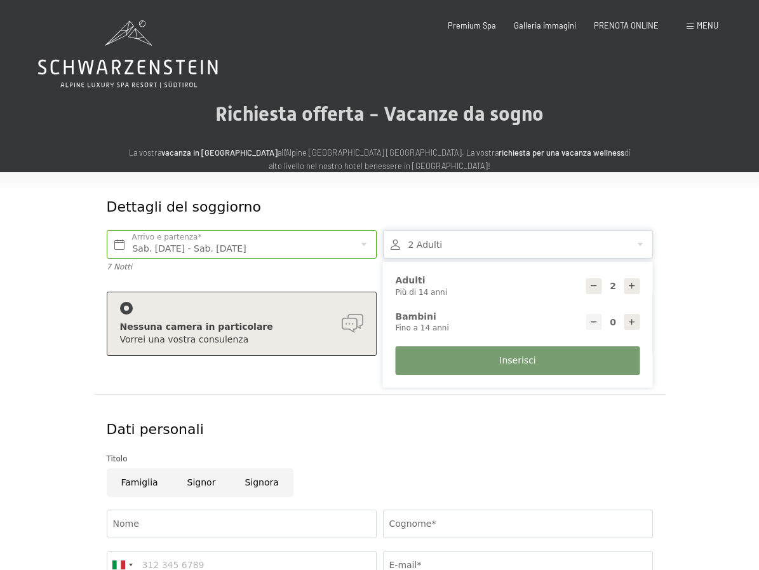
click at [631, 319] on icon at bounding box center [632, 322] width 9 height 9
type input "1"
select select
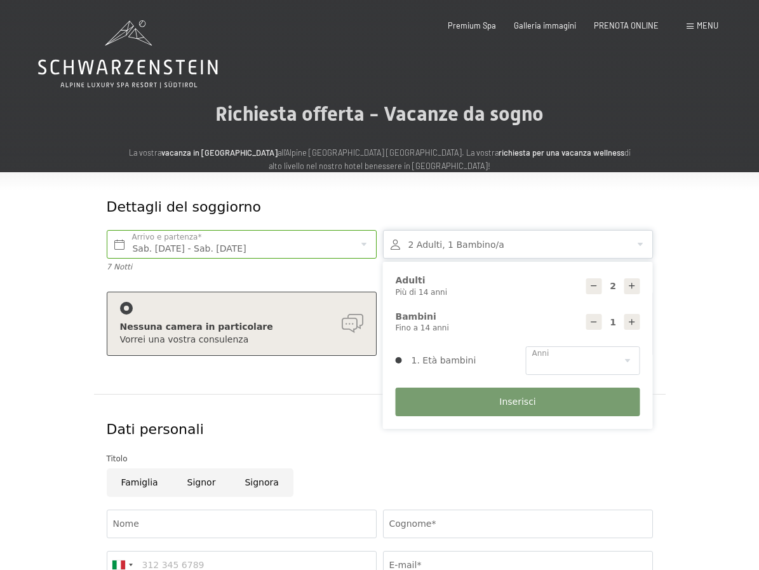
click at [631, 319] on icon at bounding box center [632, 322] width 9 height 9
type input "2"
select select
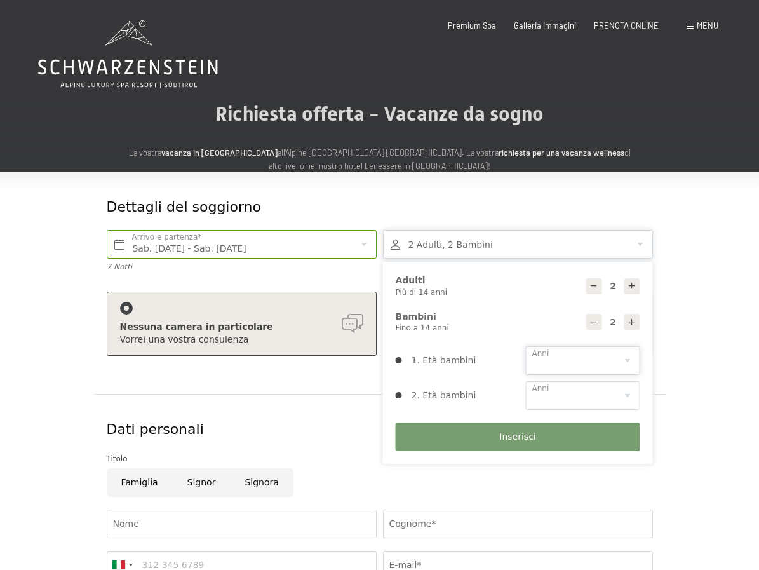
click at [600, 359] on select "0 1 2 3 4 5 6 7 8 9 10 11 12 13 14" at bounding box center [583, 360] width 114 height 29
select select "4"
click at [526, 346] on select "0 1 2 3 4 5 6 7 8 9 10 11 12 13 14" at bounding box center [583, 360] width 114 height 29
click at [584, 389] on select "0 1 2 3 4 5 6 7 8 9 10 11 12 13 14" at bounding box center [583, 395] width 114 height 29
select select "7"
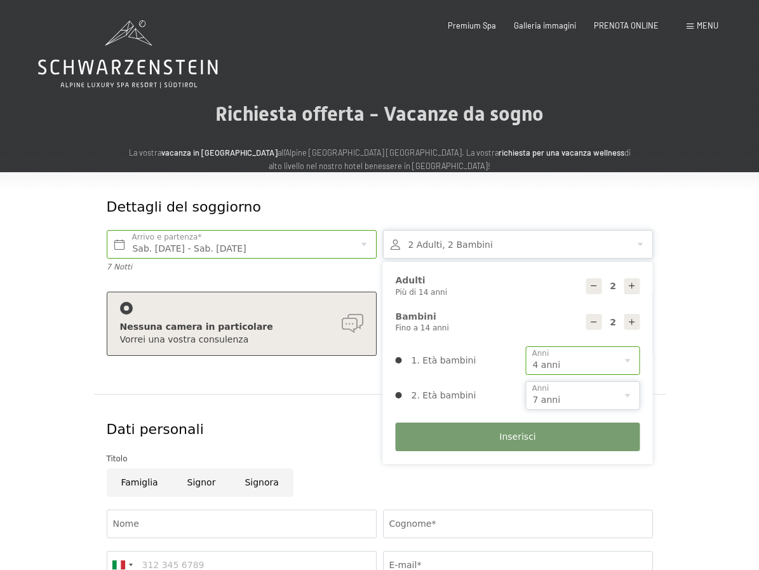
click at [526, 381] on select "0 1 2 3 4 5 6 7 8 9 10 11 12 13 14" at bounding box center [583, 395] width 114 height 29
click at [563, 442] on button "Inserisci" at bounding box center [518, 436] width 245 height 29
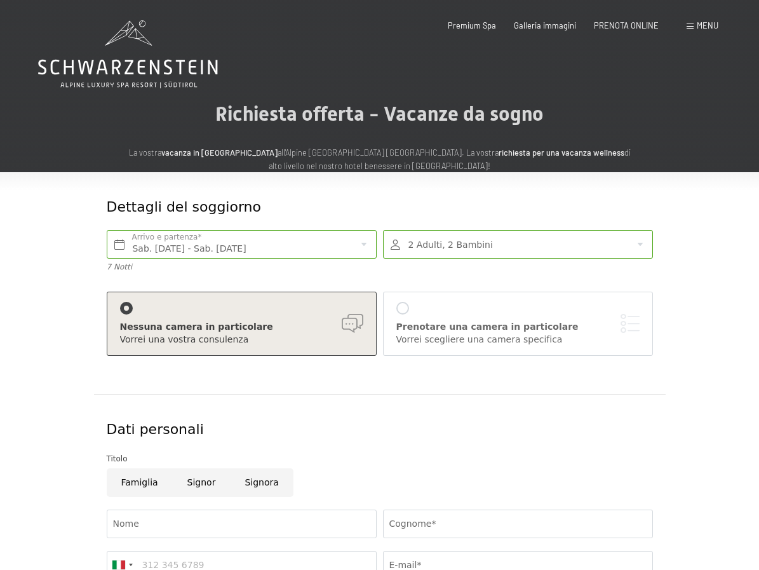
click at [434, 319] on div "Prenotare una camera in particolare Vorrei scegliere una camera specifica" at bounding box center [517, 324] width 243 height 44
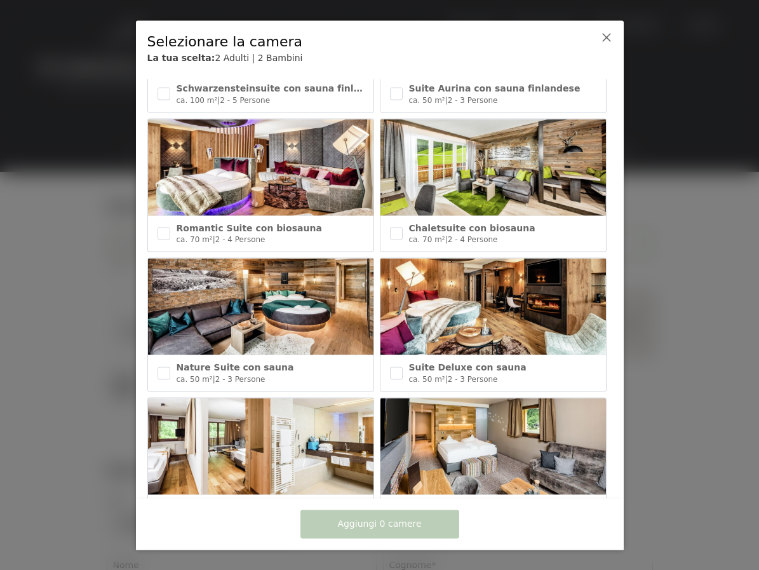
scroll to position [147, 0]
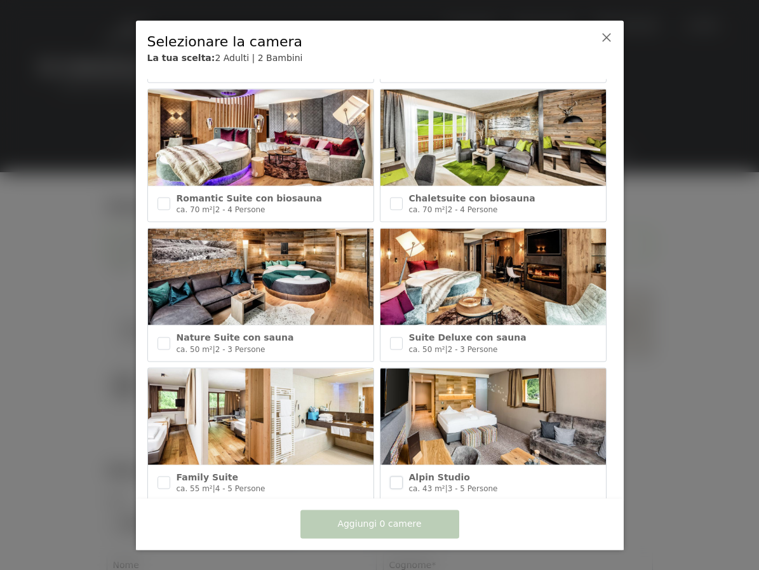
click at [400, 483] on input "checkbox" at bounding box center [396, 482] width 13 height 13
checkbox input "true"
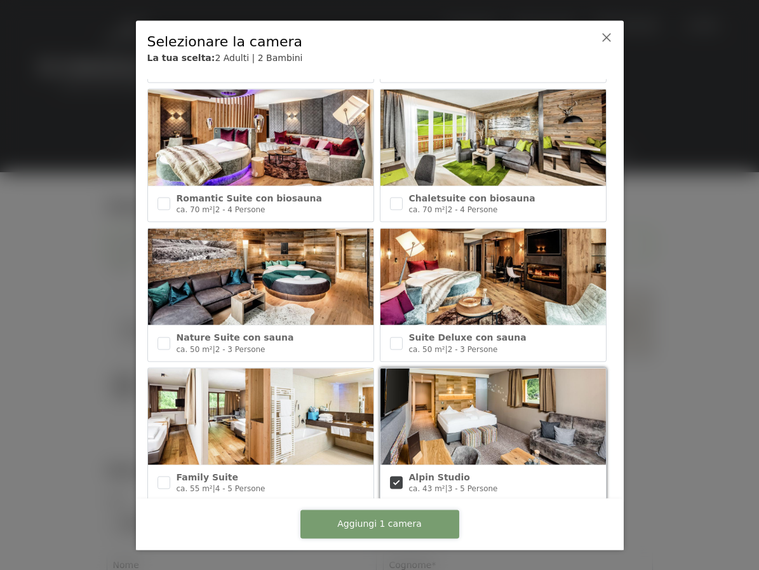
click at [392, 524] on span "Aggiungi 1 camera" at bounding box center [379, 524] width 84 height 13
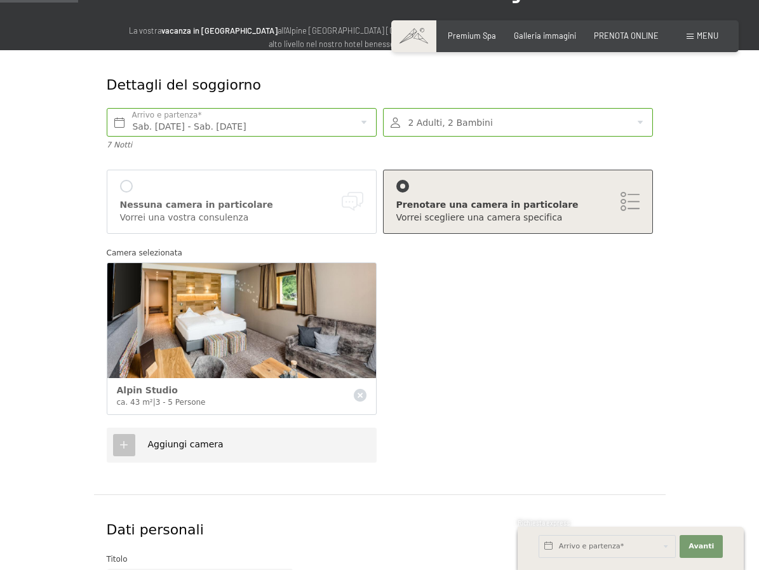
scroll to position [128, 0]
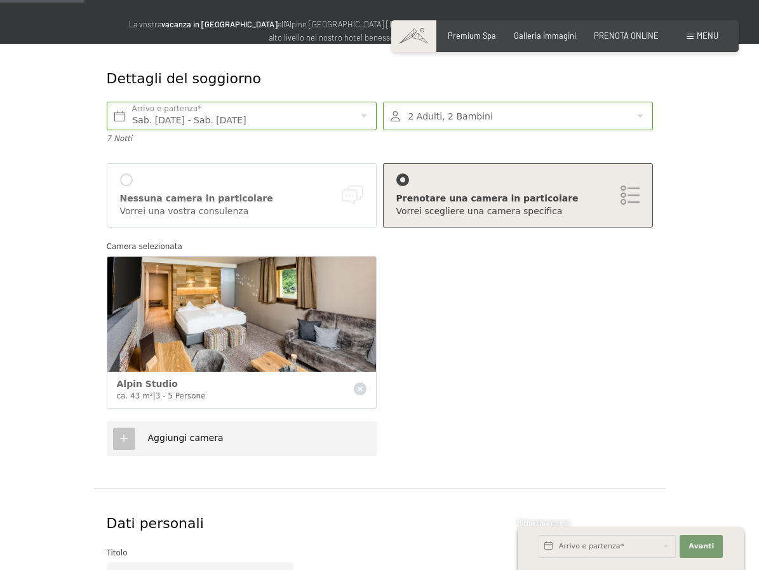
click at [283, 340] on img at bounding box center [241, 314] width 269 height 115
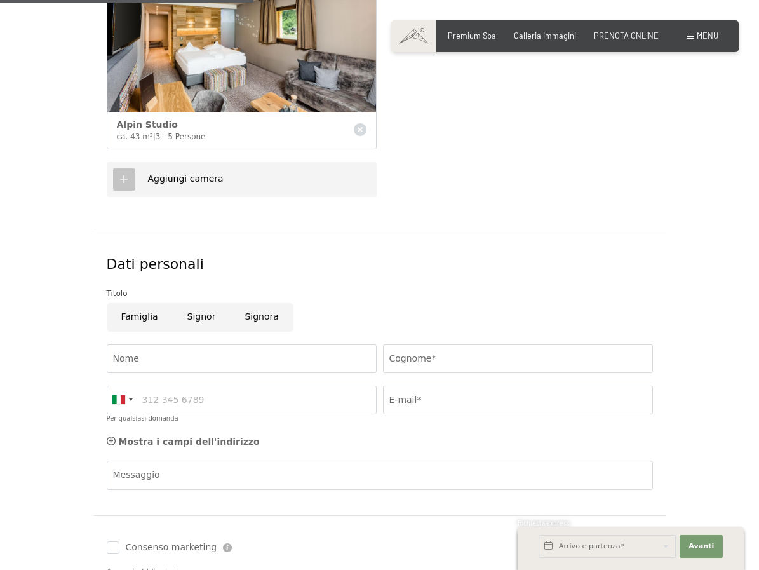
scroll to position [395, 0]
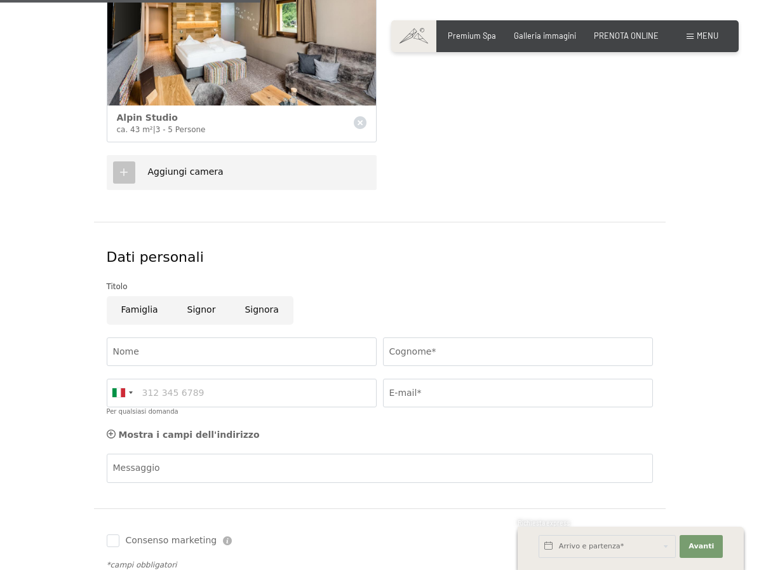
click at [264, 309] on input "Signora" at bounding box center [261, 310] width 63 height 29
radio input "true"
click at [242, 356] on input "Nome" at bounding box center [242, 351] width 270 height 29
type input "Antonella"
type input "BIASCO"
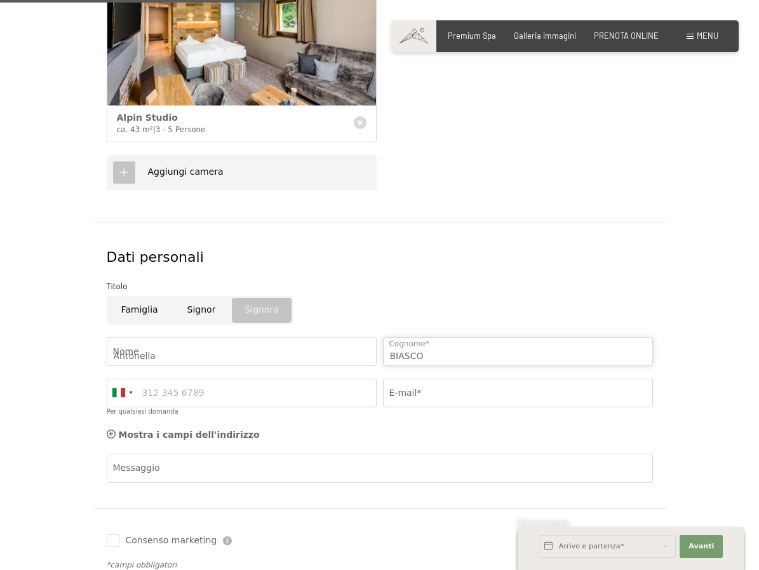
type input "3207204943"
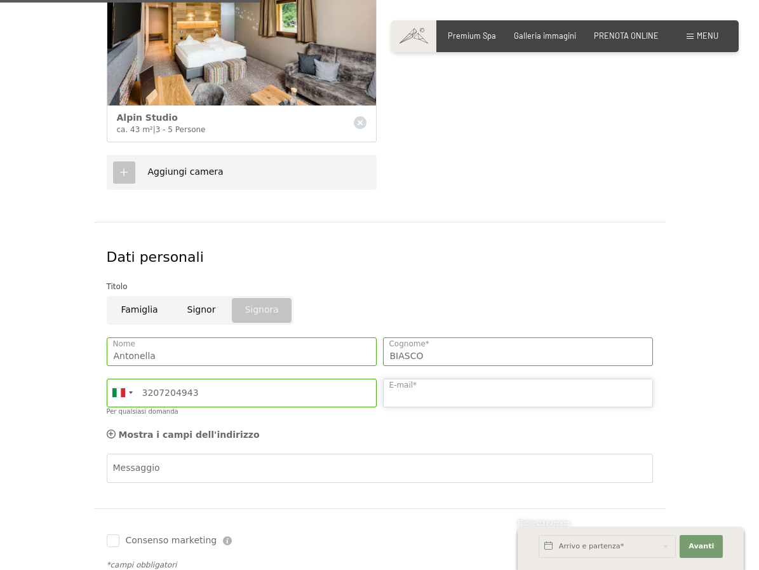
click at [433, 387] on input "E-mail*" at bounding box center [518, 393] width 270 height 29
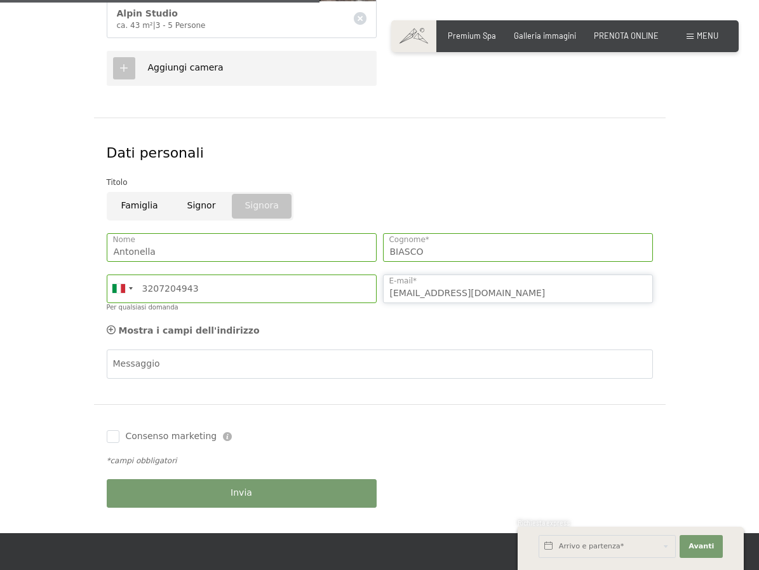
scroll to position [501, 0]
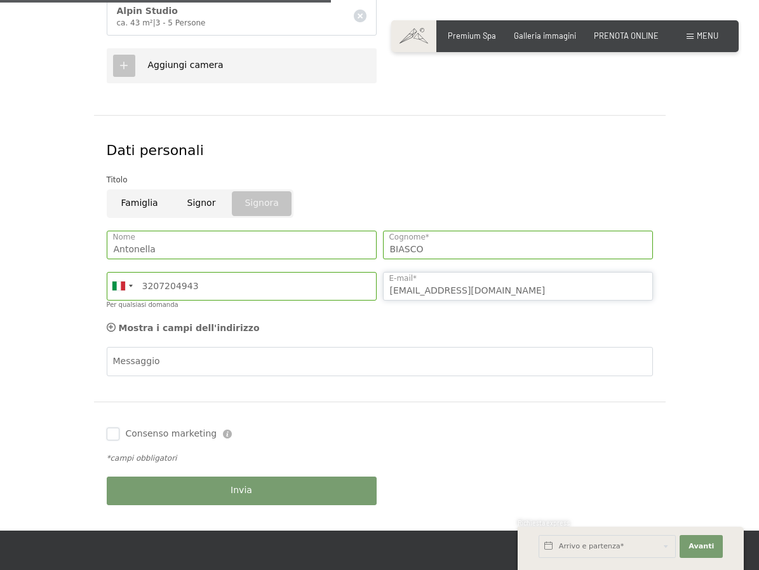
type input "ANTONELLADOLCEMENTE@GMAIL.COM"
click at [112, 431] on input "Consenso marketing" at bounding box center [113, 434] width 13 height 13
checkbox input "true"
click at [222, 489] on button "Invia" at bounding box center [242, 490] width 270 height 29
